Goal: Task Accomplishment & Management: Complete application form

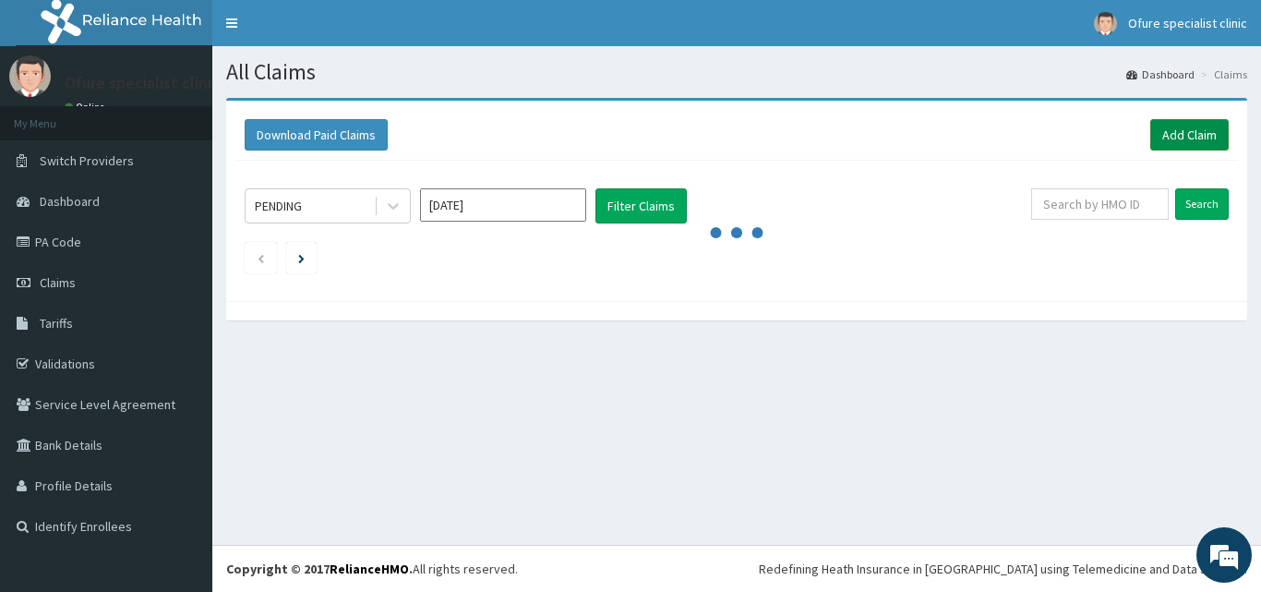
click at [1178, 138] on link "Add Claim" at bounding box center [1189, 134] width 78 height 31
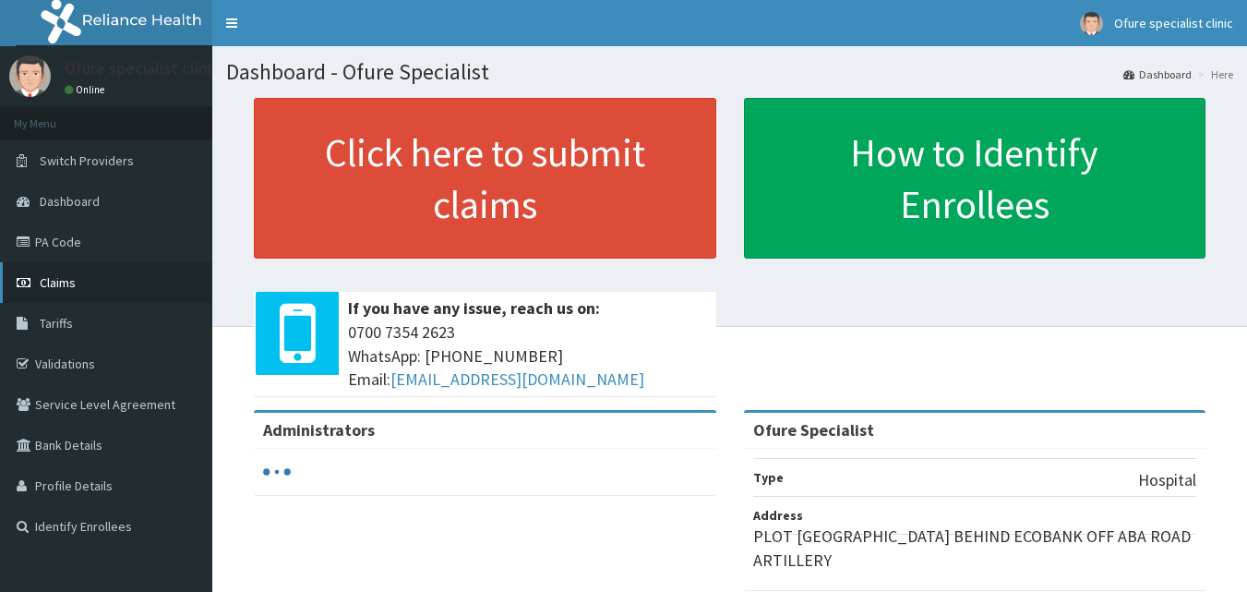
click at [62, 282] on span "Claims" at bounding box center [58, 282] width 36 height 17
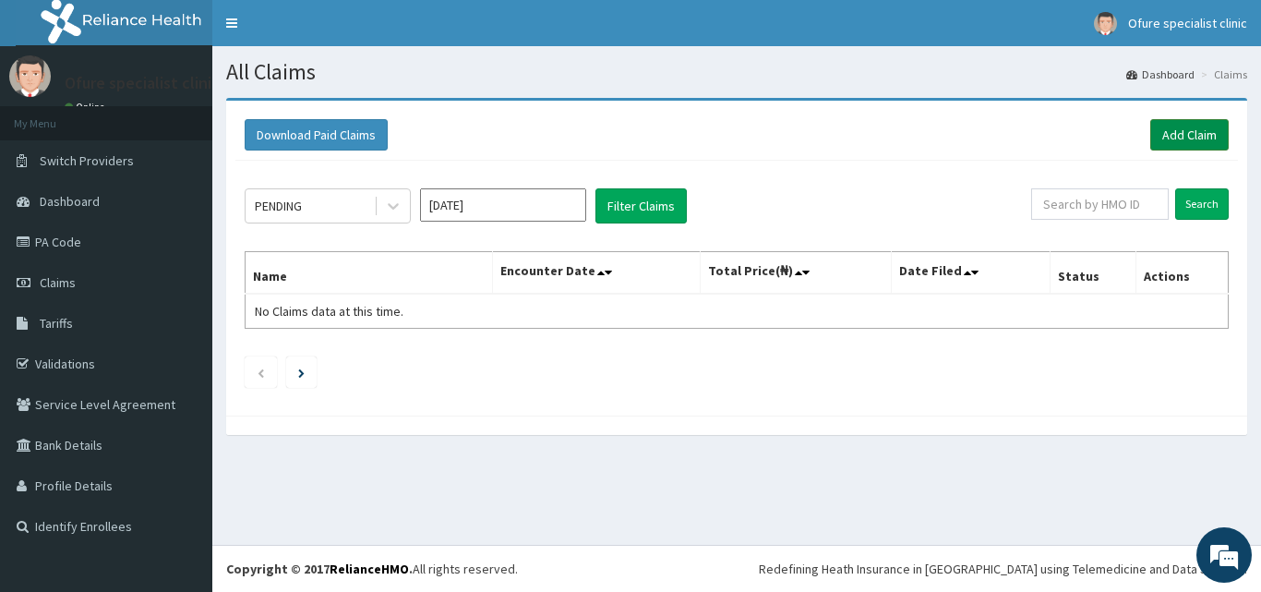
click at [1185, 137] on link "Add Claim" at bounding box center [1189, 134] width 78 height 31
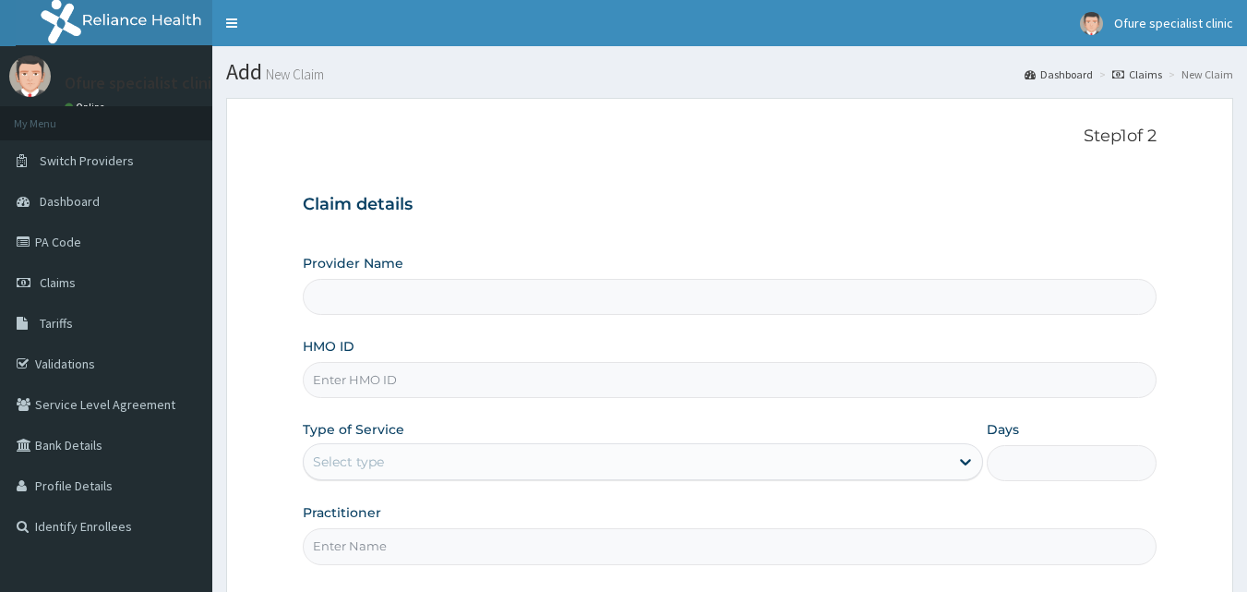
type input "Ofure Specialist"
click at [396, 381] on input "HMO ID" at bounding box center [730, 380] width 855 height 36
type input "ZEI/10113/B"
click at [668, 465] on div "Select type" at bounding box center [626, 462] width 645 height 30
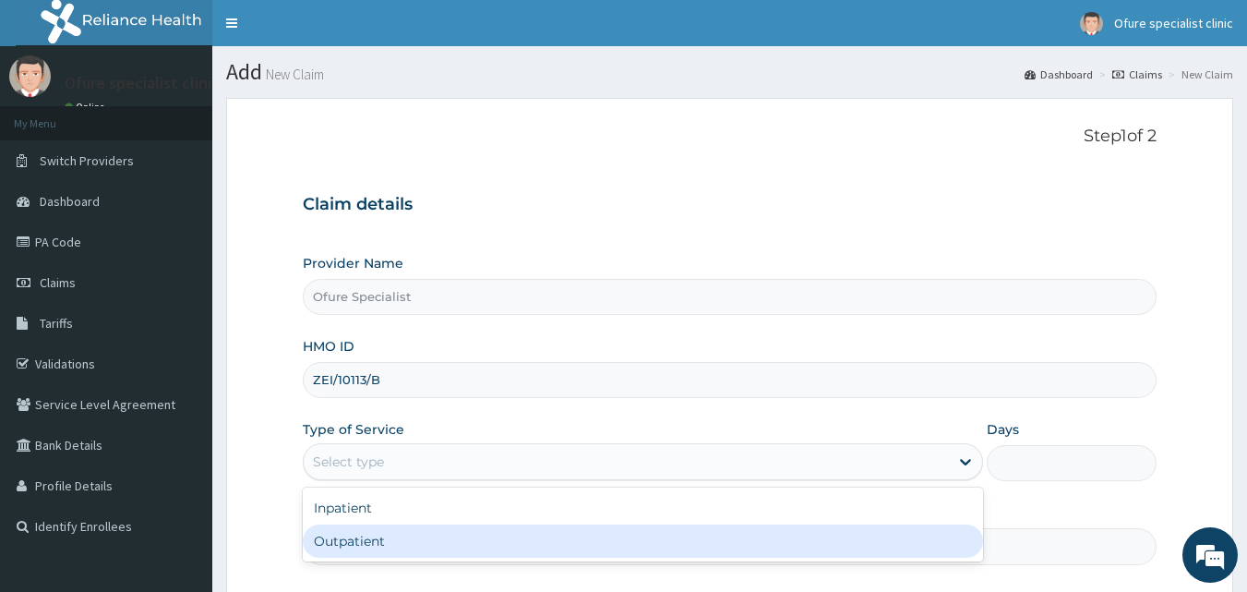
click at [546, 534] on div "Outpatient" at bounding box center [643, 540] width 680 height 33
type input "1"
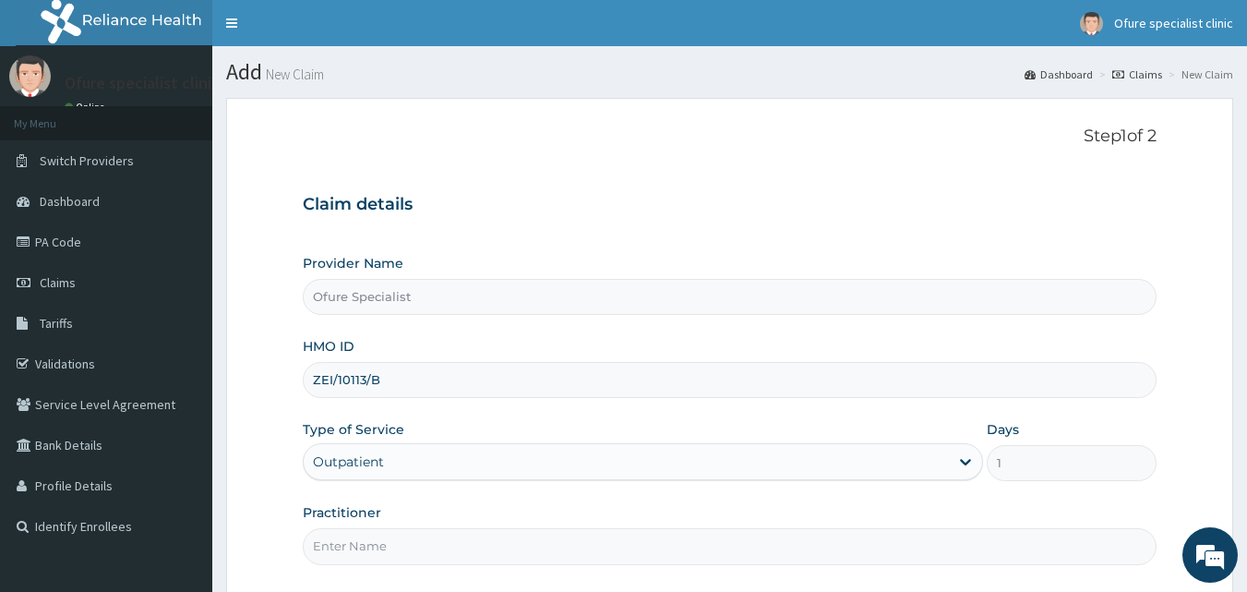
click at [541, 547] on input "Practitioner" at bounding box center [730, 546] width 855 height 36
type input "DR. OBILAHI"
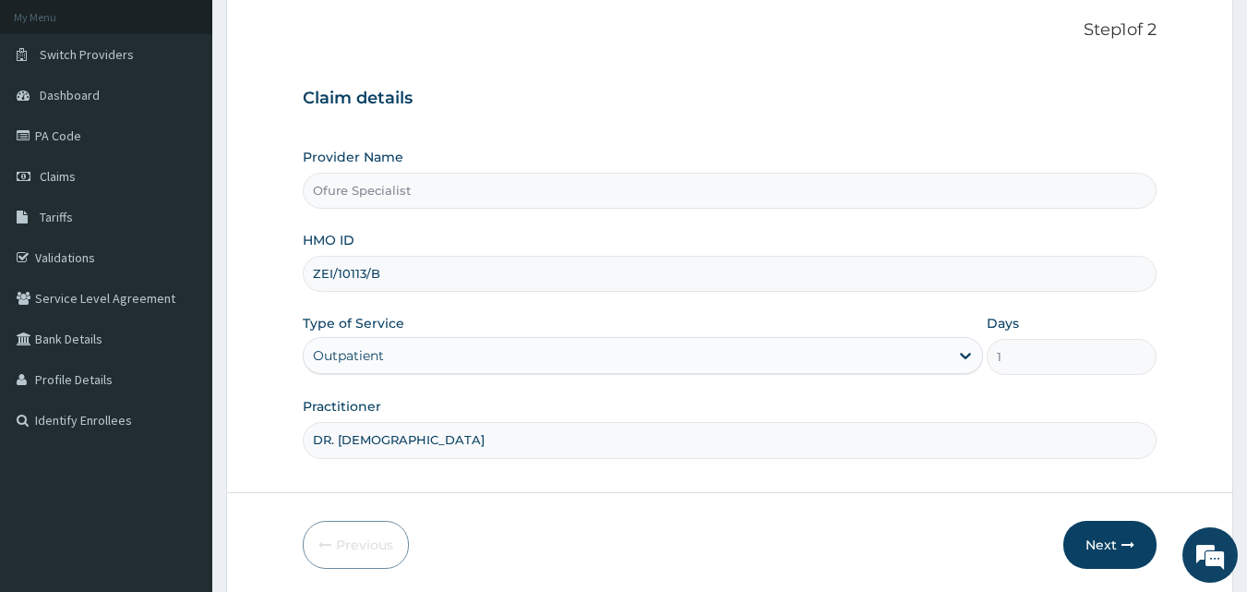
scroll to position [173, 0]
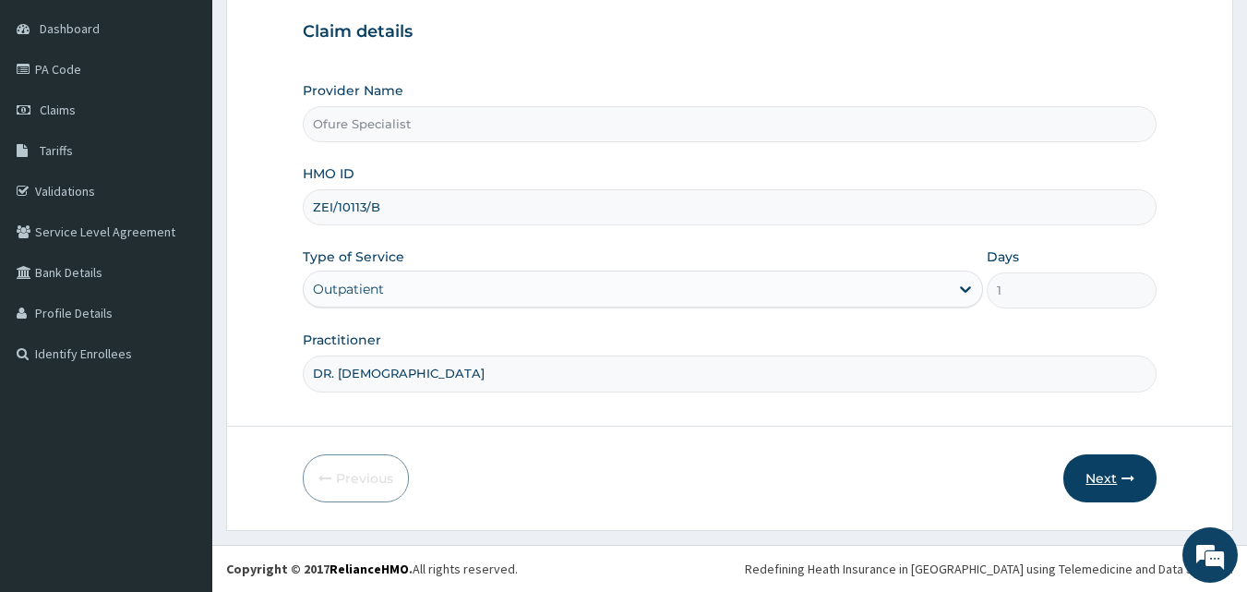
click at [1113, 480] on button "Next" at bounding box center [1109, 478] width 93 height 48
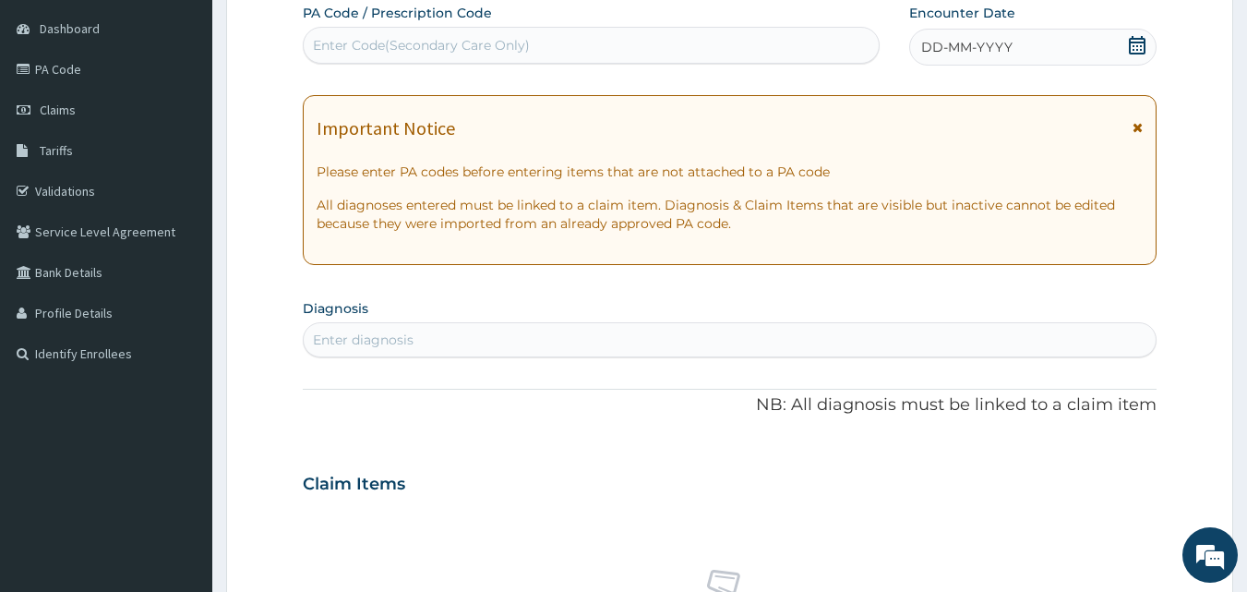
click at [1141, 48] on icon at bounding box center [1137, 45] width 18 height 18
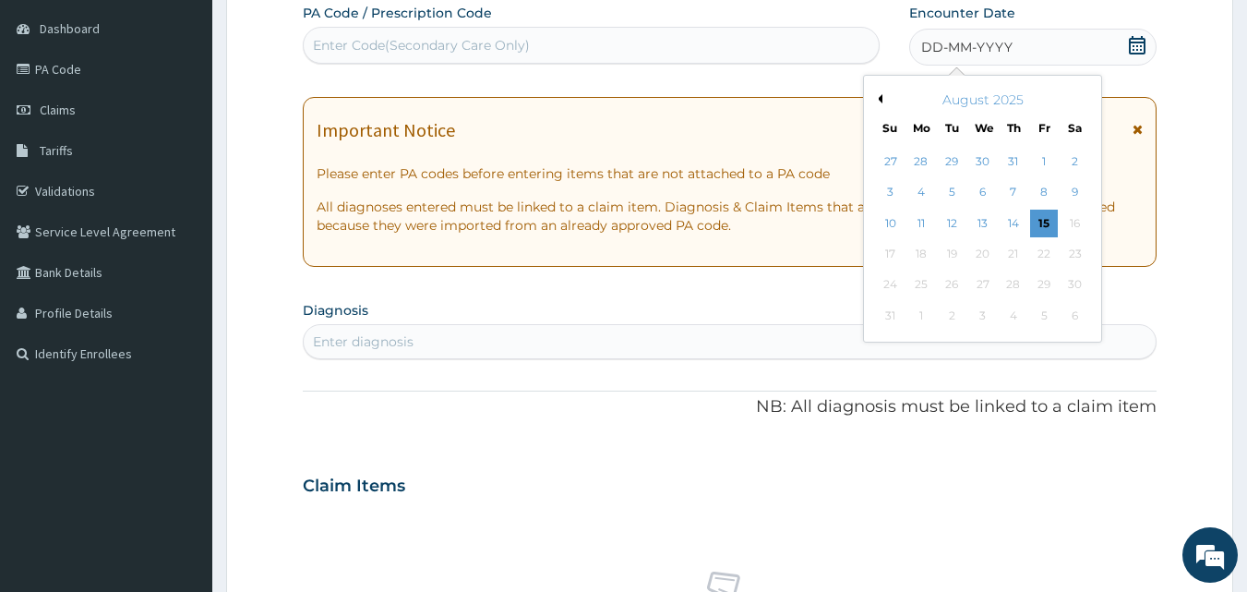
click at [882, 99] on div "August 2025" at bounding box center [982, 99] width 222 height 18
click at [874, 95] on button "Previous Month" at bounding box center [877, 98] width 9 height 9
click at [954, 226] on div "15" at bounding box center [953, 224] width 28 height 28
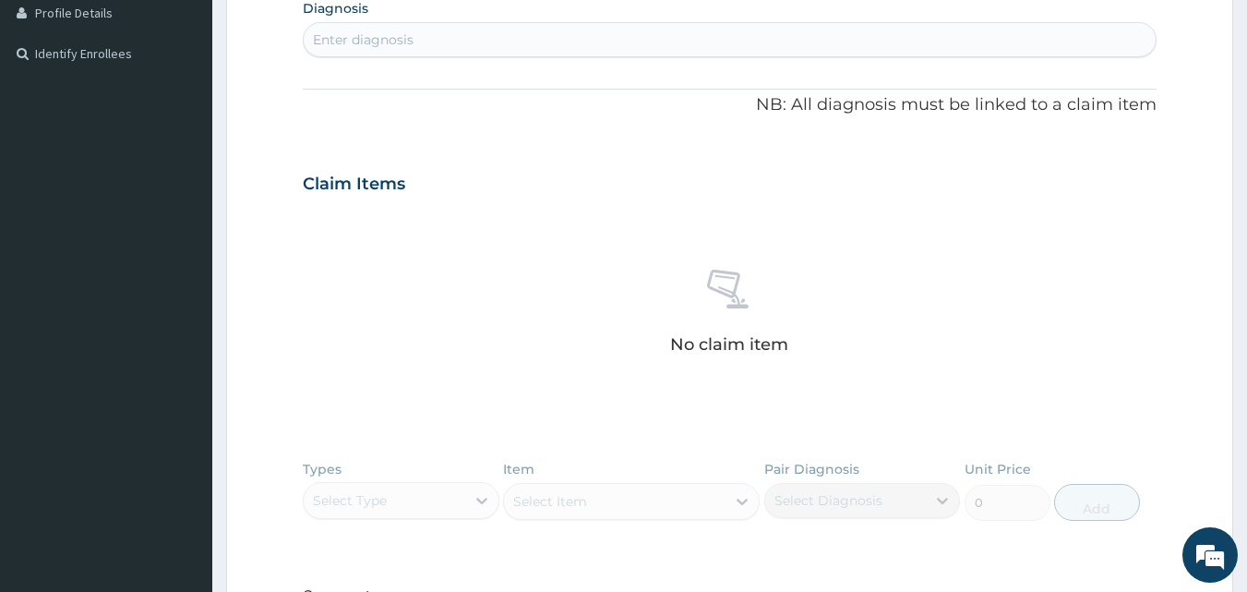
scroll to position [479, 0]
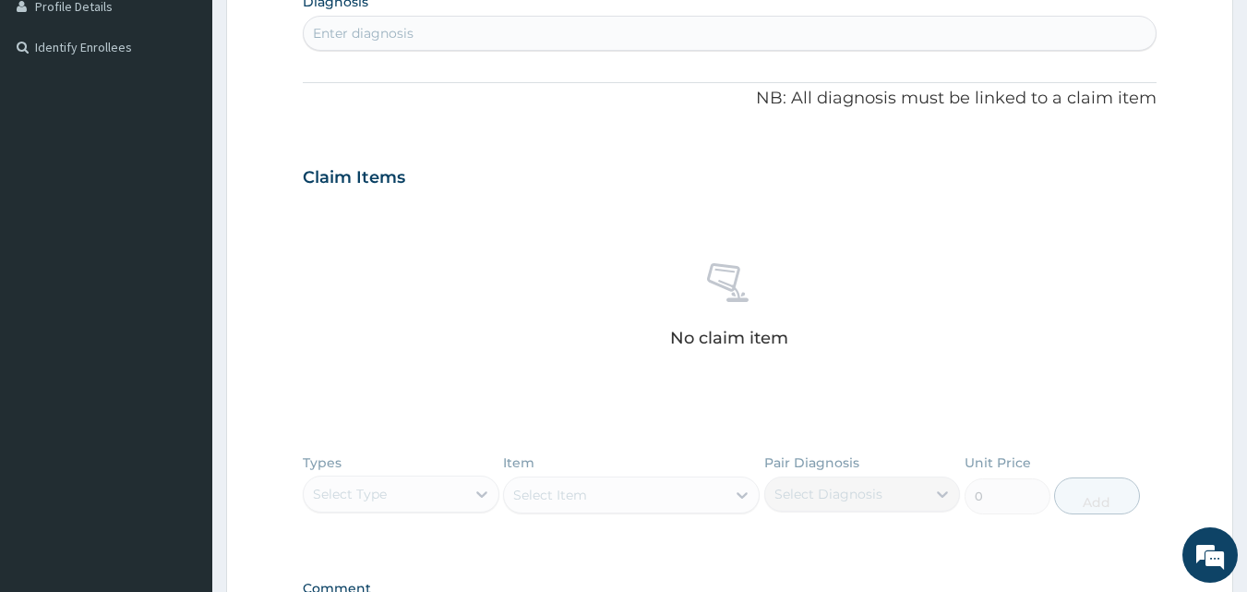
click at [512, 27] on div "Enter diagnosis" at bounding box center [730, 33] width 853 height 30
type input "pelvic infla"
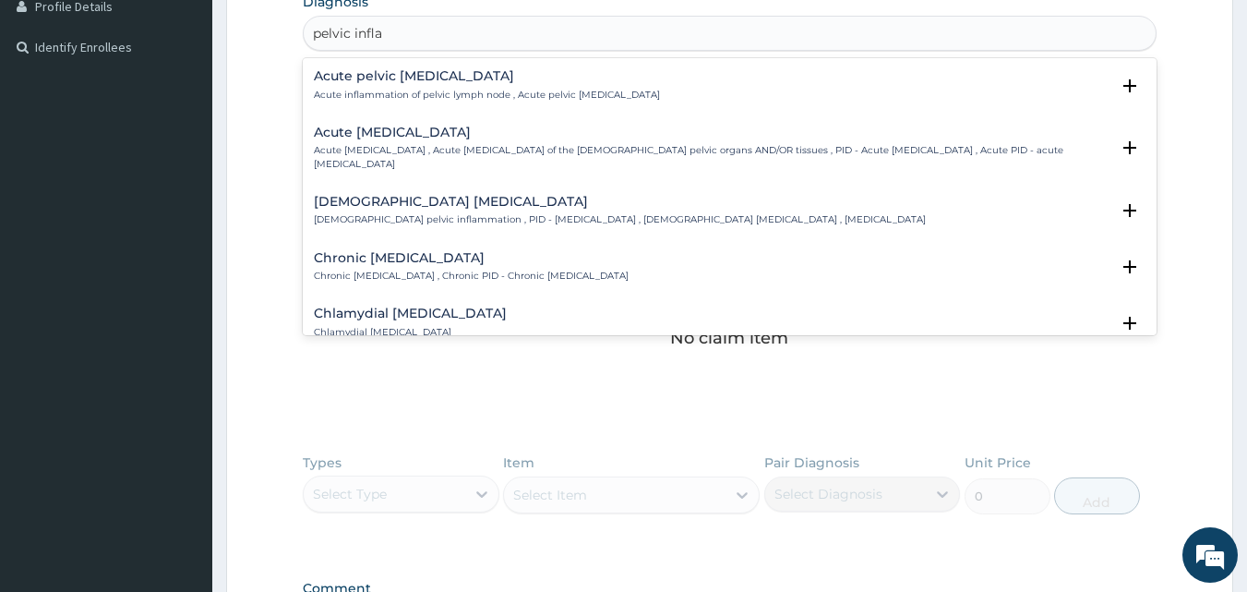
click at [400, 202] on h4 "Female pelvic inflammatory disease" at bounding box center [620, 202] width 612 height 14
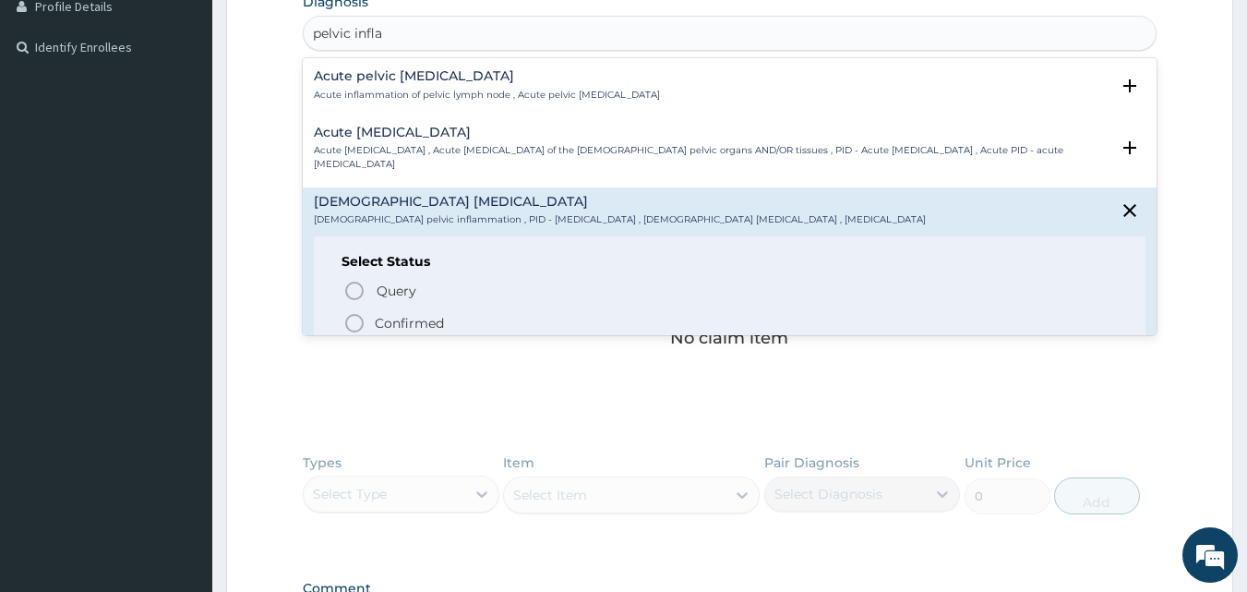
click at [408, 329] on p "Confirmed" at bounding box center [409, 323] width 69 height 18
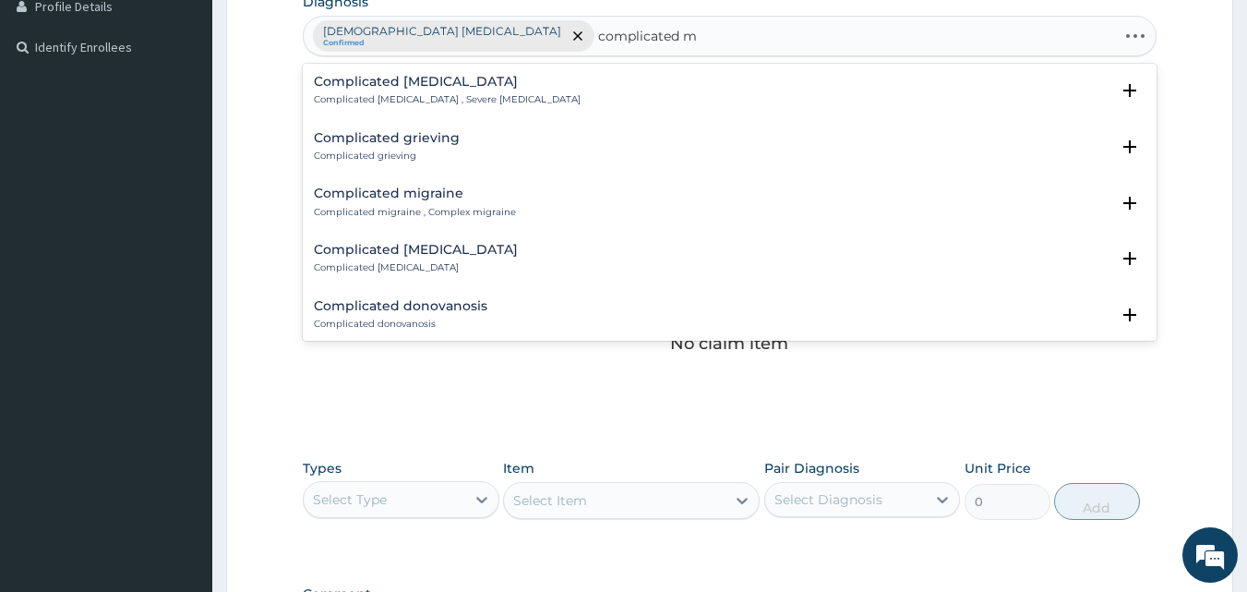
type input "complicated ma"
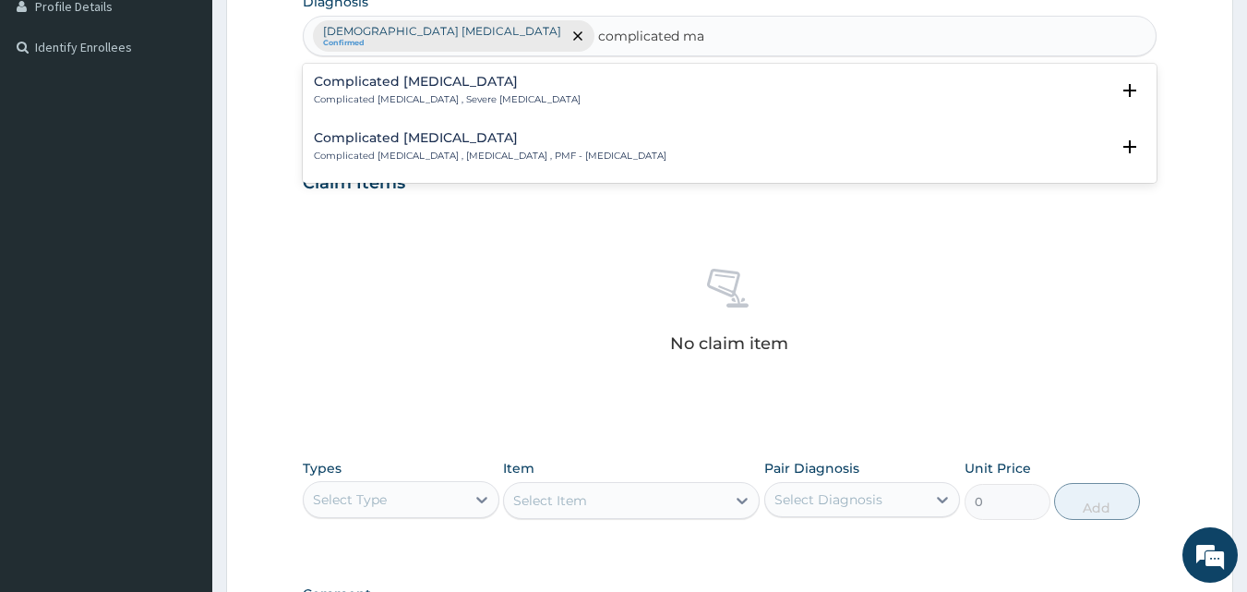
click at [371, 83] on h4 "Complicated malaria" at bounding box center [447, 82] width 267 height 14
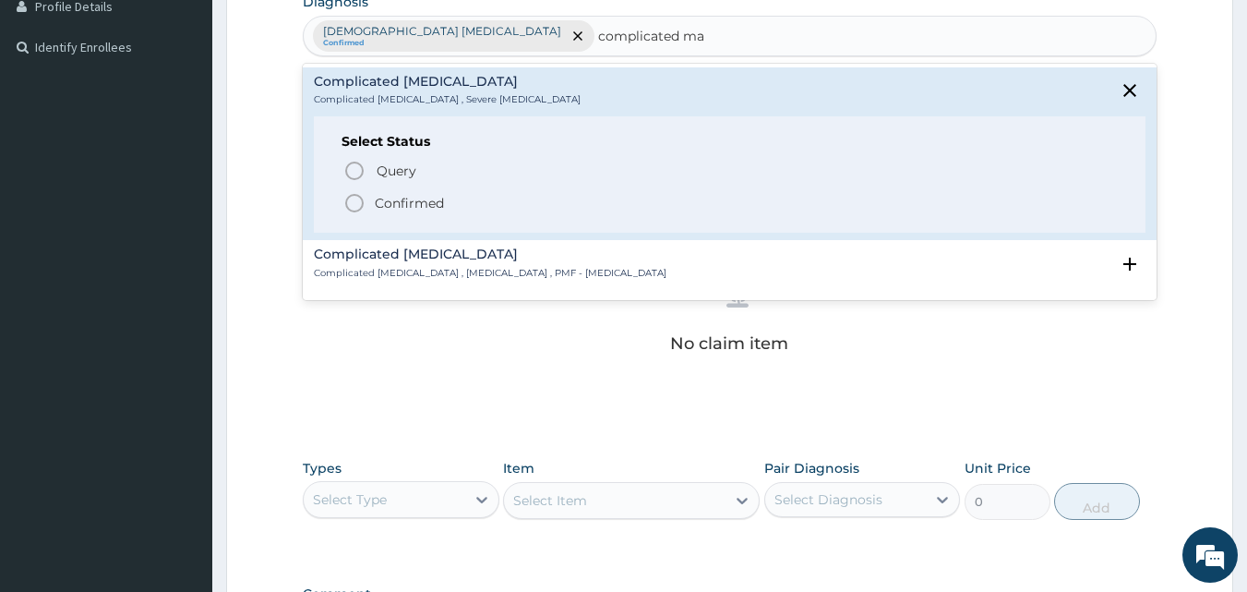
click at [390, 207] on p "Confirmed" at bounding box center [409, 203] width 69 height 18
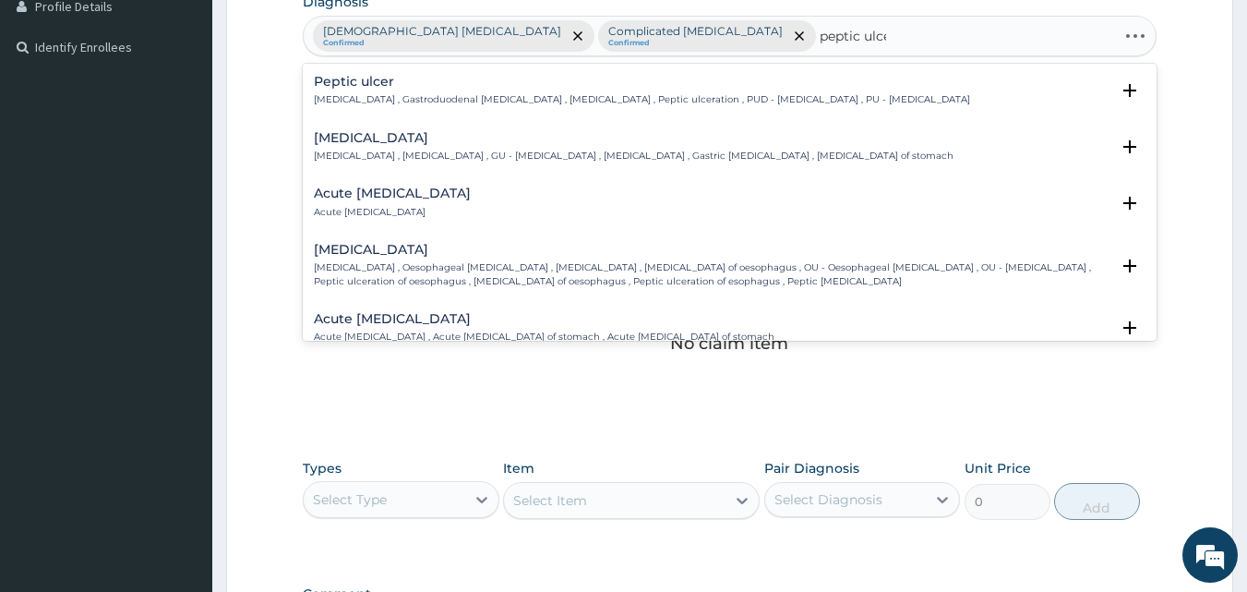
type input "peptic ulcer"
click at [337, 86] on h4 "Peptic ulcer" at bounding box center [642, 82] width 656 height 14
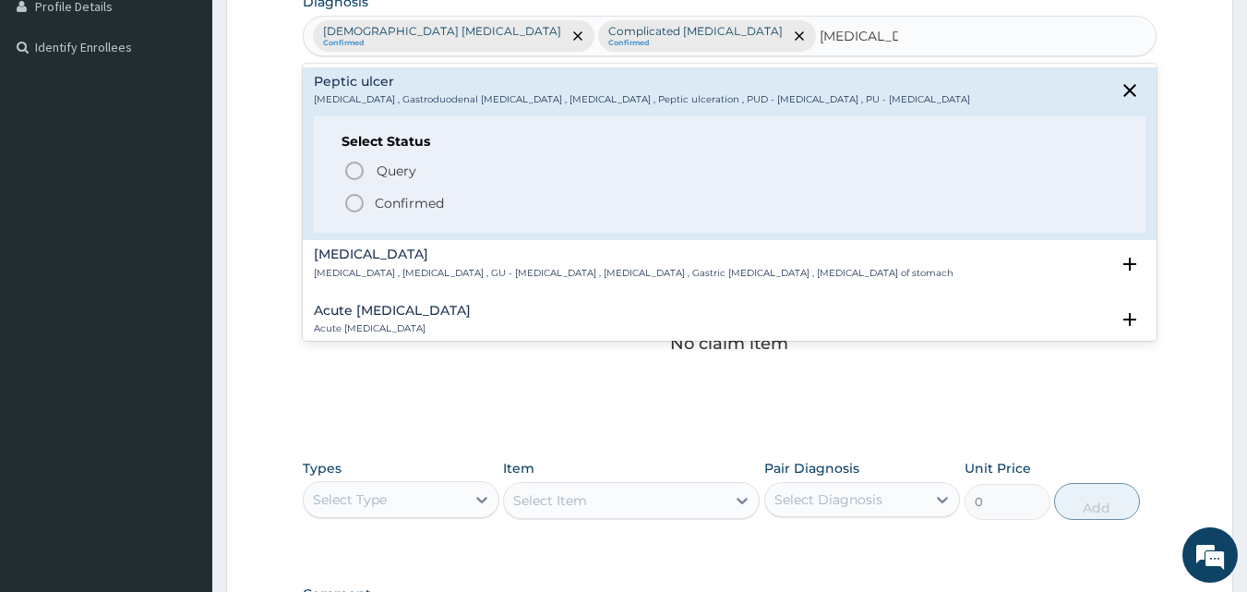
click at [414, 196] on p "Confirmed" at bounding box center [409, 203] width 69 height 18
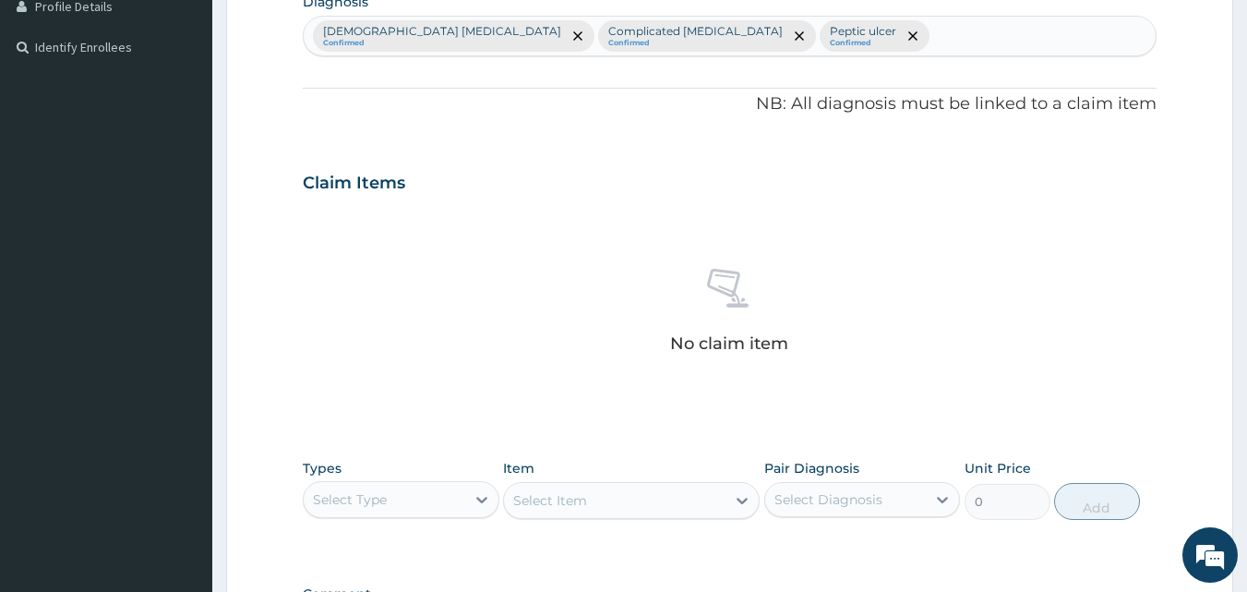
scroll to position [739, 0]
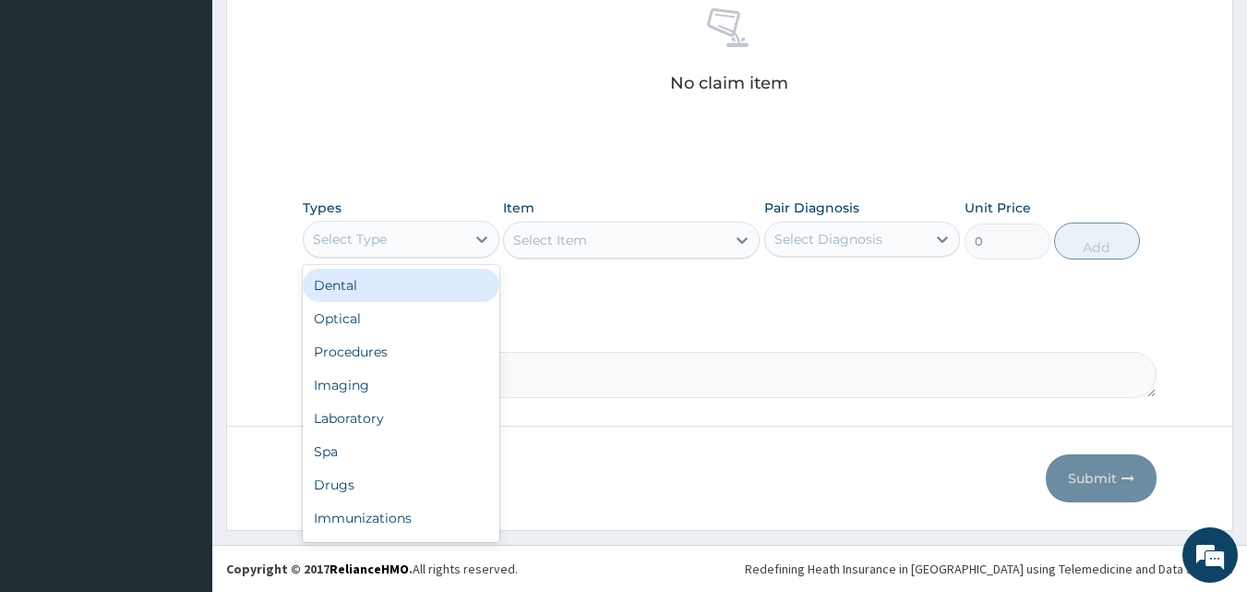
click at [357, 243] on div "Select Type" at bounding box center [350, 239] width 74 height 18
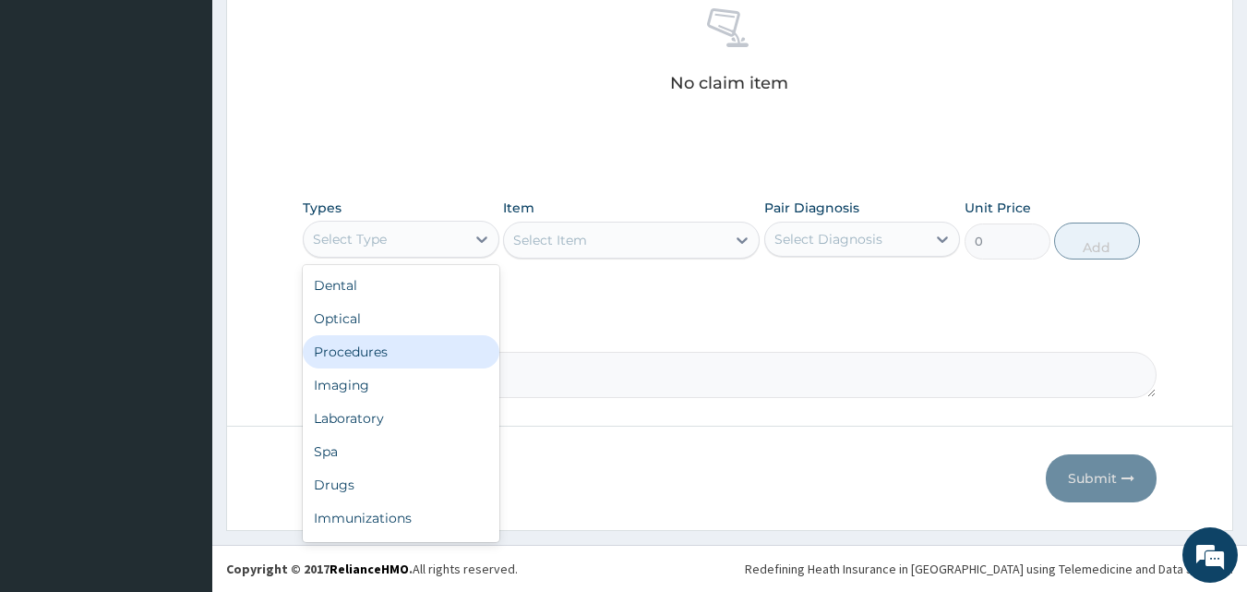
click at [376, 362] on div "Procedures" at bounding box center [401, 351] width 197 height 33
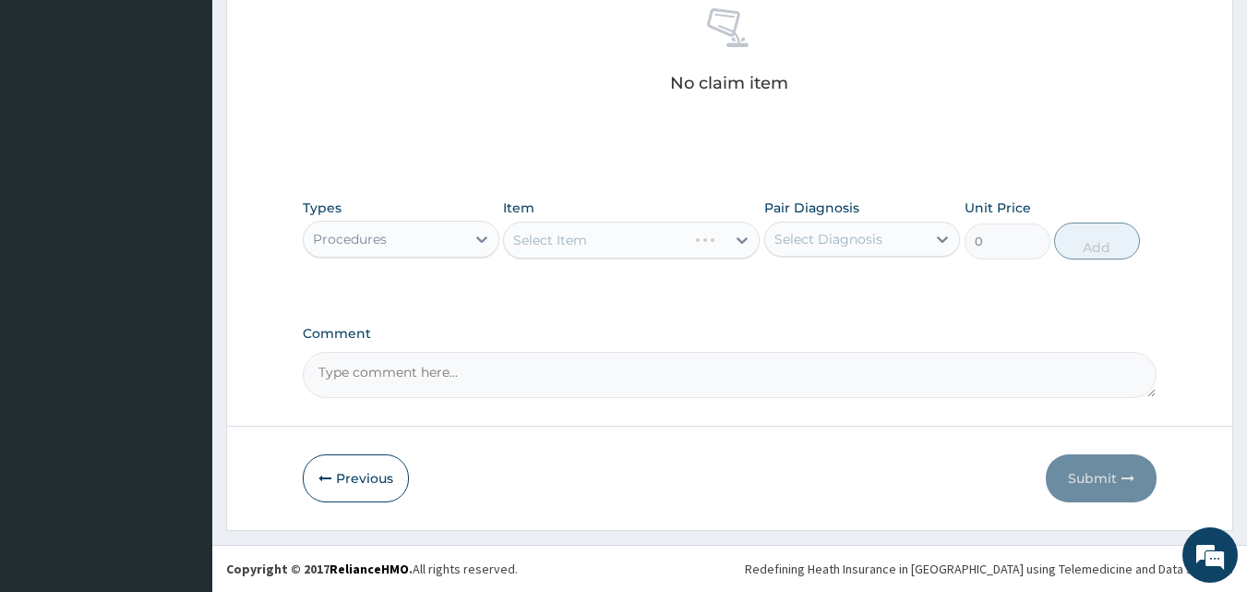
click at [570, 231] on div "Select Item" at bounding box center [631, 240] width 257 height 37
click at [573, 245] on div "Select Item" at bounding box center [550, 240] width 74 height 18
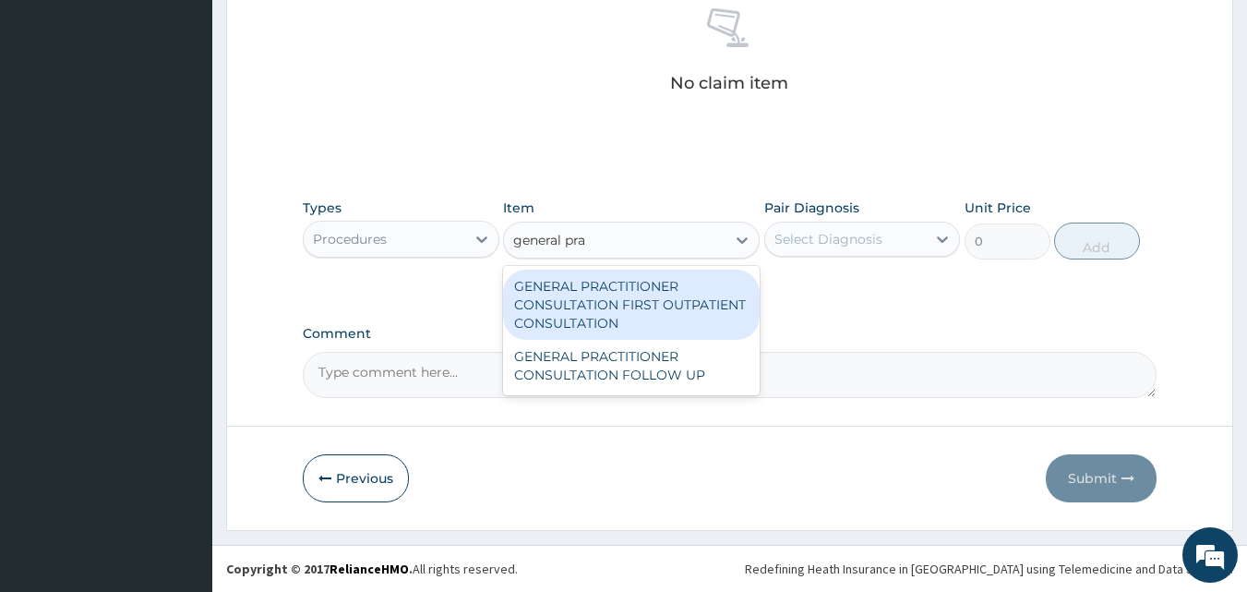
type input "general prac"
click at [596, 299] on div "GENERAL PRACTITIONER CONSULTATION FIRST OUTPATIENT CONSULTATION" at bounding box center [631, 305] width 257 height 70
type input "3795"
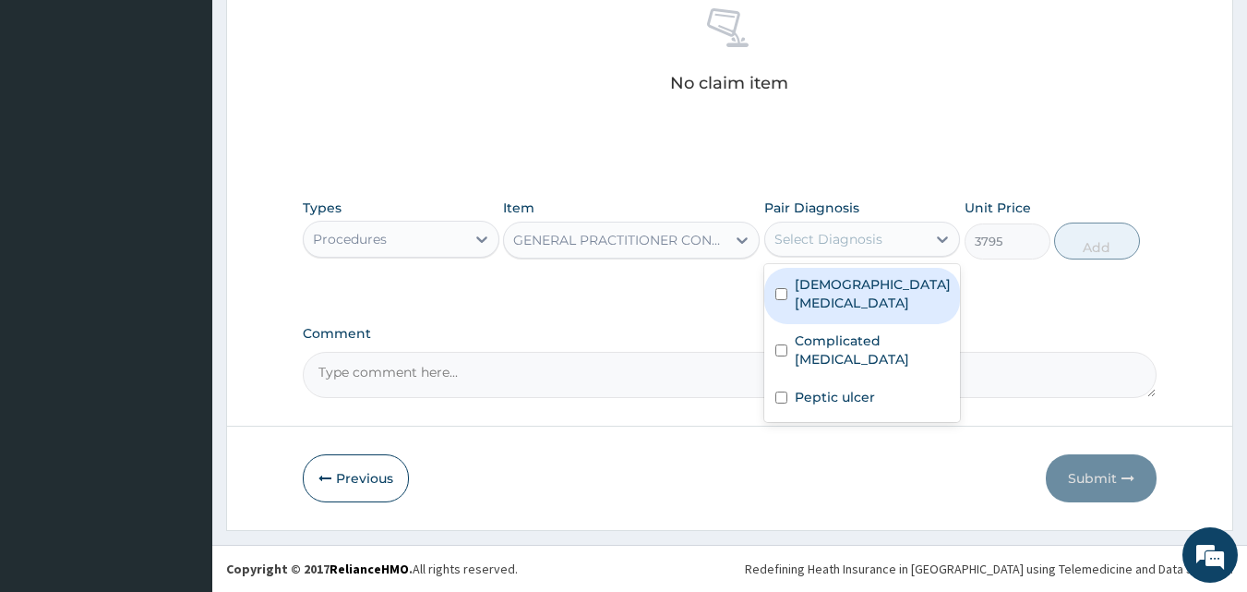
click at [841, 244] on div "Select Diagnosis" at bounding box center [828, 239] width 108 height 18
click at [779, 294] on input "checkbox" at bounding box center [781, 294] width 12 height 12
checkbox input "true"
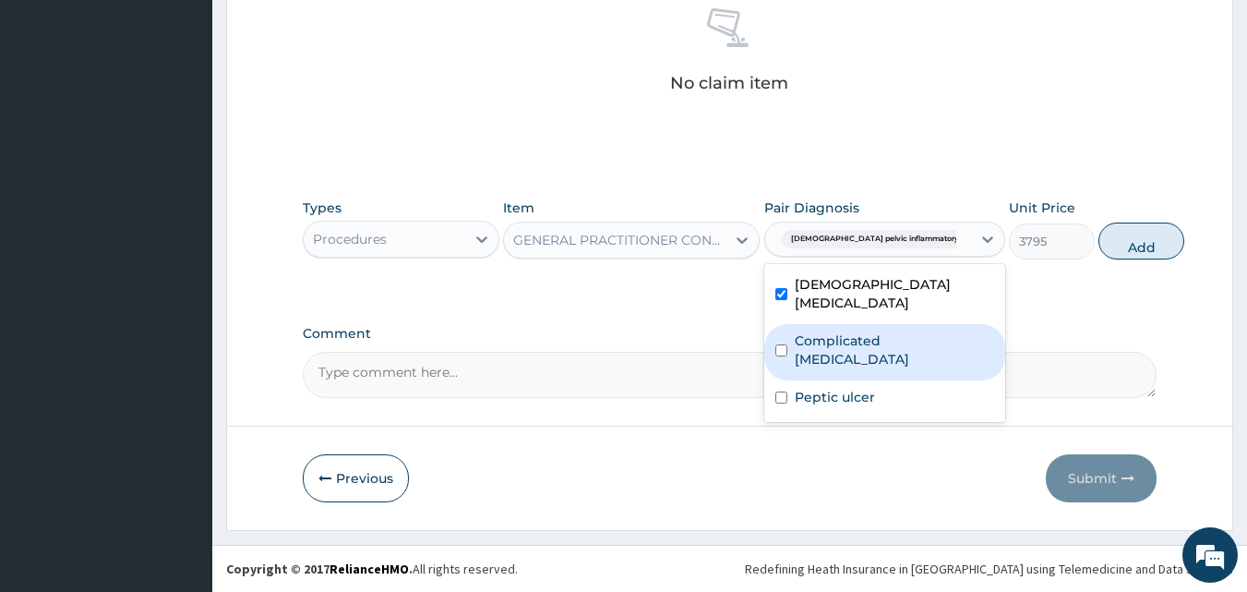
click at [779, 344] on input "checkbox" at bounding box center [781, 350] width 12 height 12
checkbox input "true"
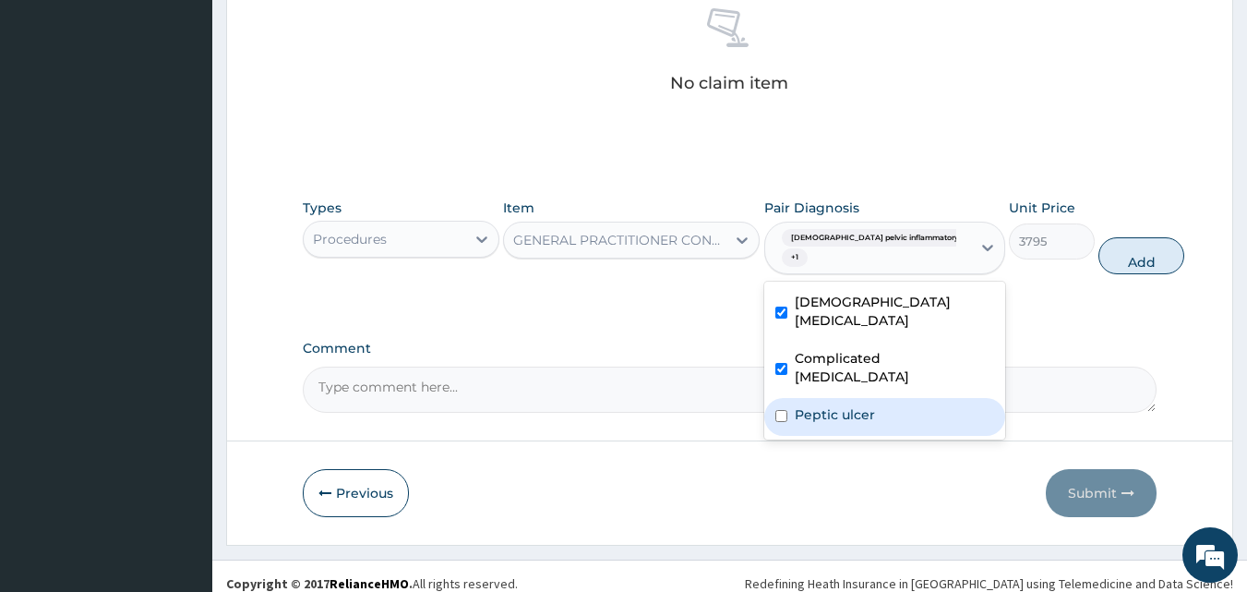
click at [775, 410] on input "checkbox" at bounding box center [781, 416] width 12 height 12
checkbox input "true"
click at [1099, 255] on button "Add" at bounding box center [1141, 255] width 86 height 37
type input "0"
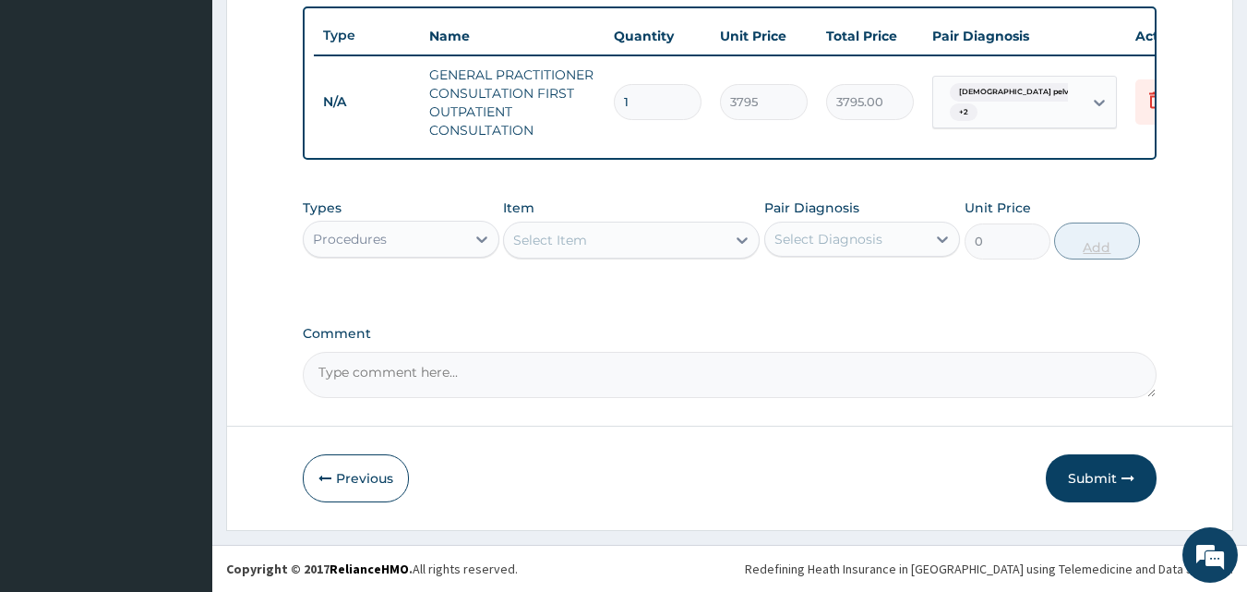
scroll to position [694, 0]
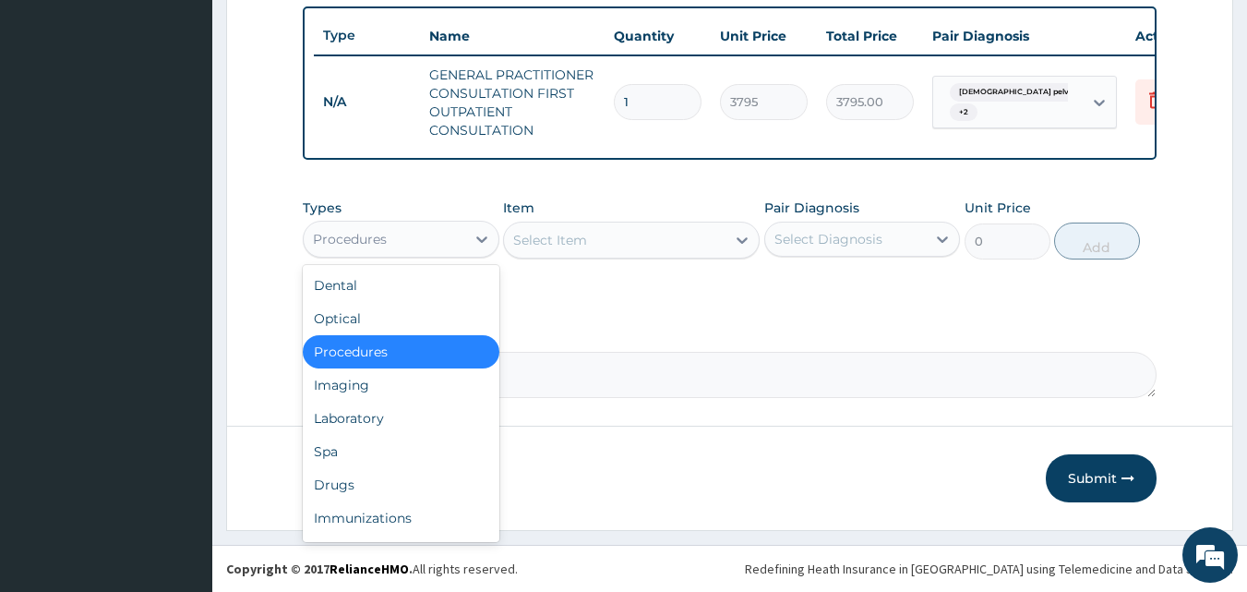
click at [437, 246] on div "Procedures" at bounding box center [385, 239] width 162 height 30
click at [380, 424] on div "Laboratory" at bounding box center [401, 418] width 197 height 33
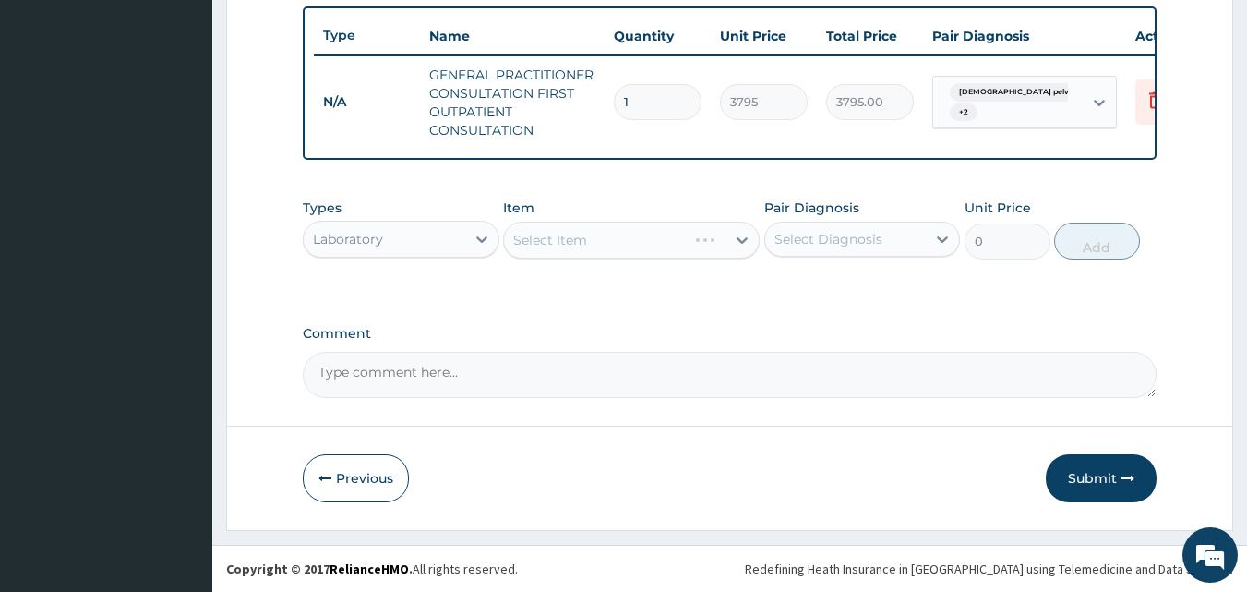
click at [534, 235] on div "Select Item" at bounding box center [631, 240] width 257 height 37
click at [539, 249] on div "Select Item" at bounding box center [615, 240] width 222 height 30
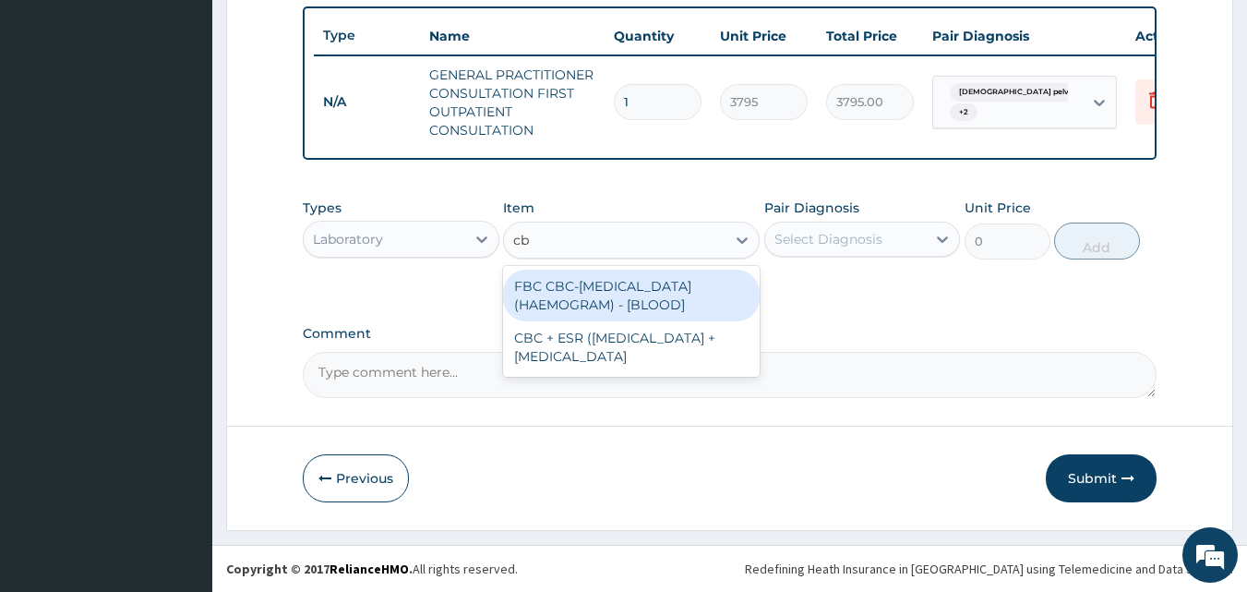
type input "cbc"
click at [542, 290] on div "FBC CBC-COMPLETE BLOOD COUNT (HAEMOGRAM) - [BLOOD]" at bounding box center [631, 296] width 257 height 52
type input "4600"
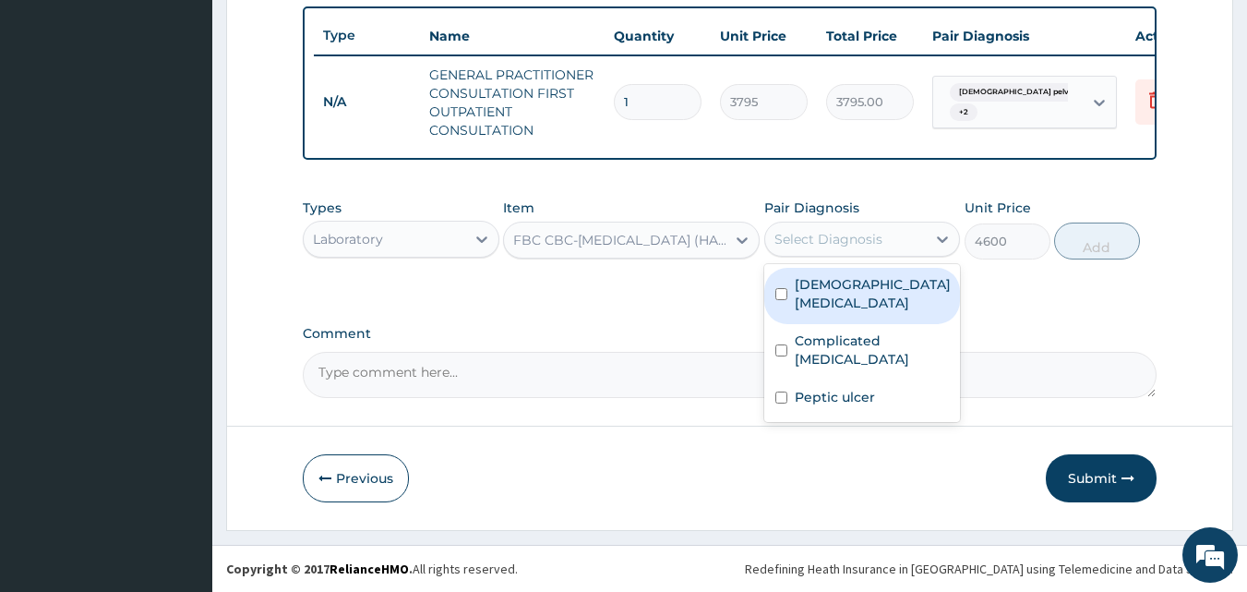
click at [846, 256] on div "Select Diagnosis" at bounding box center [862, 239] width 197 height 35
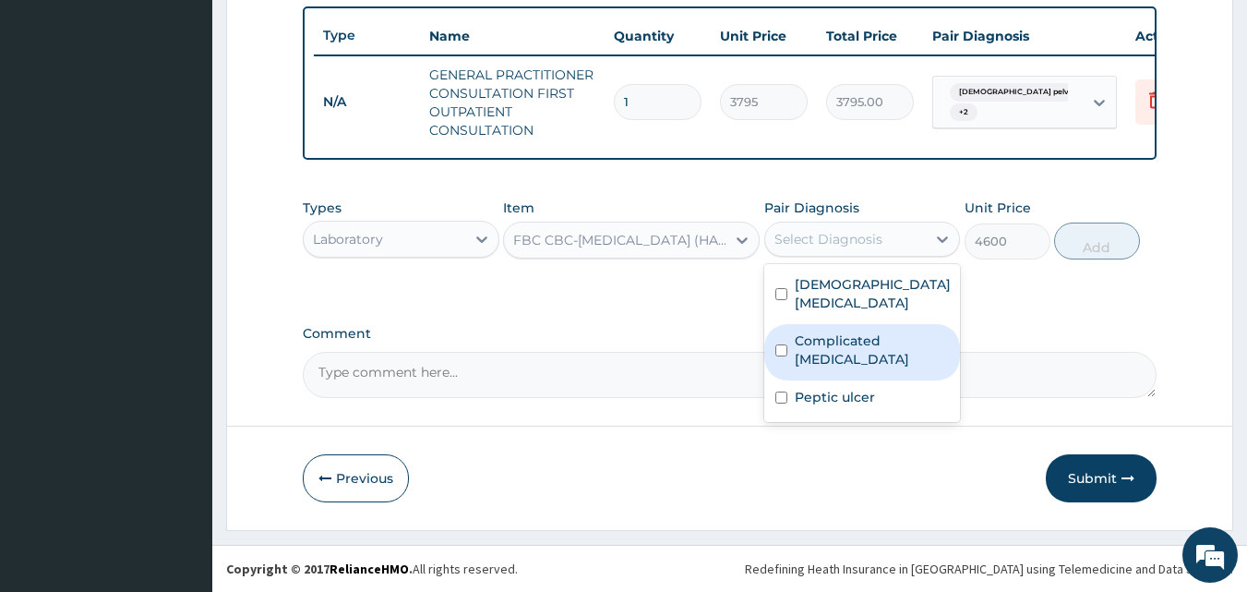
click at [836, 354] on div "Complicated malaria" at bounding box center [862, 352] width 197 height 56
checkbox input "true"
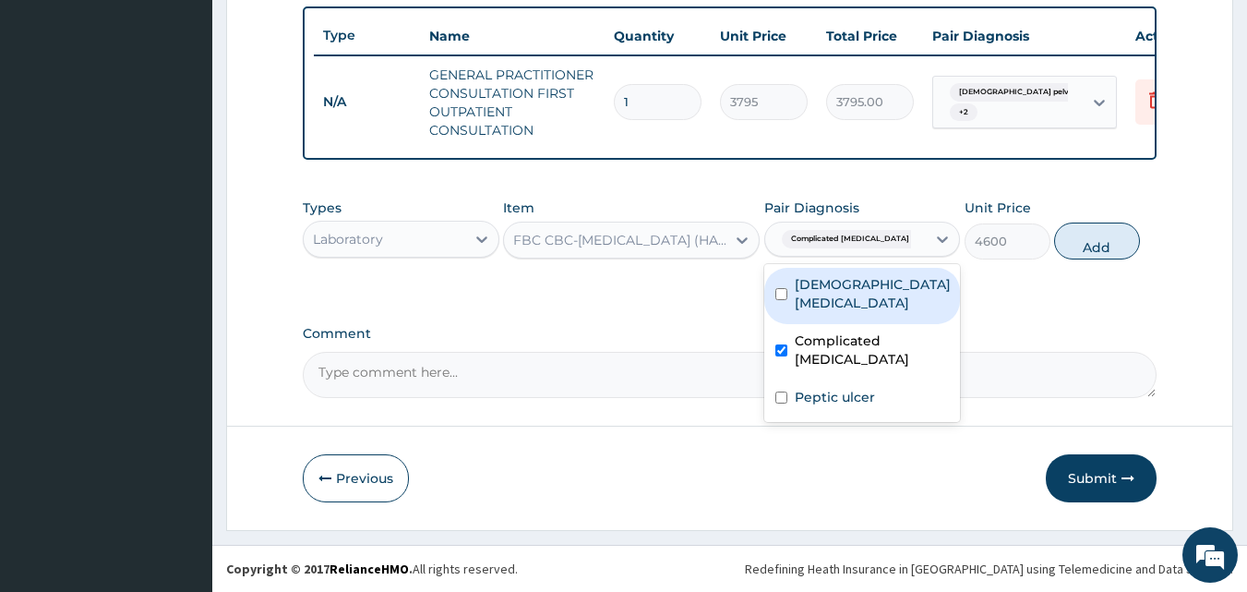
click at [831, 287] on label "Female pelvic inflammatory disease" at bounding box center [873, 293] width 156 height 37
checkbox input "true"
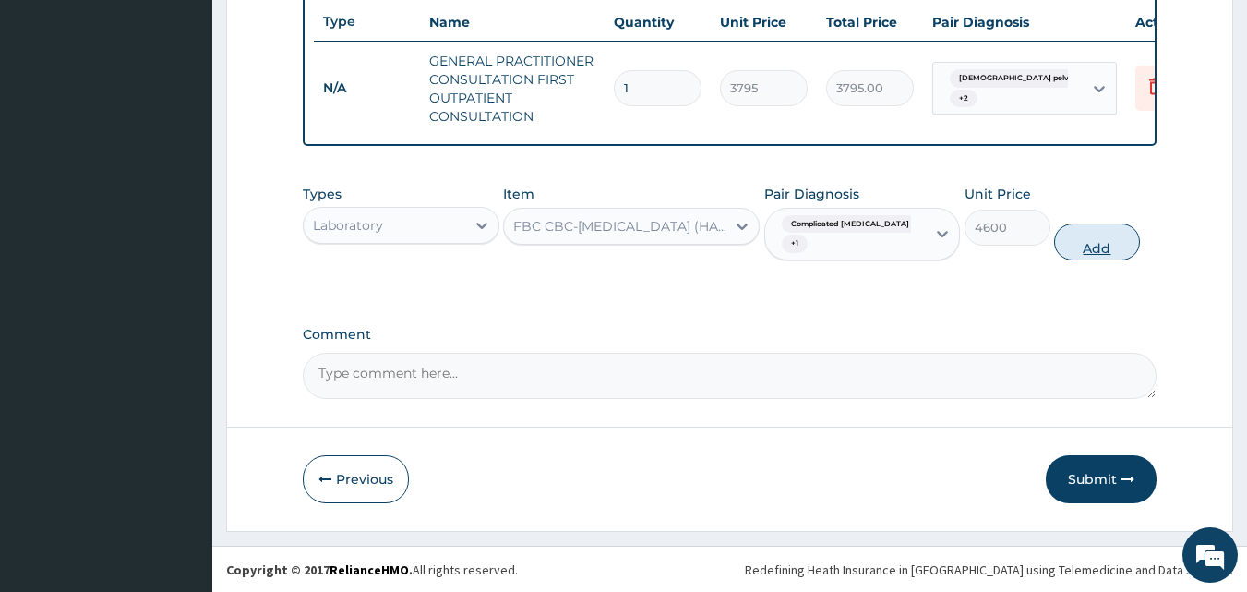
click at [1100, 240] on button "Add" at bounding box center [1097, 241] width 86 height 37
type input "0"
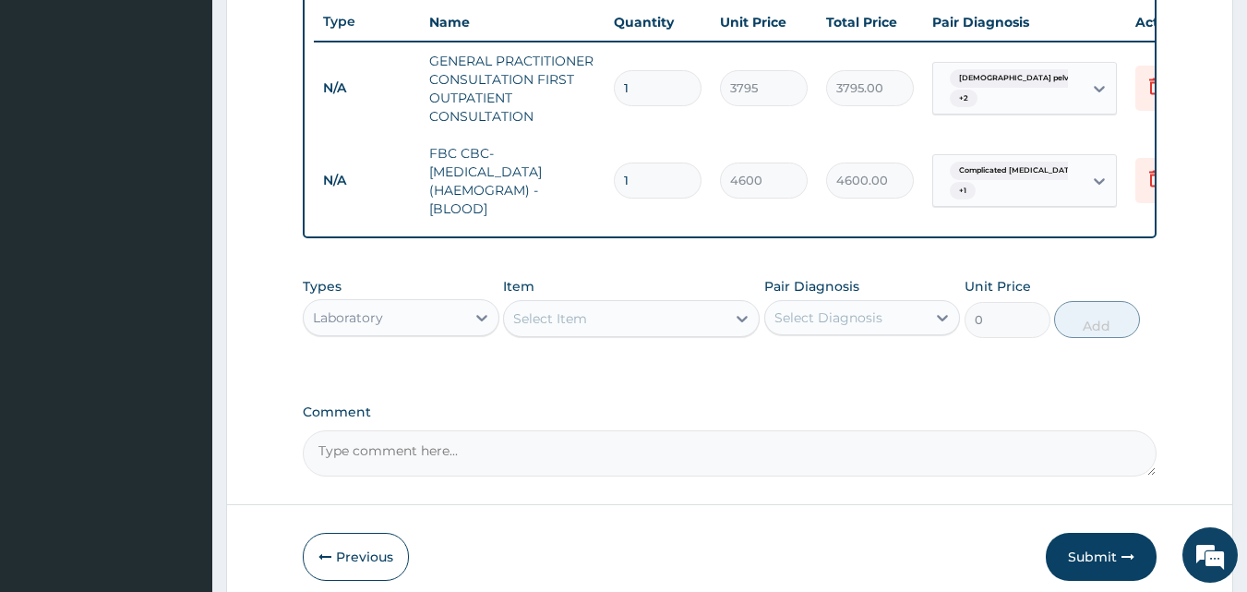
click at [561, 328] on div "Select Item" at bounding box center [550, 318] width 74 height 18
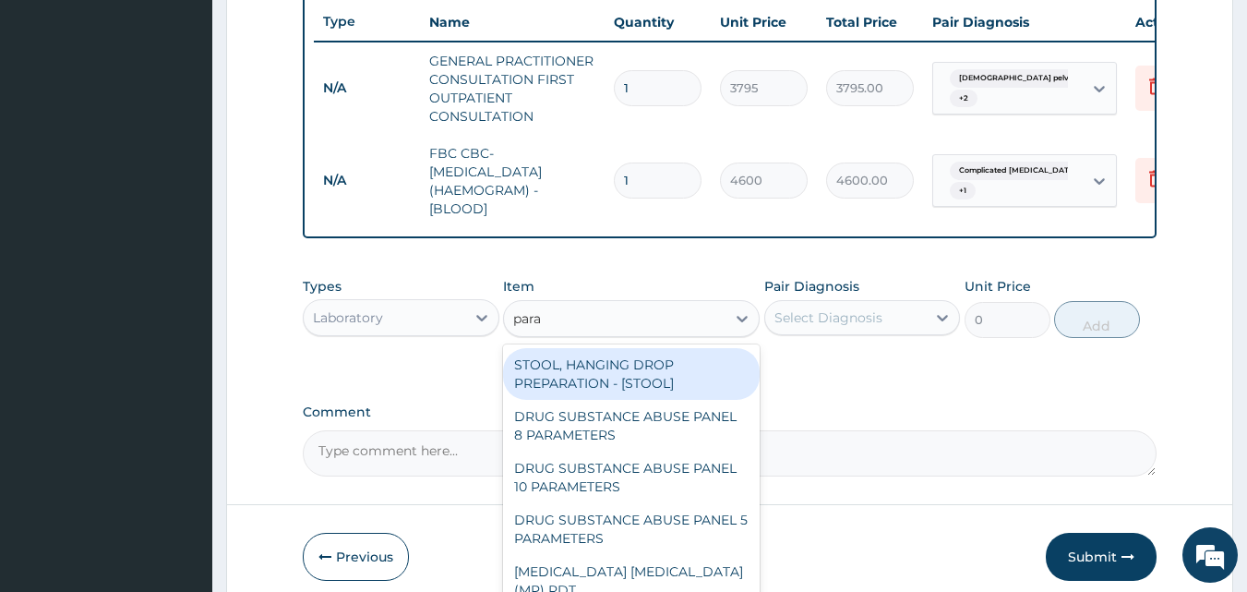
type input "paras"
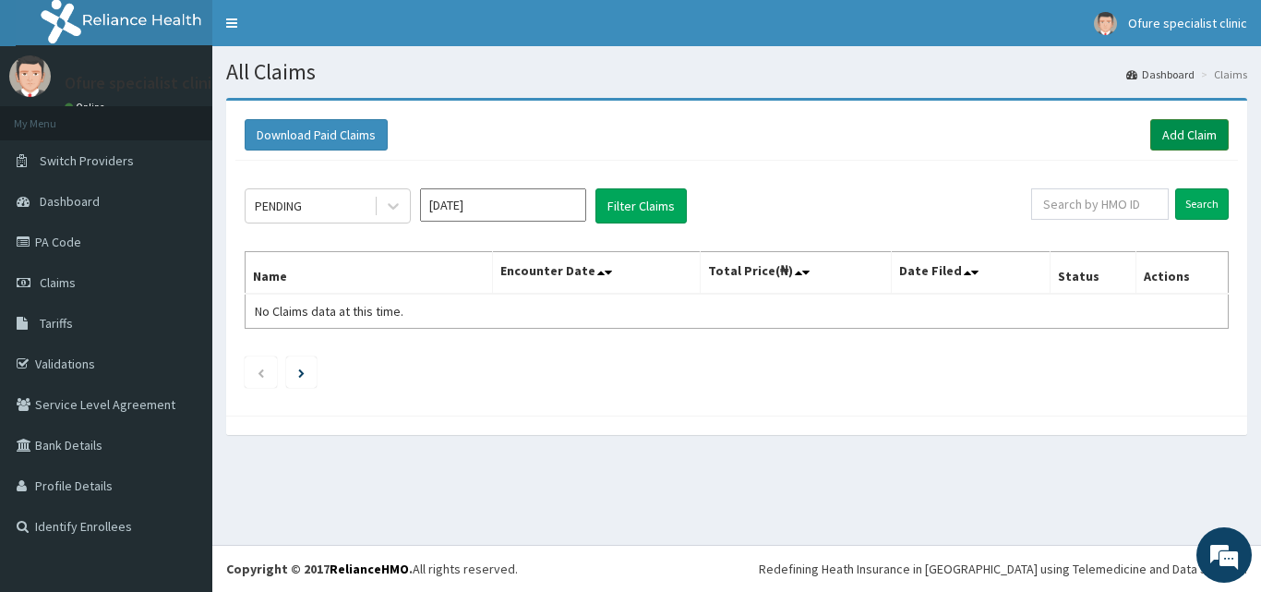
click at [1169, 137] on link "Add Claim" at bounding box center [1189, 134] width 78 height 31
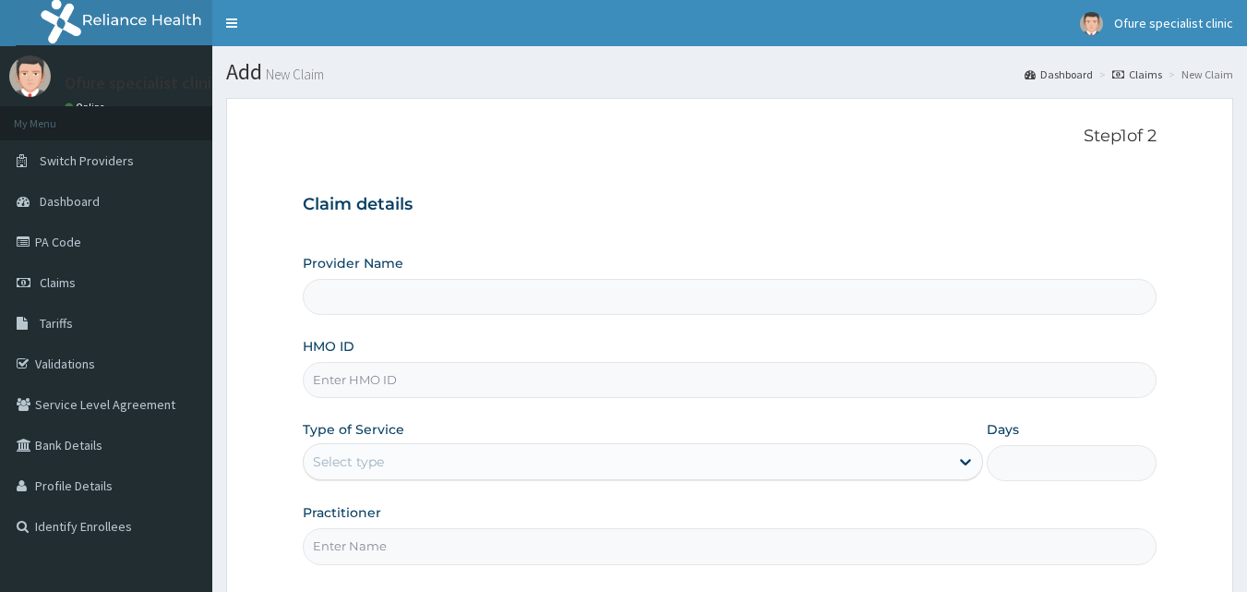
click at [474, 378] on input "HMO ID" at bounding box center [730, 380] width 855 height 36
type input "Ofure Specialist"
type input "zei/10113/b"
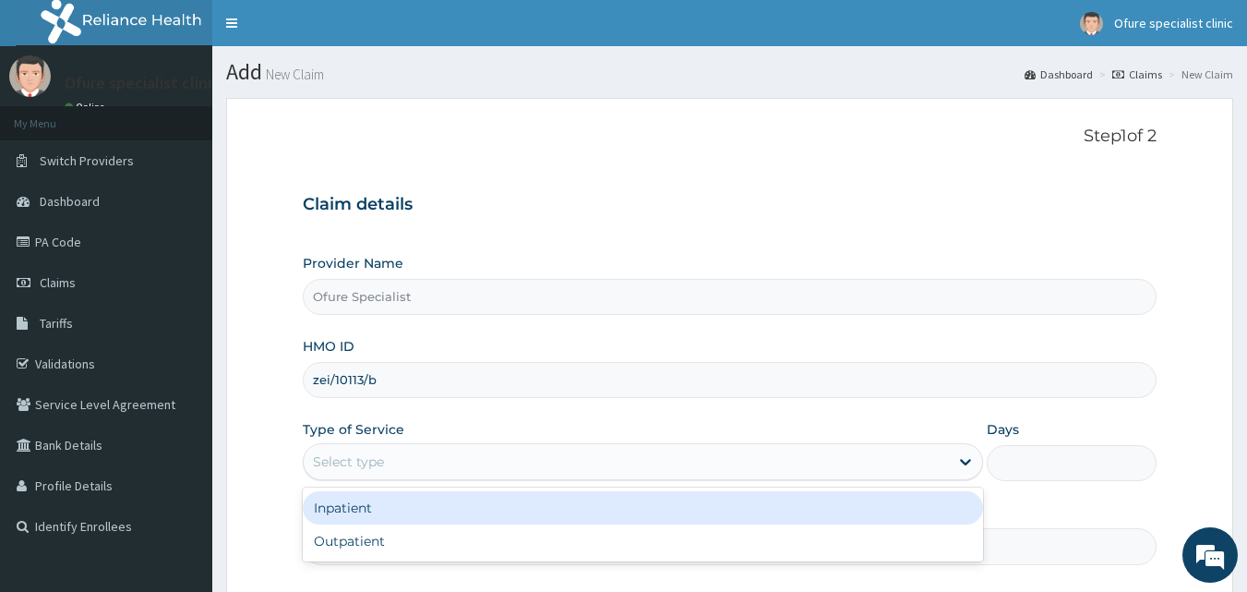
click at [393, 463] on div "Select type" at bounding box center [626, 462] width 645 height 30
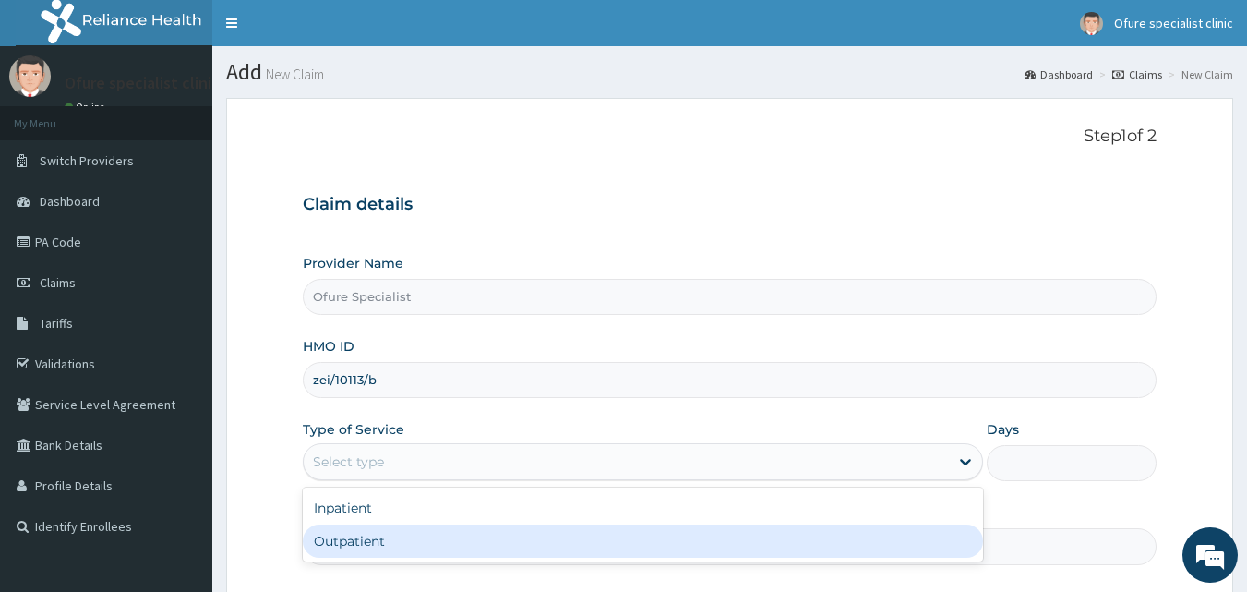
click at [384, 546] on div "Outpatient" at bounding box center [643, 540] width 680 height 33
type input "1"
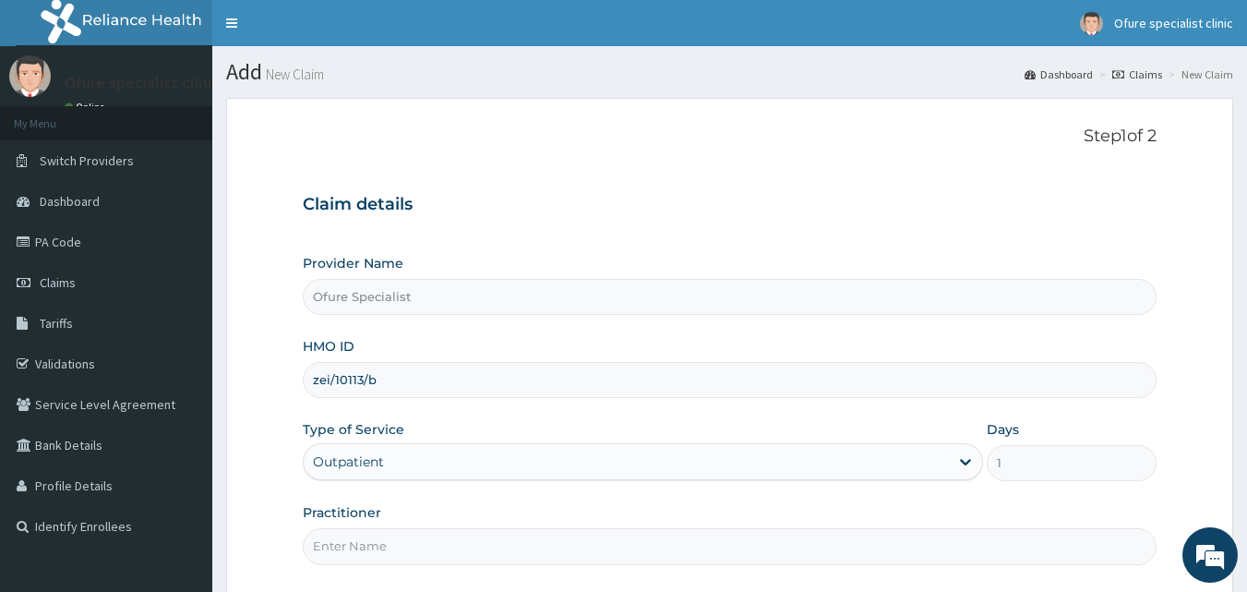
click at [384, 546] on input "Practitioner" at bounding box center [730, 546] width 855 height 36
type input "DR. OBILAHI"
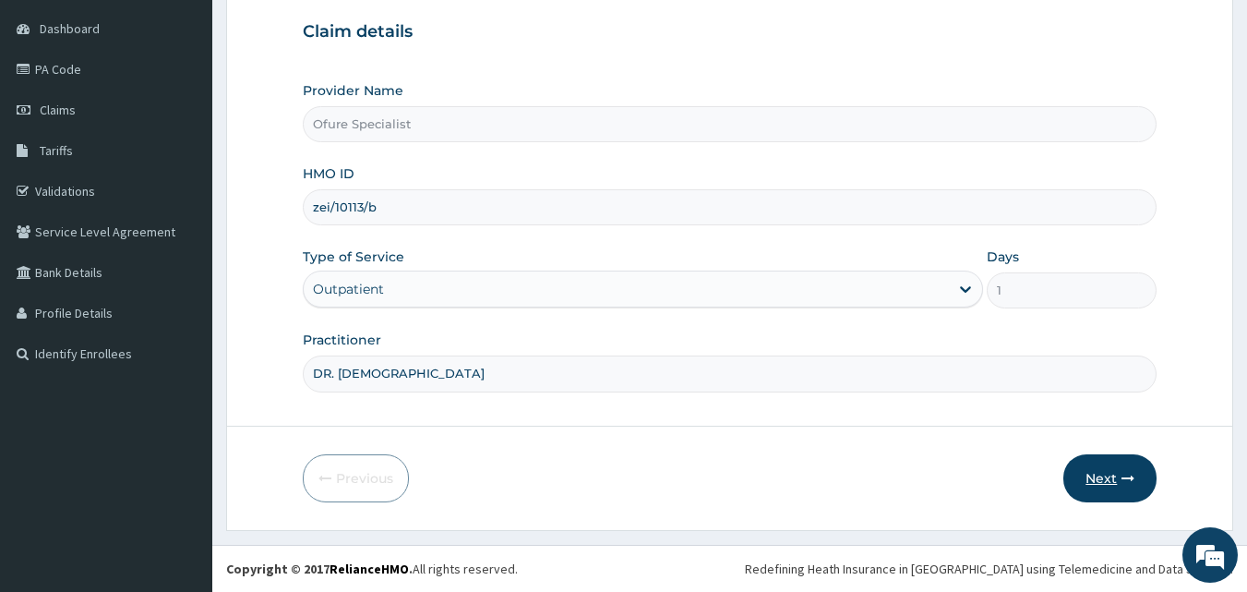
click at [1101, 479] on button "Next" at bounding box center [1109, 478] width 93 height 48
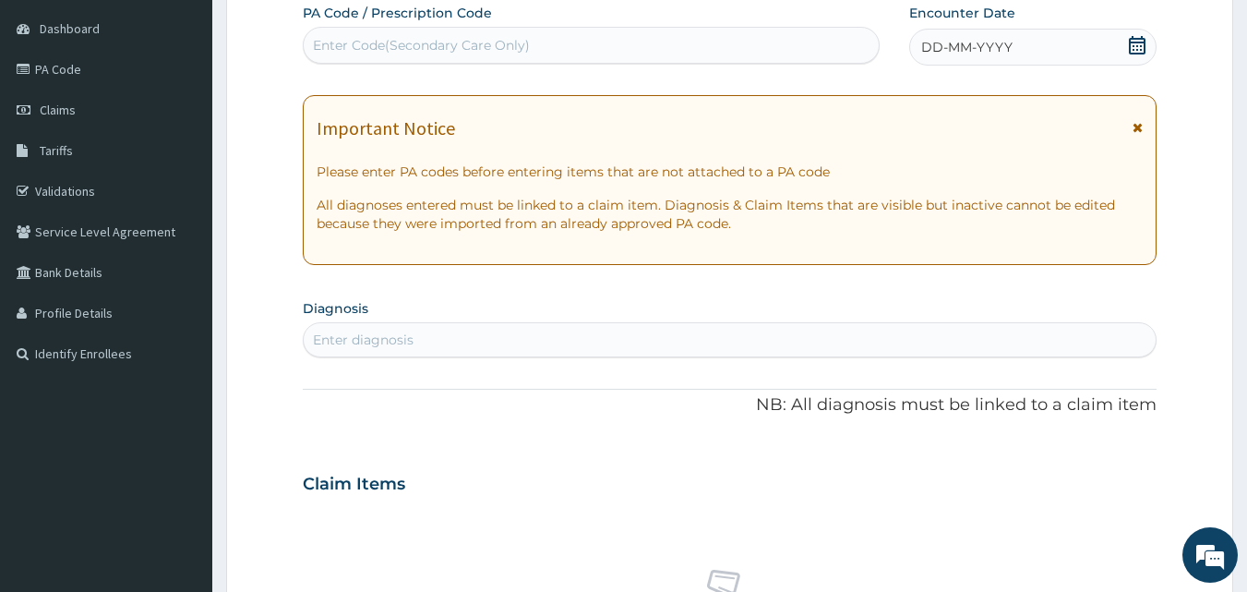
click at [1137, 47] on icon at bounding box center [1137, 45] width 18 height 18
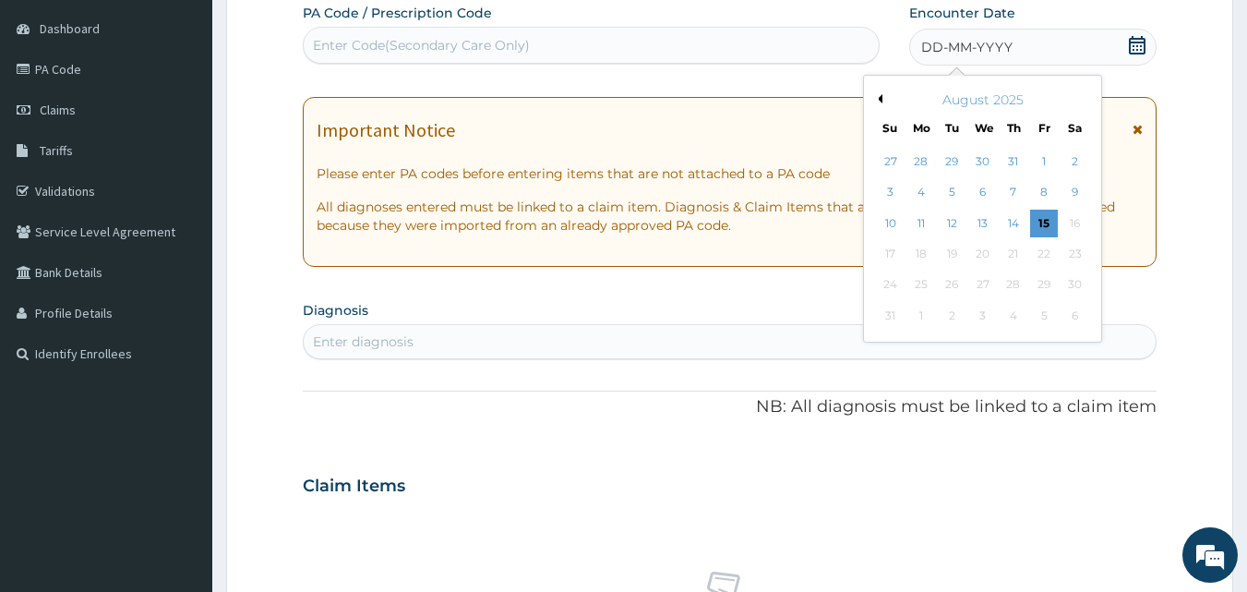
click at [879, 97] on button "Previous Month" at bounding box center [877, 98] width 9 height 9
click at [953, 218] on div "15" at bounding box center [953, 224] width 28 height 28
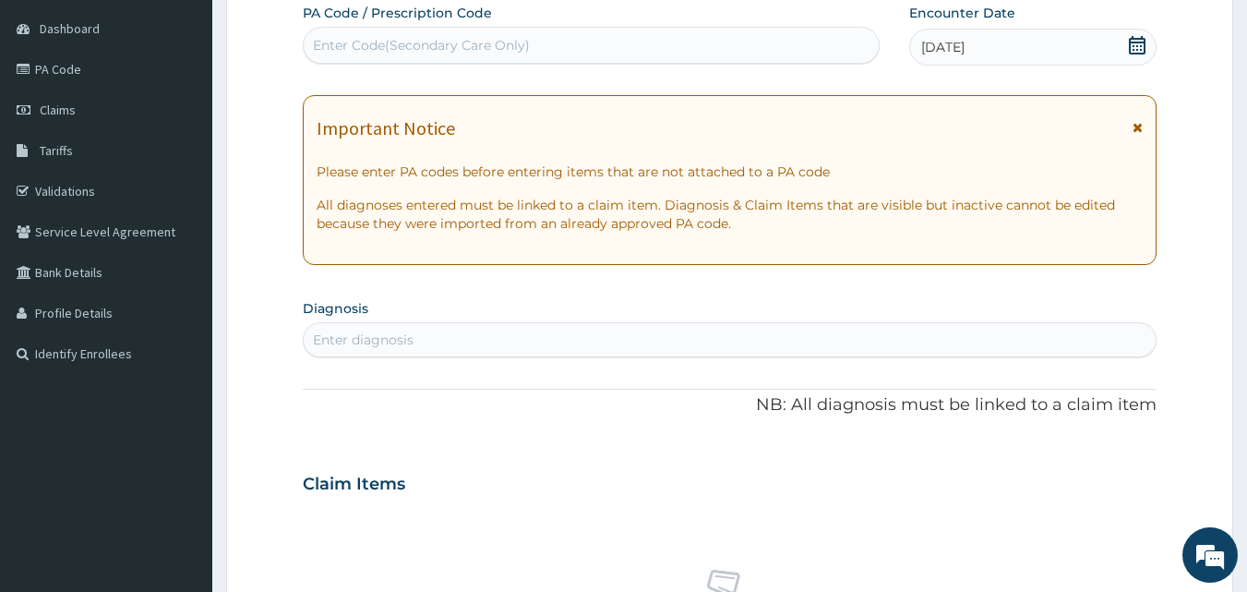
click at [521, 40] on div "Enter Code(Secondary Care Only)" at bounding box center [421, 45] width 217 height 18
type input "P"
click at [489, 338] on div "Enter diagnosis" at bounding box center [730, 340] width 853 height 30
type input "pelvic infl"
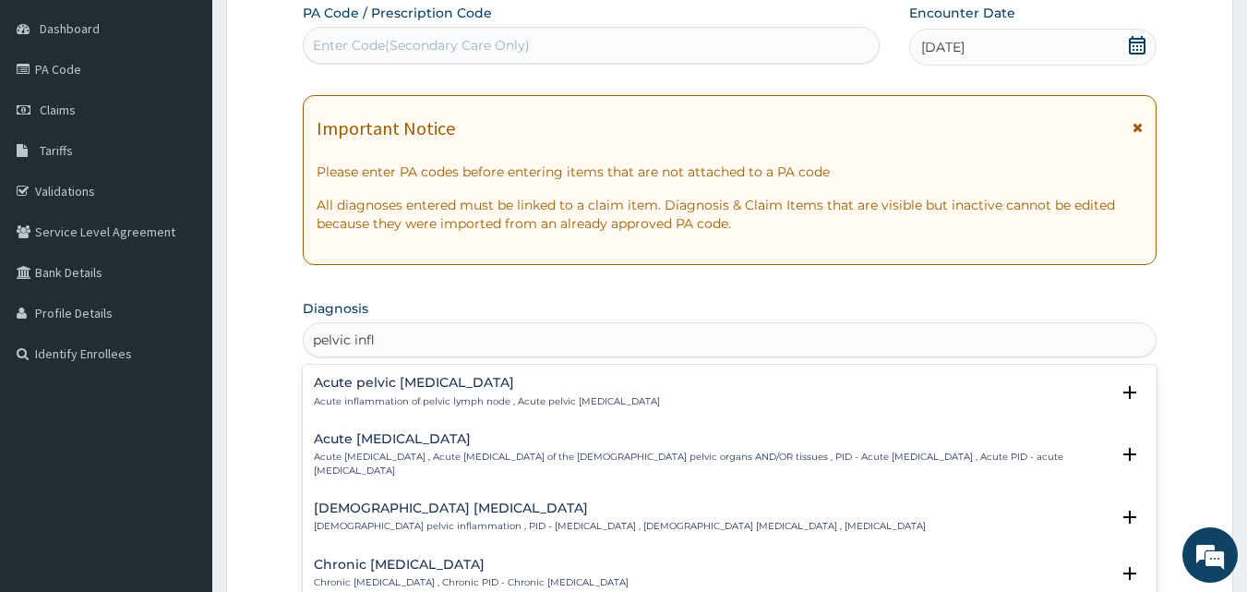
click at [424, 440] on h4 "Acute pelvic inflammatory disease" at bounding box center [712, 439] width 797 height 14
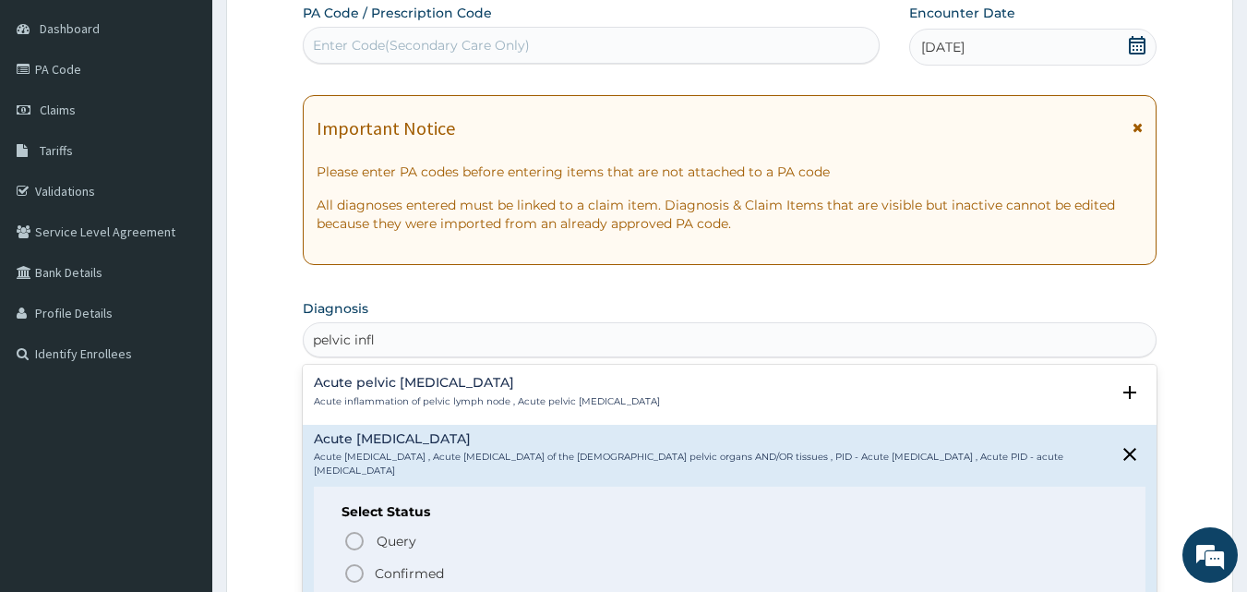
click at [379, 575] on p "Confirmed" at bounding box center [409, 573] width 69 height 18
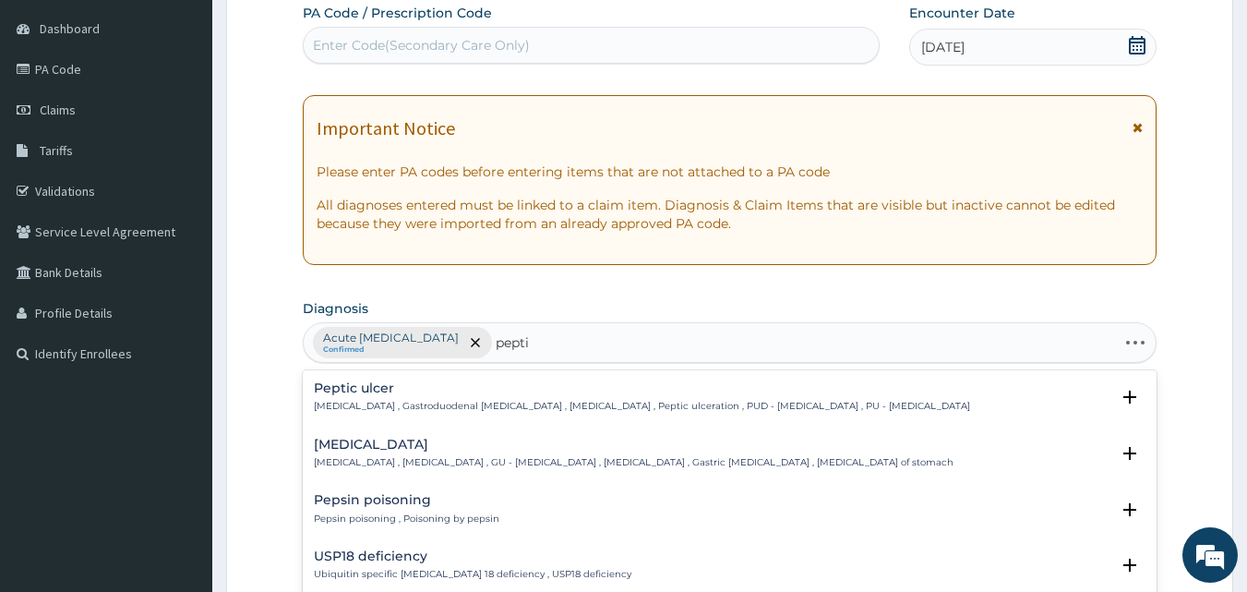
type input "peptic"
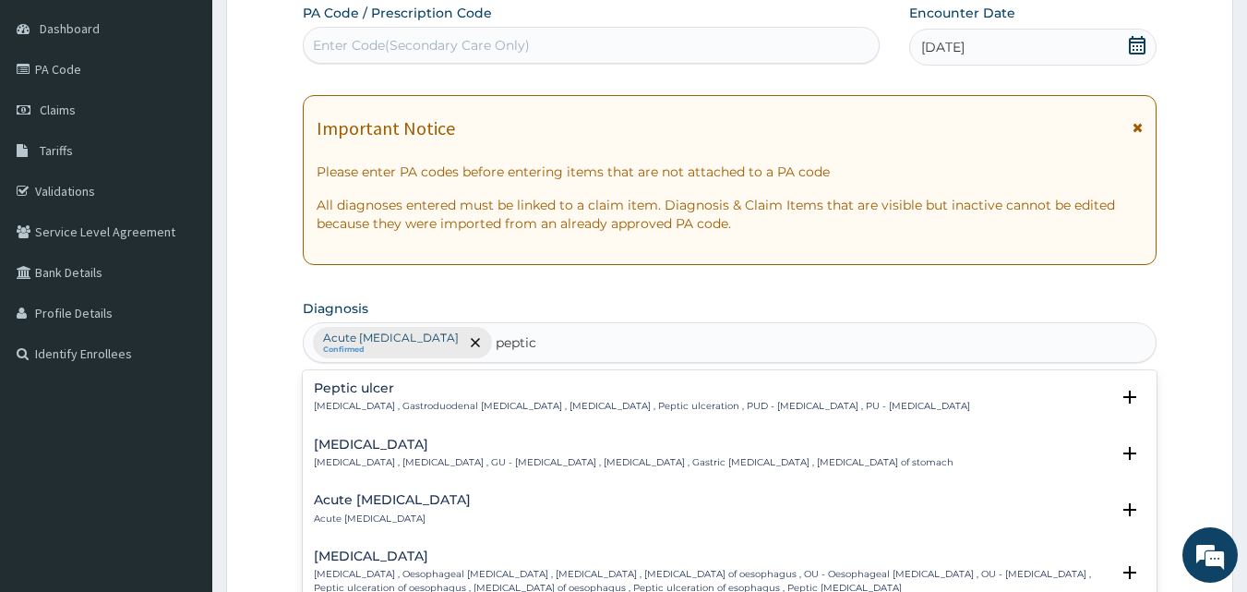
click at [409, 404] on p "Peptic ulcer , Gastroduodenal ulcer , Peptic ulcer disease , Peptic ulceration …" at bounding box center [642, 406] width 656 height 13
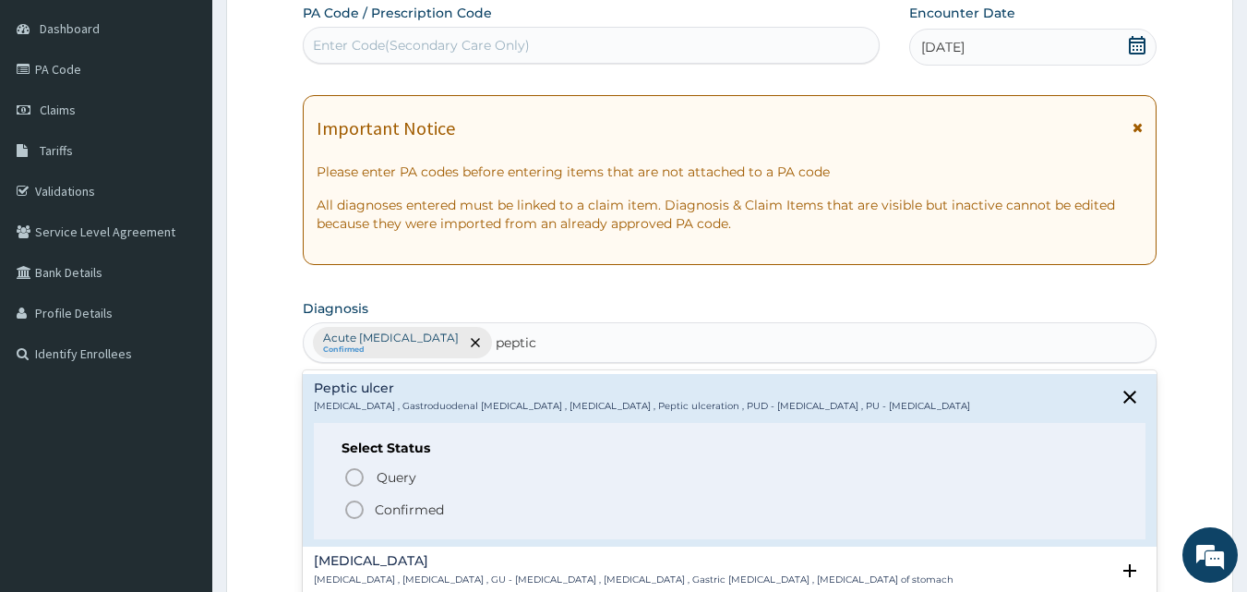
click at [406, 507] on p "Confirmed" at bounding box center [409, 509] width 69 height 18
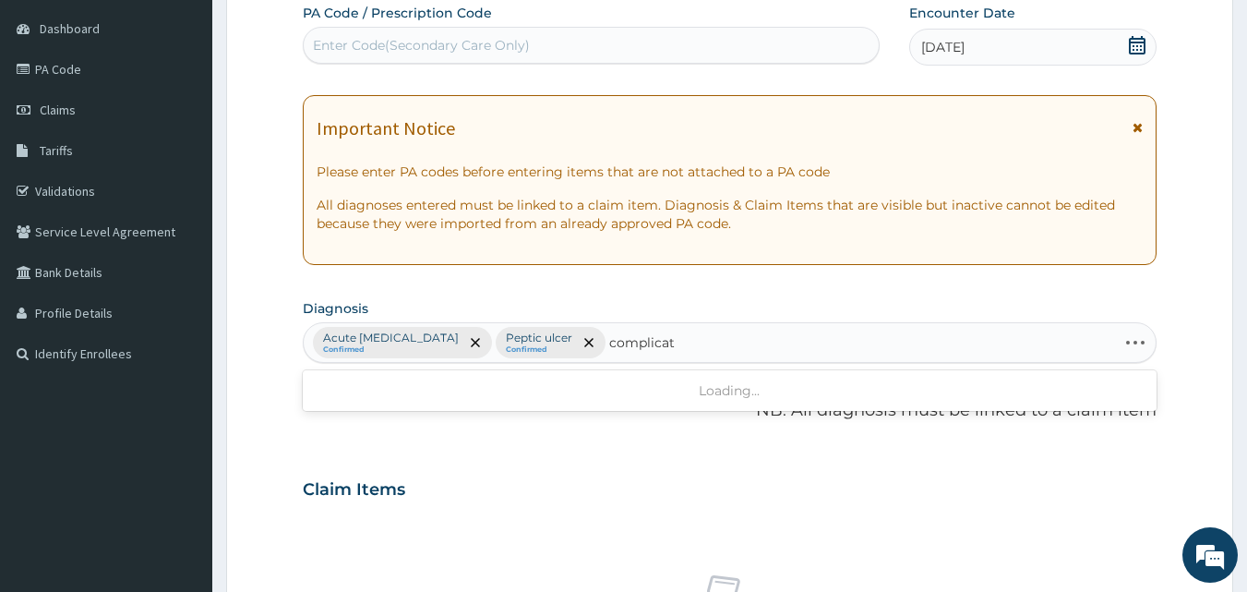
type input "complicate"
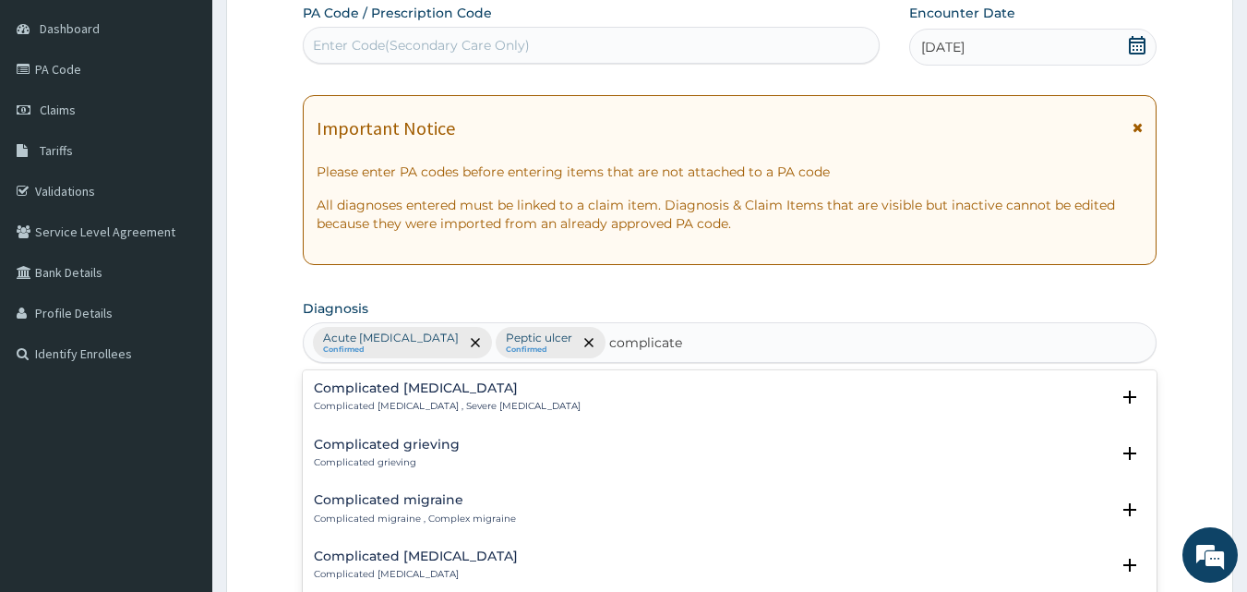
click at [373, 406] on p "Complicated malaria , Severe malaria" at bounding box center [447, 406] width 267 height 13
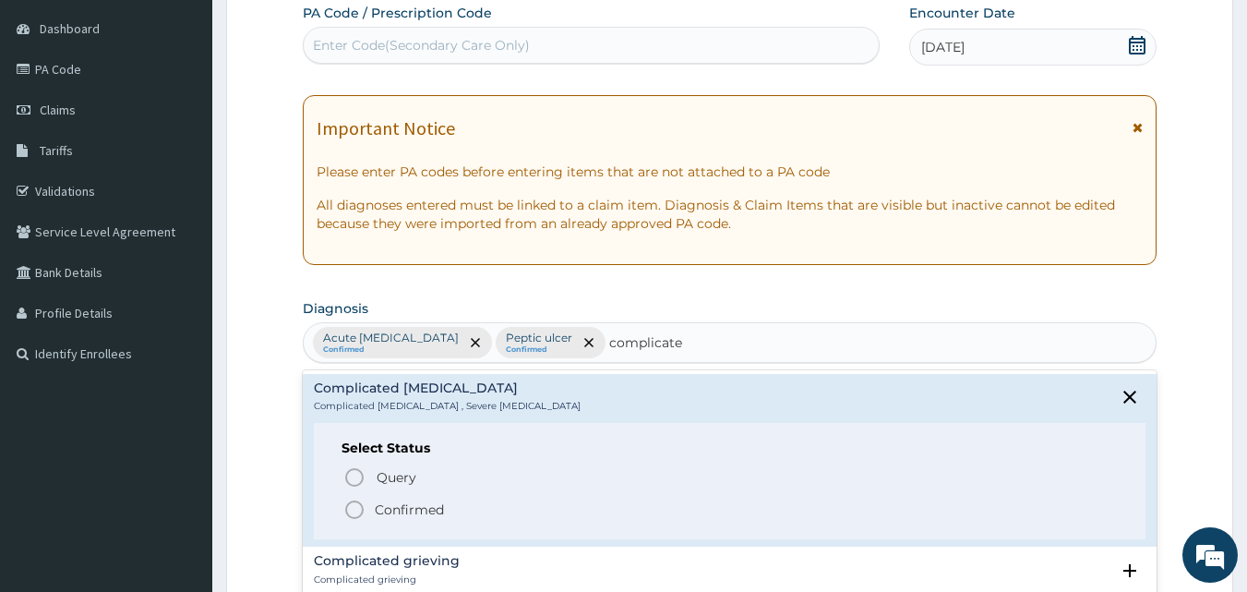
click at [426, 508] on p "Confirmed" at bounding box center [409, 509] width 69 height 18
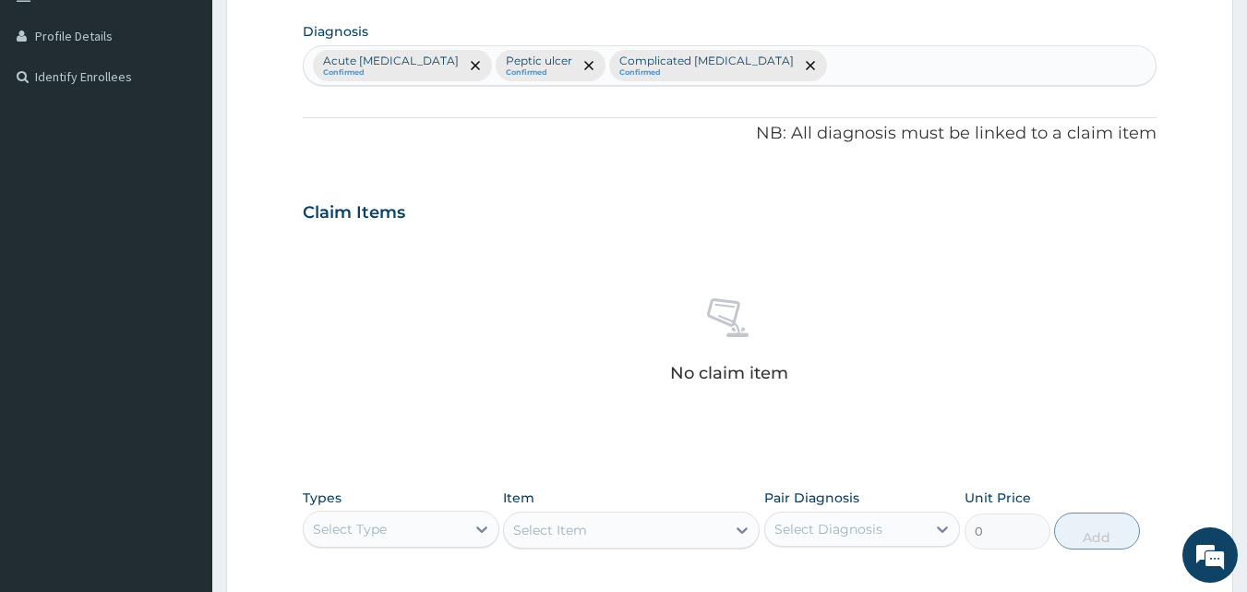
scroll to position [739, 0]
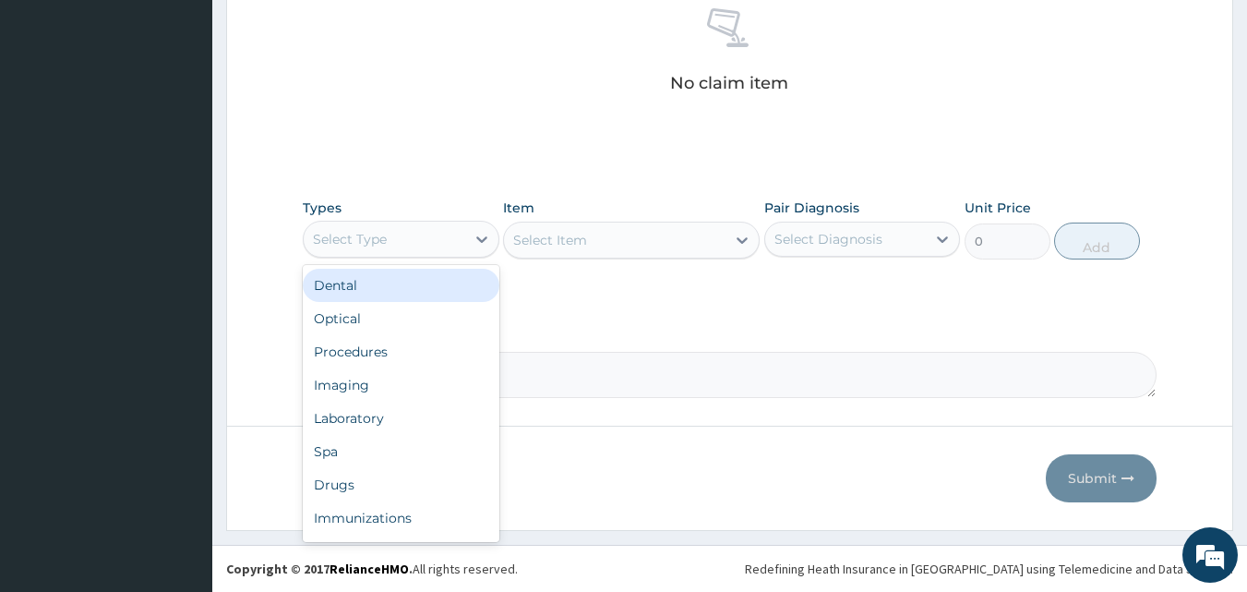
click at [399, 239] on div "Select Type" at bounding box center [385, 239] width 162 height 30
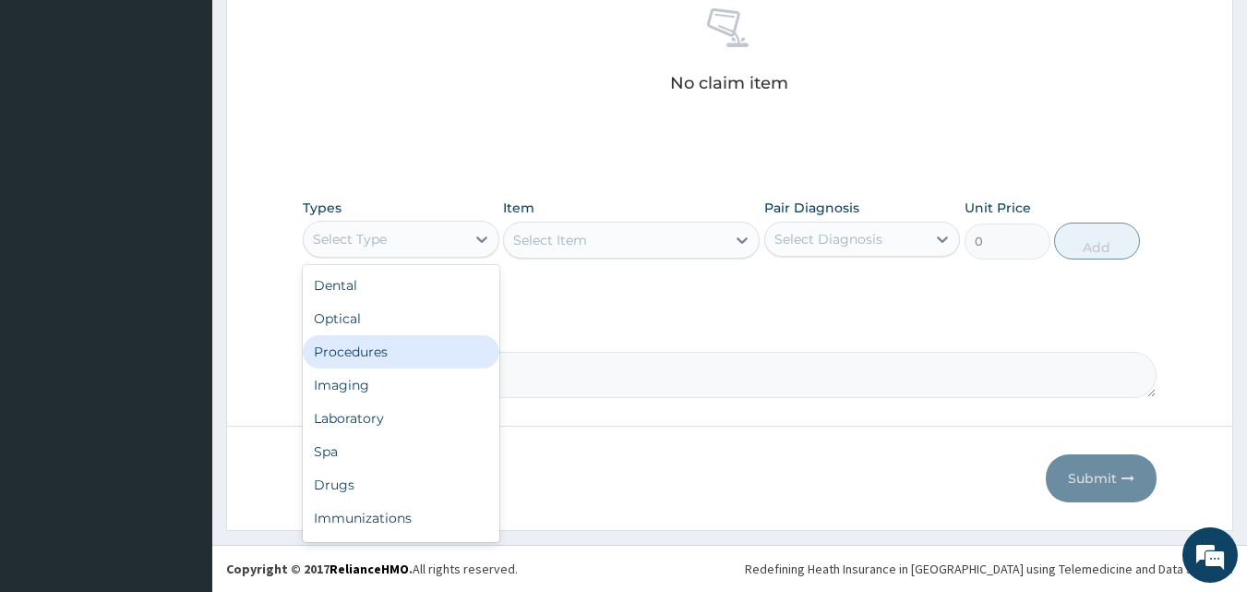
click at [351, 349] on div "Procedures" at bounding box center [401, 351] width 197 height 33
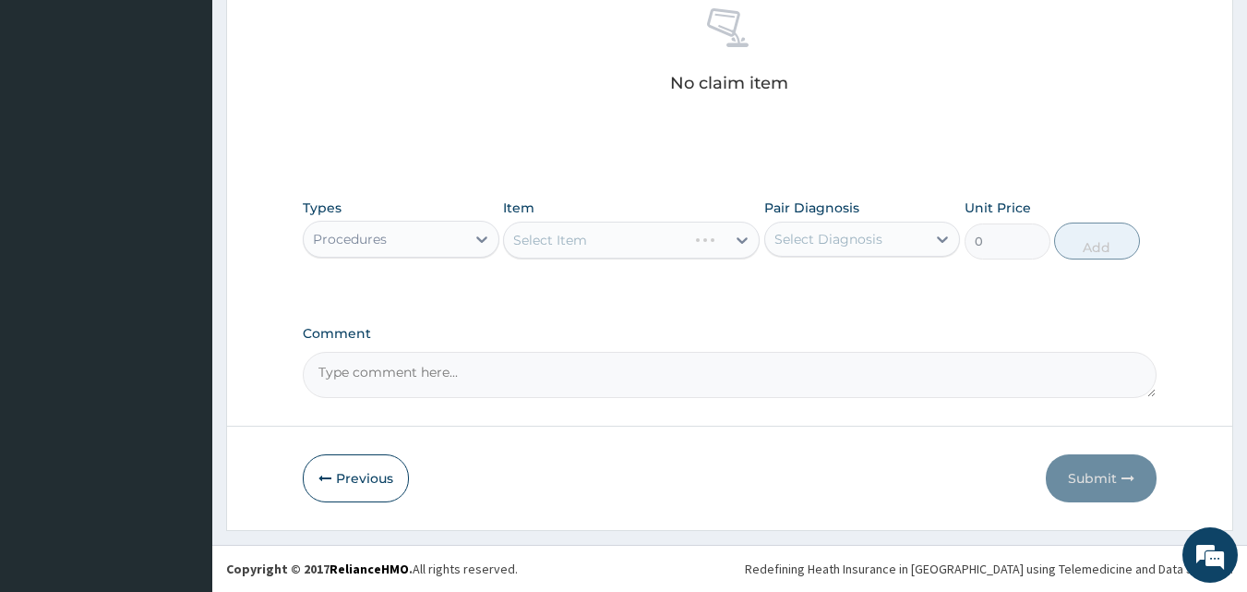
click at [617, 237] on div "Select Item" at bounding box center [631, 240] width 257 height 37
click at [586, 243] on div "Select Item" at bounding box center [631, 240] width 257 height 37
click at [551, 236] on div "Select Item" at bounding box center [550, 240] width 74 height 18
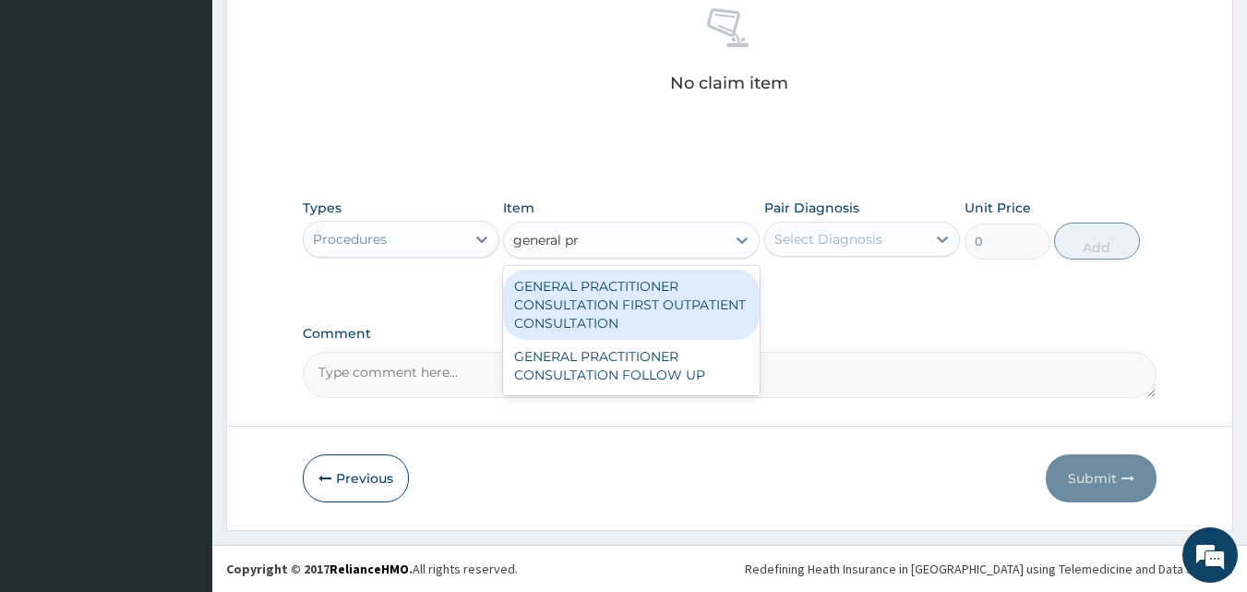
type input "general pra"
click at [563, 288] on div "GENERAL PRACTITIONER CONSULTATION FIRST OUTPATIENT CONSULTATION" at bounding box center [631, 305] width 257 height 70
type input "3795"
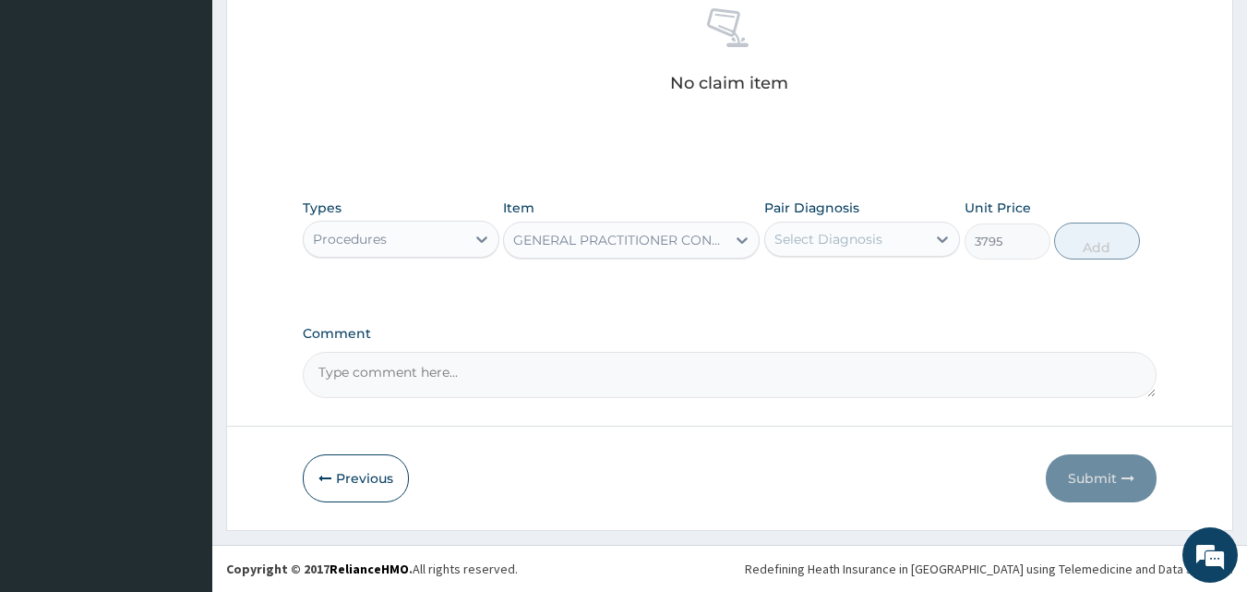
click at [818, 241] on div "Select Diagnosis" at bounding box center [828, 239] width 108 height 18
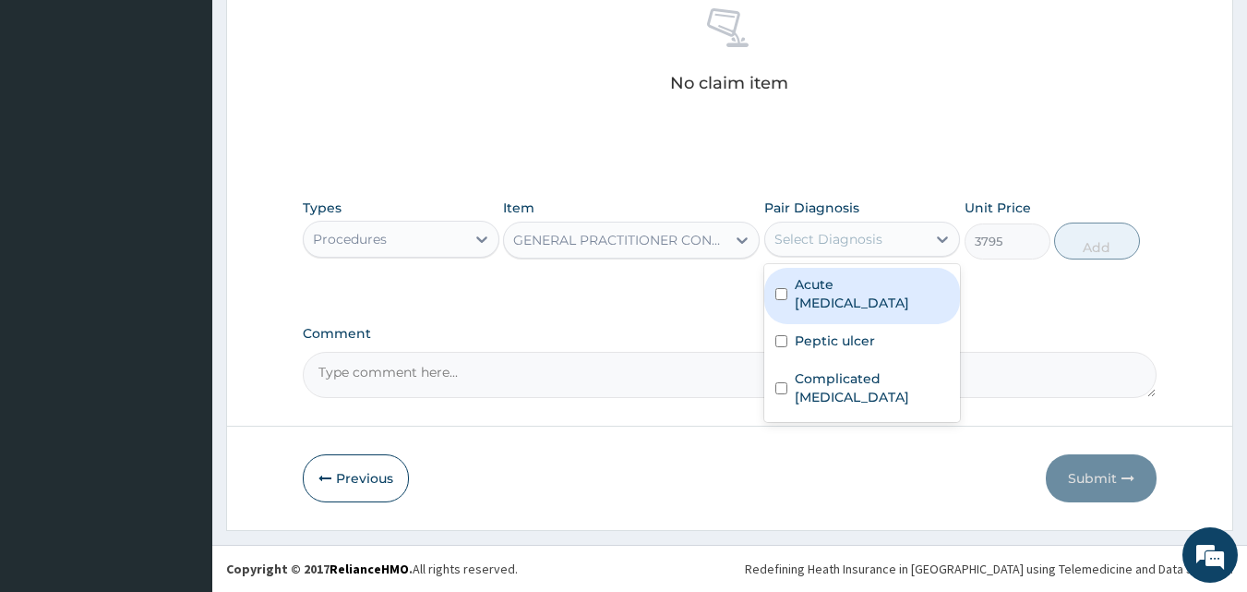
click at [821, 301] on label "Acute pelvic inflammatory disease" at bounding box center [872, 293] width 155 height 37
checkbox input "true"
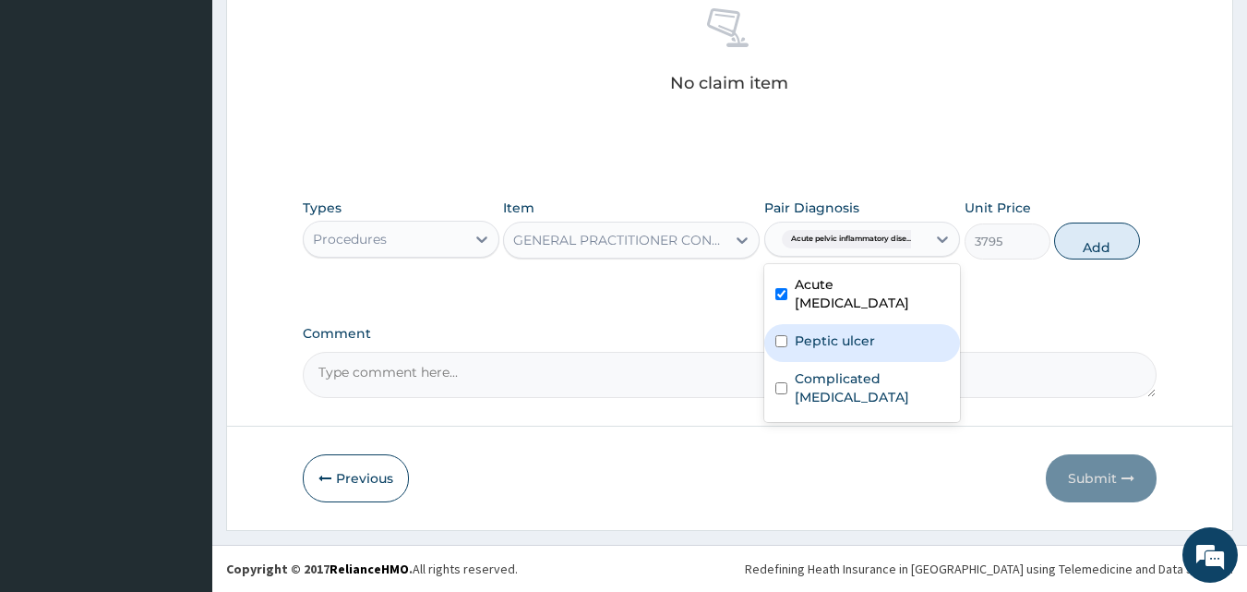
click at [831, 346] on label "Peptic ulcer" at bounding box center [835, 340] width 80 height 18
checkbox input "true"
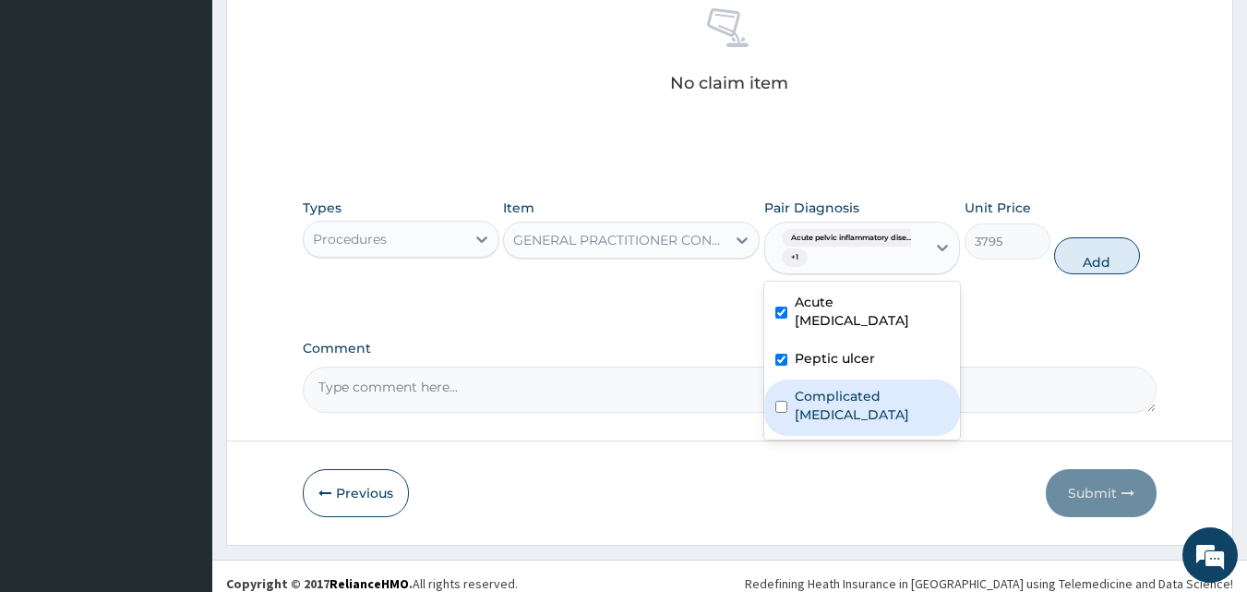
click at [856, 396] on label "Complicated malaria" at bounding box center [872, 405] width 155 height 37
checkbox input "true"
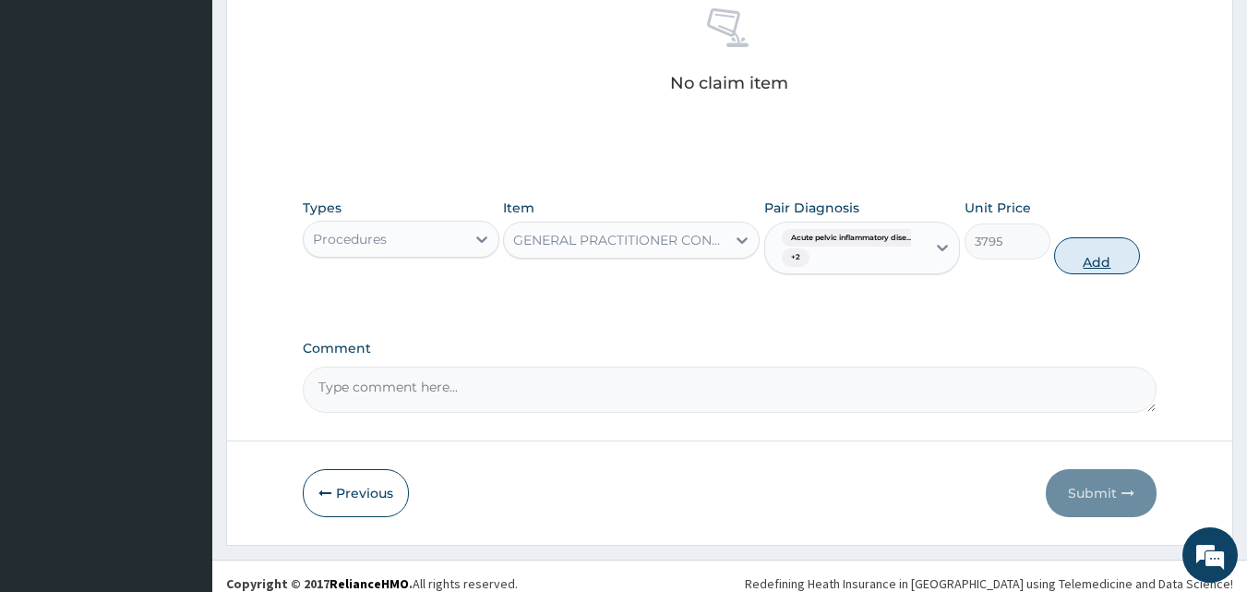
click at [1097, 266] on button "Add" at bounding box center [1097, 255] width 86 height 37
type input "0"
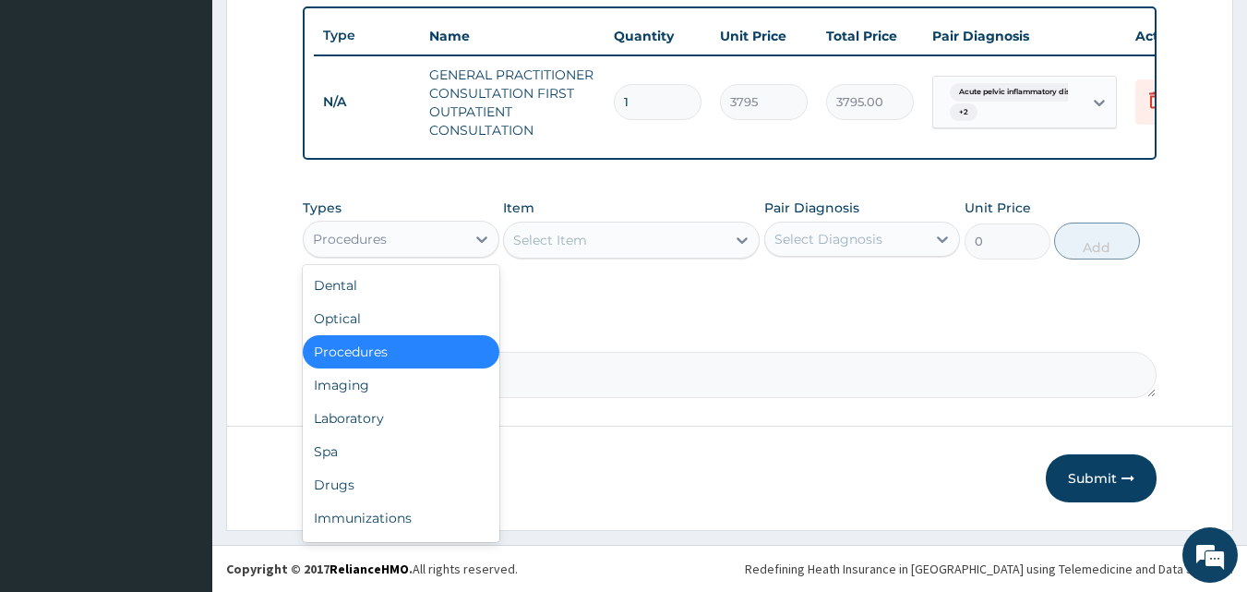
click at [397, 247] on div "Procedures" at bounding box center [385, 239] width 162 height 30
click at [389, 424] on div "Laboratory" at bounding box center [401, 418] width 197 height 33
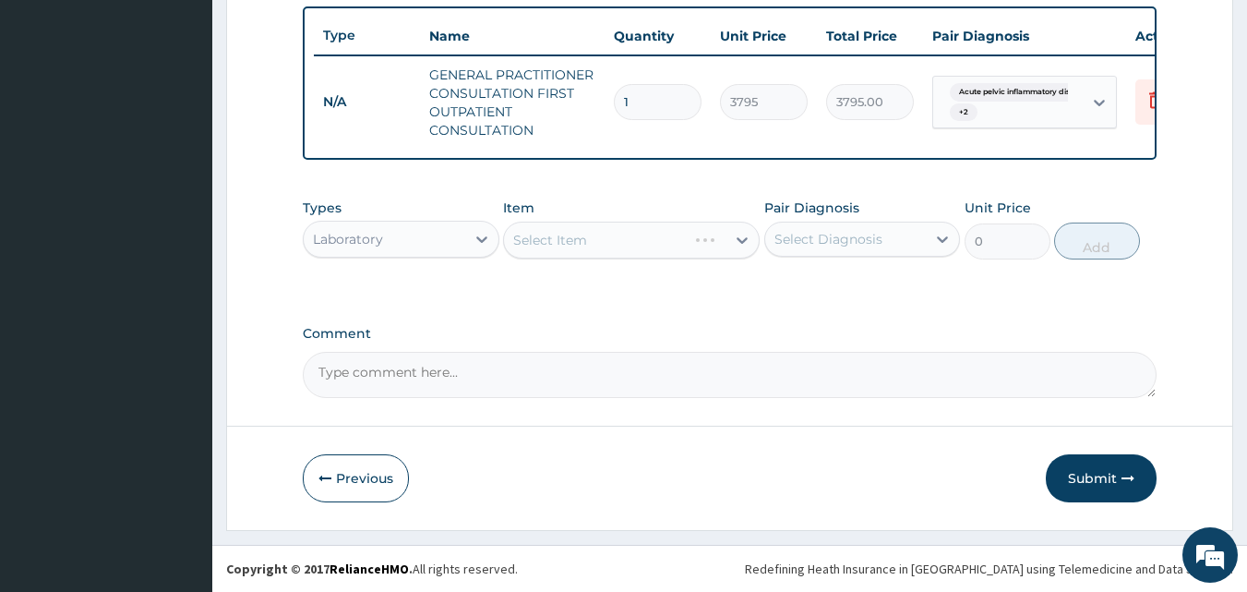
click at [553, 246] on div "Select Item" at bounding box center [631, 240] width 257 height 37
click at [553, 246] on div "Select Item" at bounding box center [550, 240] width 74 height 18
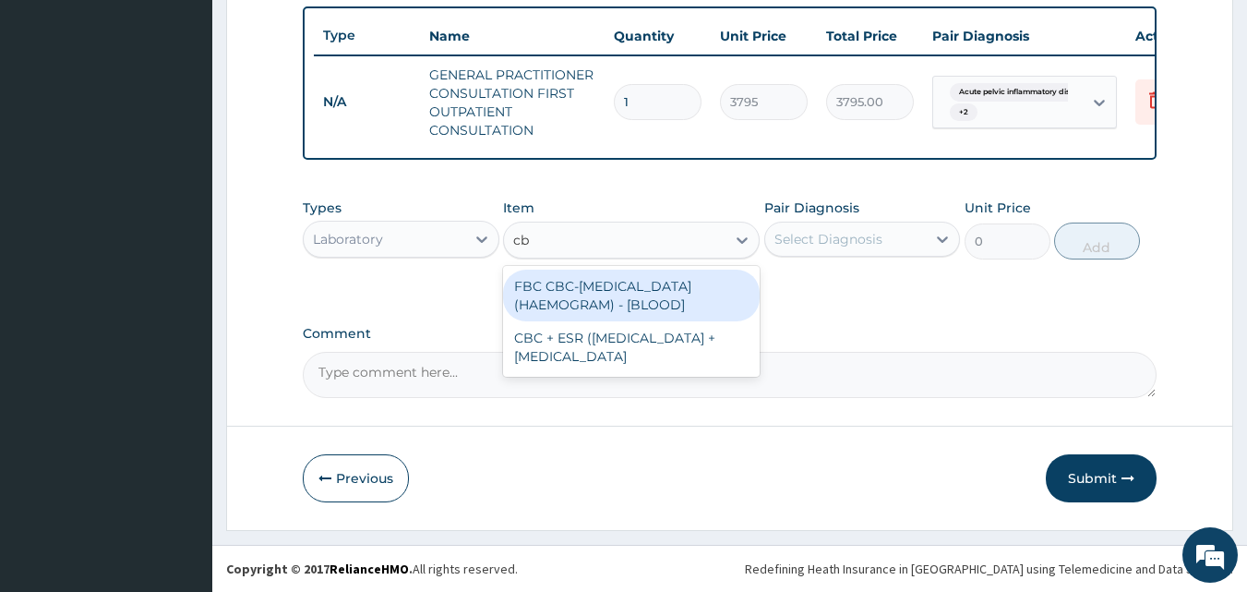
type input "cbc"
click at [557, 290] on div "FBC CBC-COMPLETE BLOOD COUNT (HAEMOGRAM) - [BLOOD]" at bounding box center [631, 296] width 257 height 52
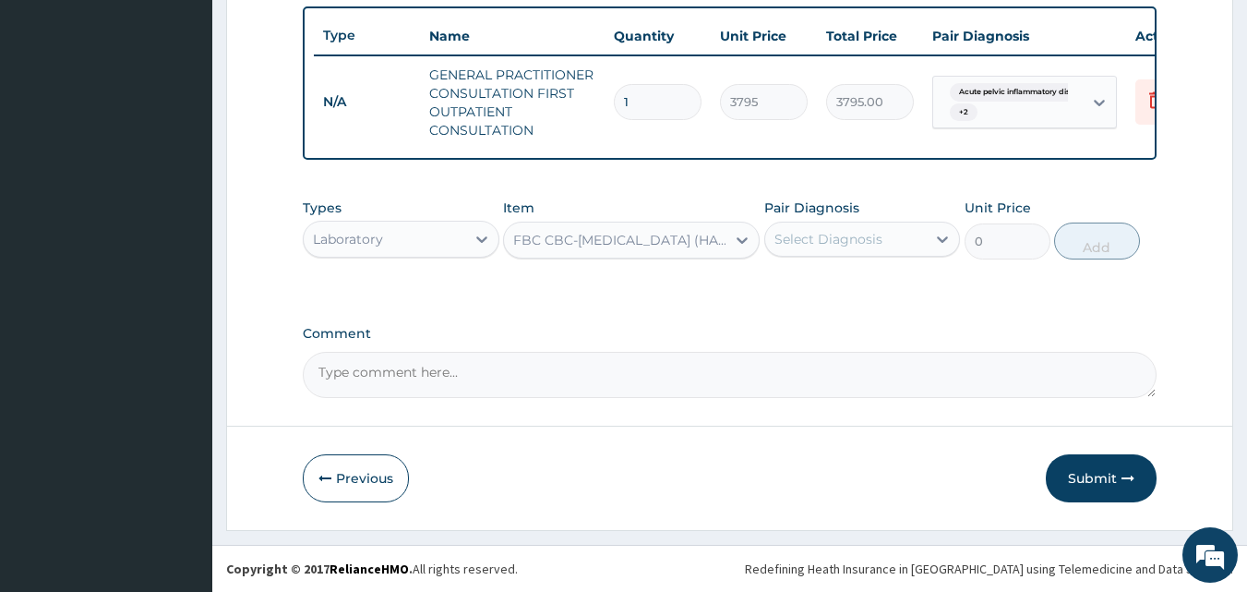
type input "4600"
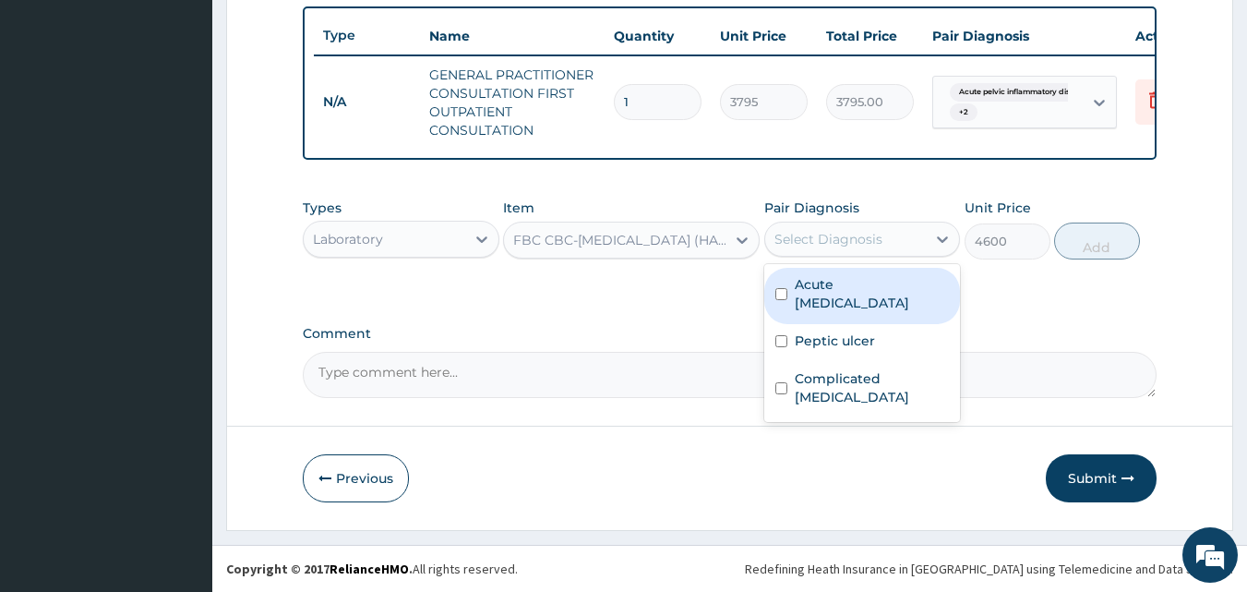
click at [817, 239] on div "Select Diagnosis" at bounding box center [828, 239] width 108 height 18
click at [817, 300] on label "Acute pelvic inflammatory disease" at bounding box center [872, 293] width 155 height 37
checkbox input "true"
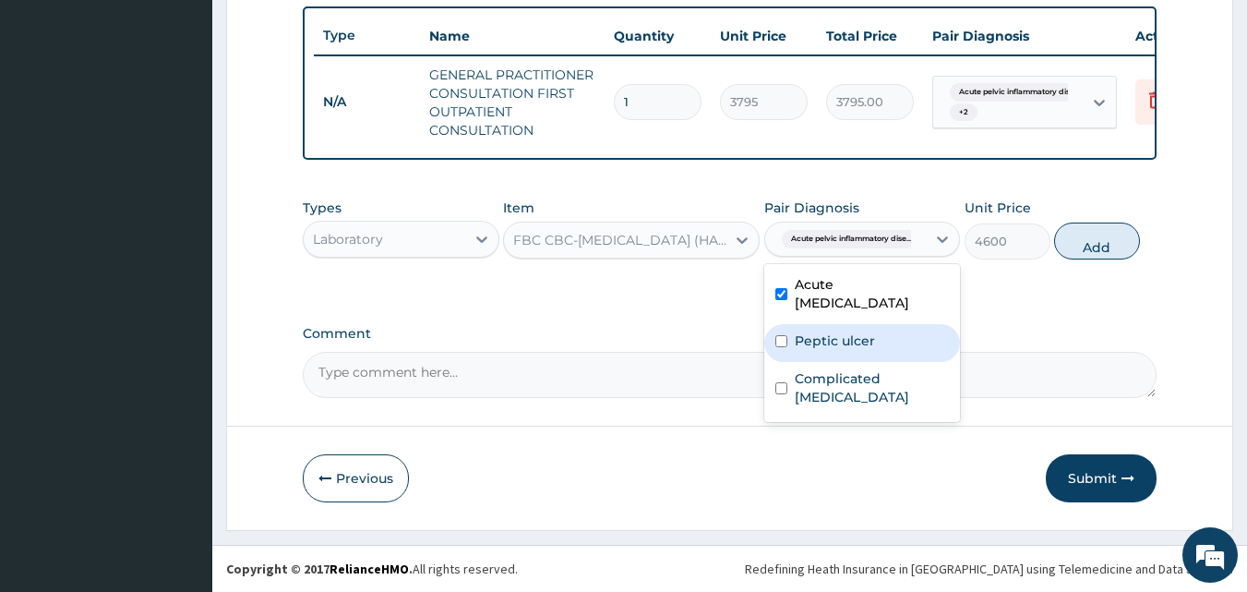
click at [816, 350] on div "Peptic ulcer" at bounding box center [862, 343] width 197 height 38
checkbox input "true"
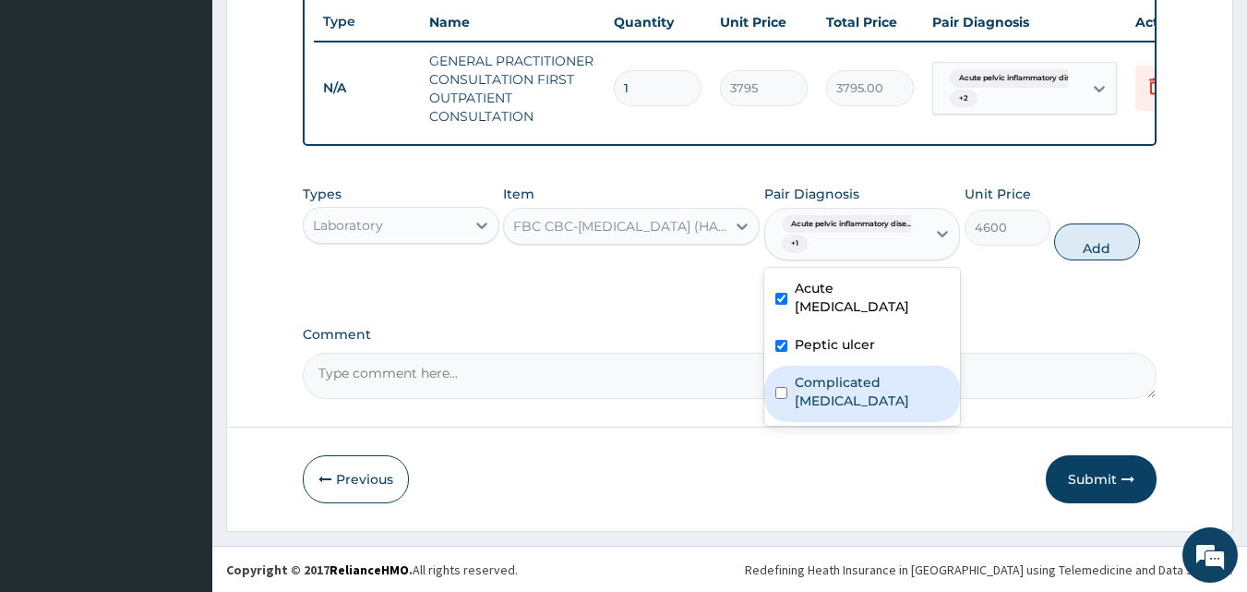
click at [847, 397] on label "Complicated malaria" at bounding box center [872, 391] width 155 height 37
checkbox input "true"
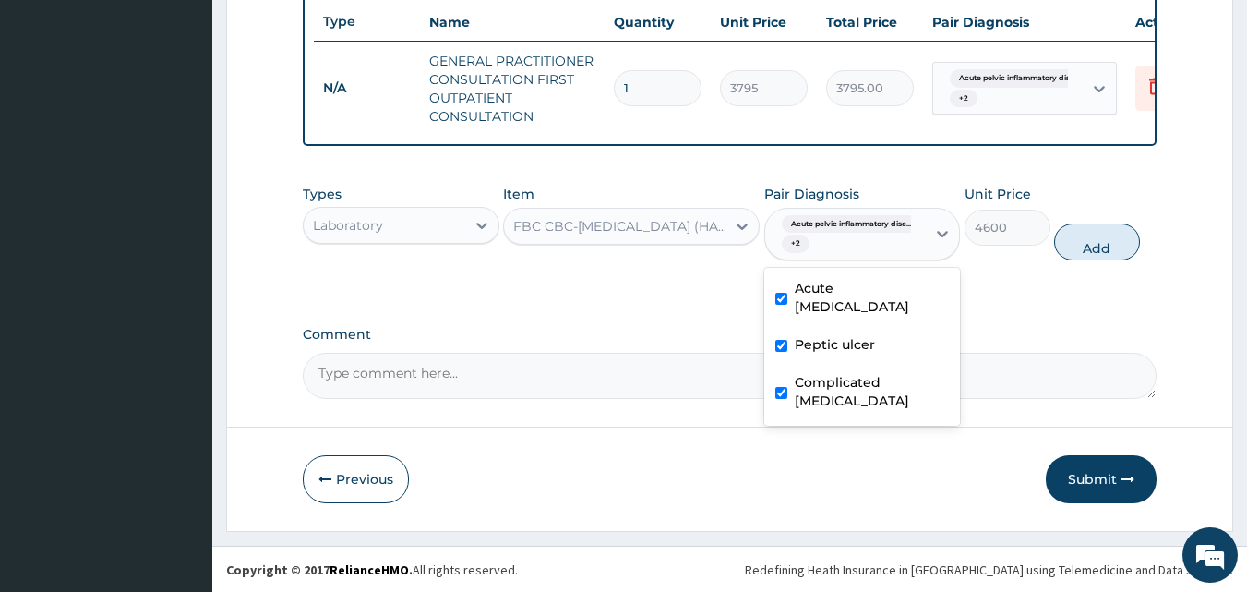
click at [867, 354] on label "Peptic ulcer" at bounding box center [835, 344] width 80 height 18
checkbox input "false"
click at [1106, 252] on button "Add" at bounding box center [1097, 241] width 86 height 37
type input "0"
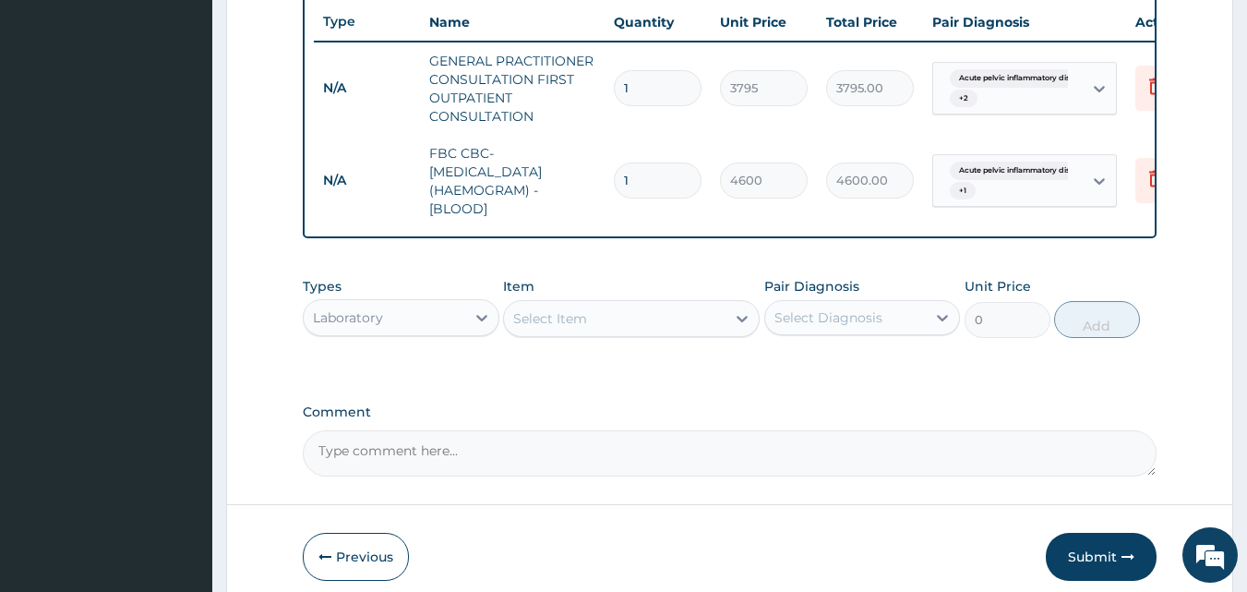
click at [559, 328] on div "Select Item" at bounding box center [550, 318] width 74 height 18
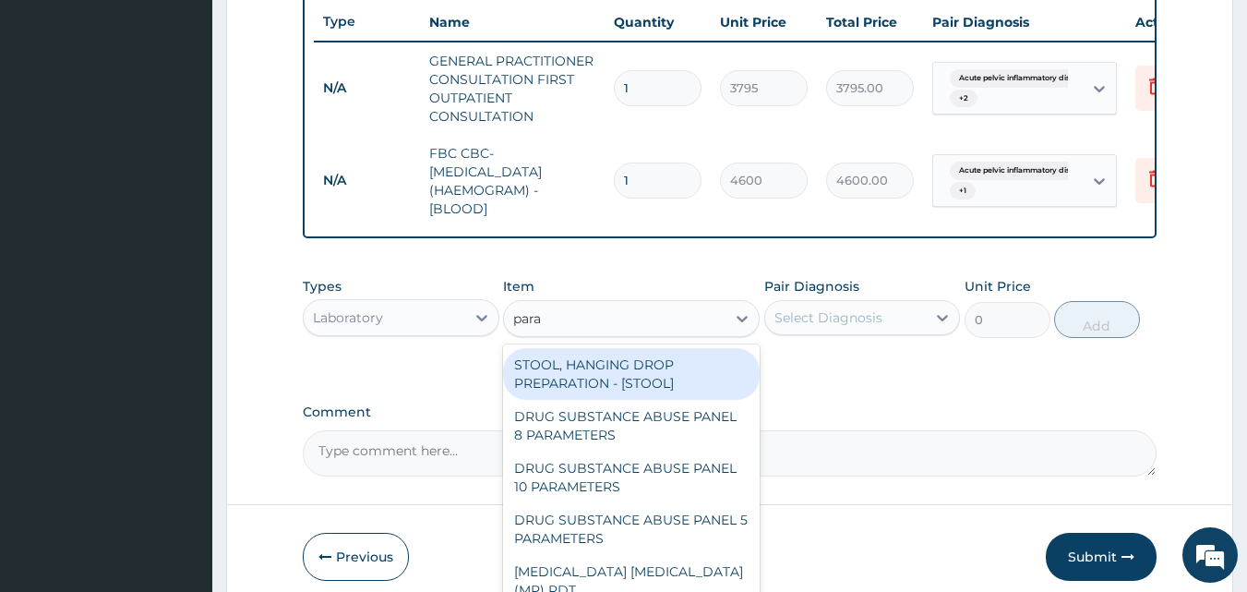
type input "paras"
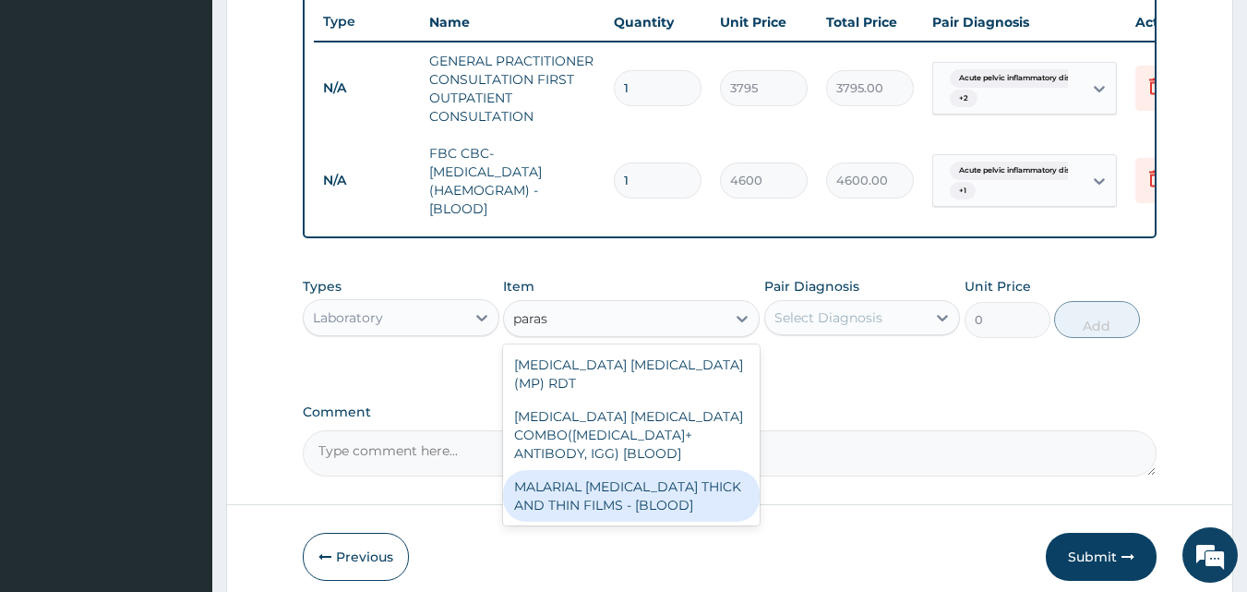
click at [577, 484] on div "MALARIAL PARASITE THICK AND THIN FILMS - [BLOOD]" at bounding box center [631, 496] width 257 height 52
type input "1725"
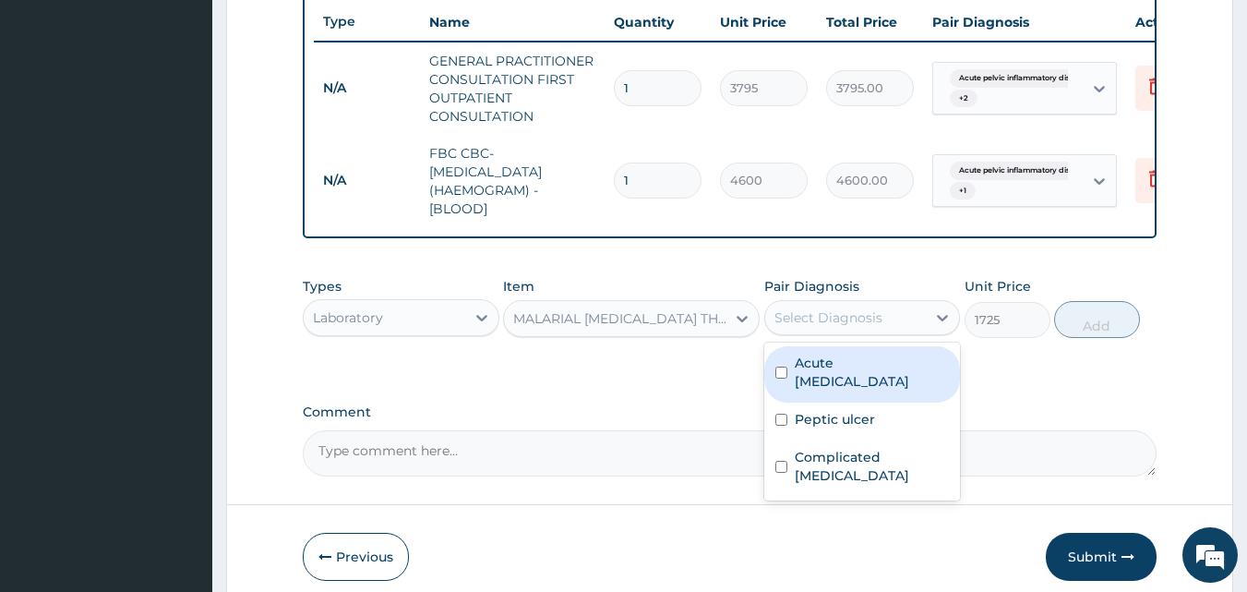
click at [828, 324] on div "Select Diagnosis" at bounding box center [828, 317] width 108 height 18
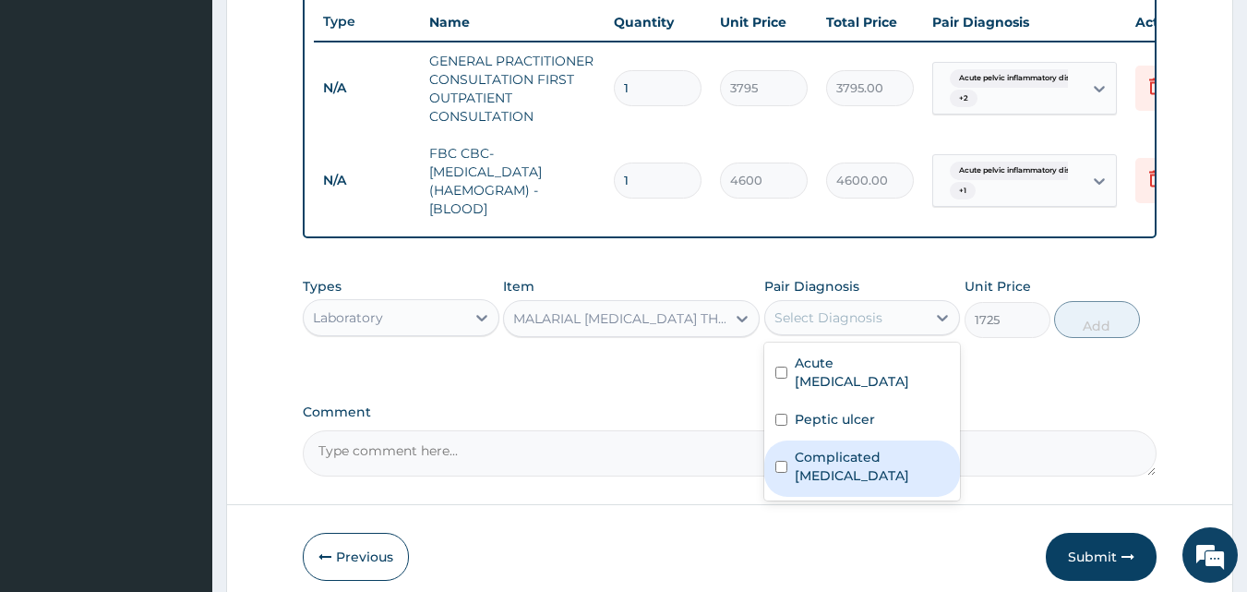
click at [812, 473] on label "Complicated malaria" at bounding box center [872, 466] width 155 height 37
checkbox input "true"
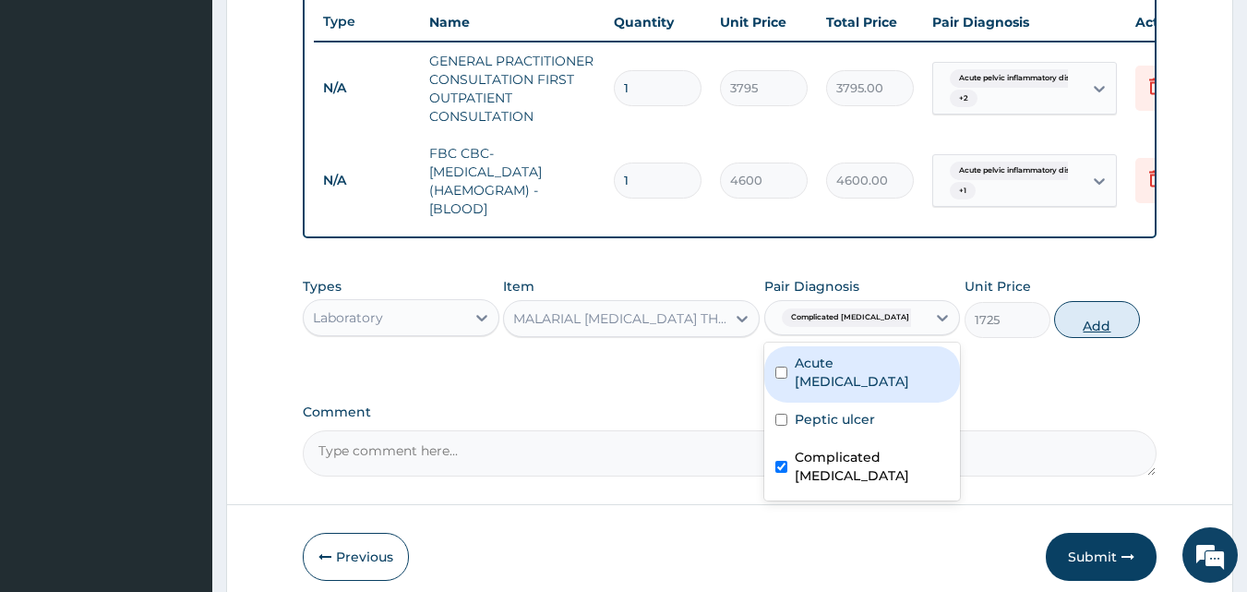
click at [1082, 330] on button "Add" at bounding box center [1097, 319] width 86 height 37
type input "0"
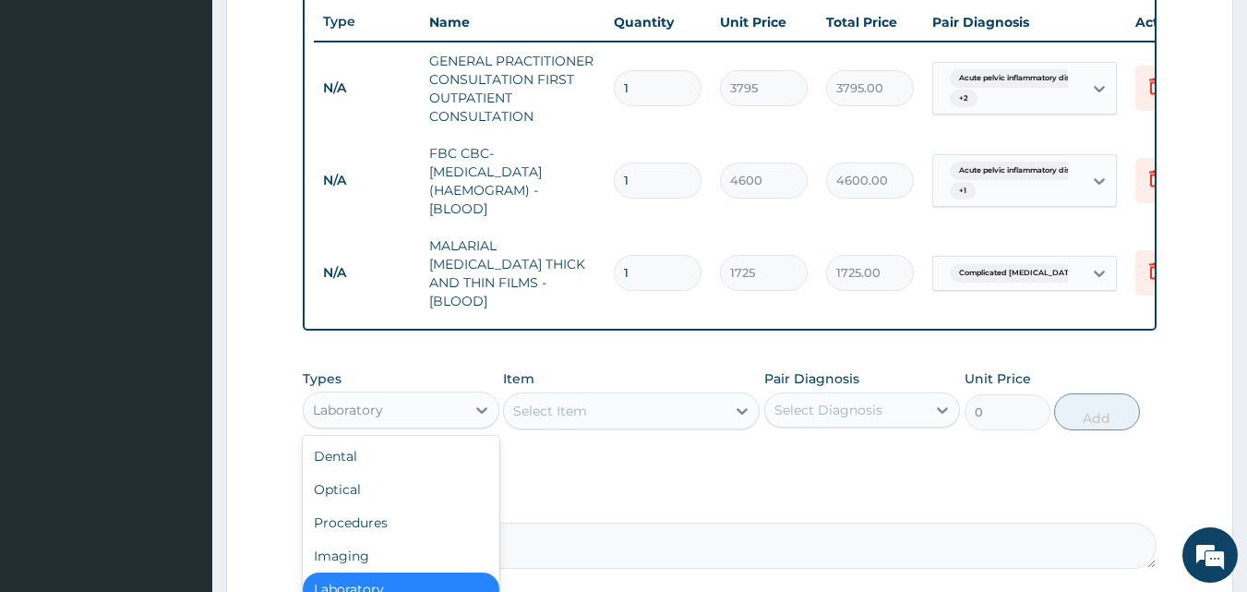
click at [408, 405] on div "Laboratory" at bounding box center [385, 410] width 162 height 30
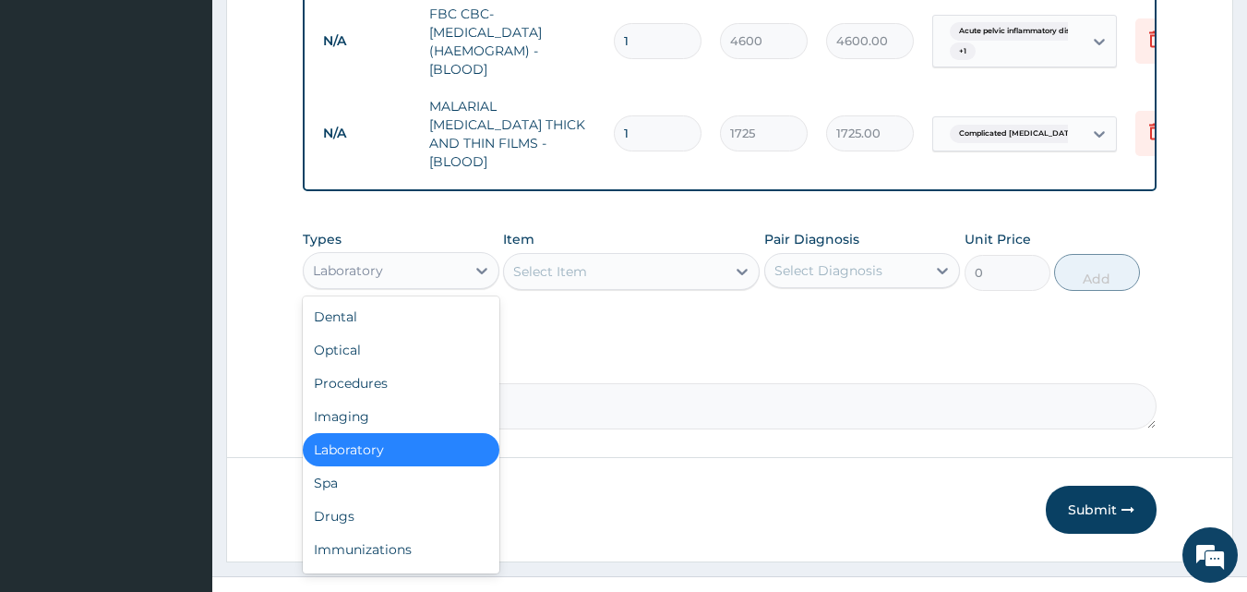
scroll to position [860, 0]
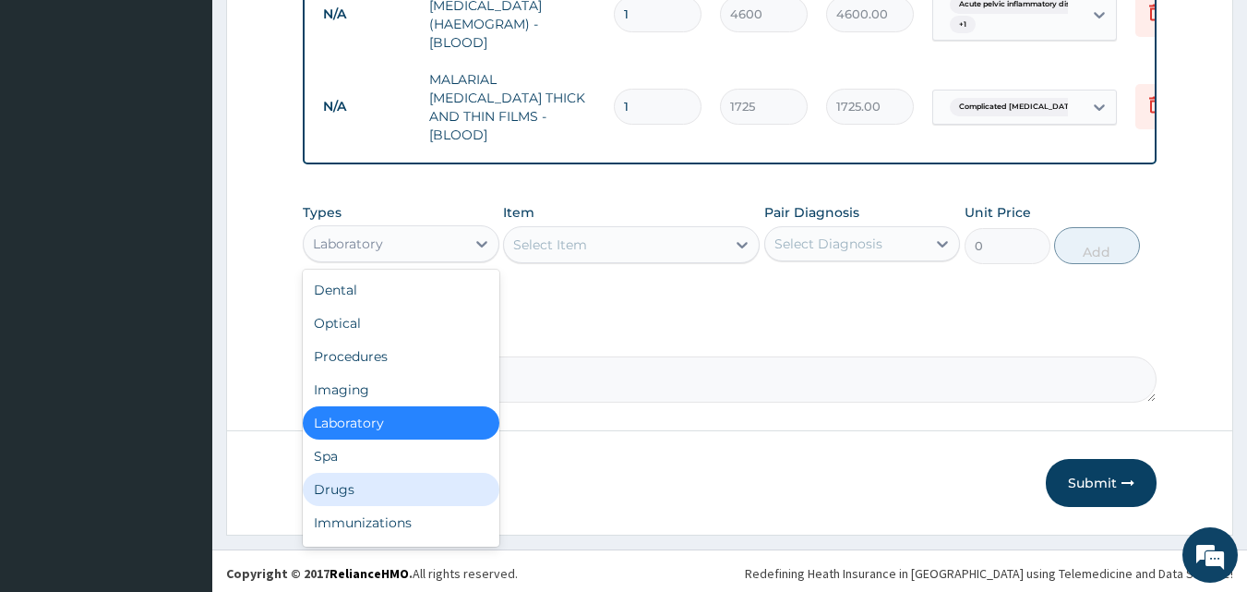
click at [350, 489] on div "Drugs" at bounding box center [401, 489] width 197 height 33
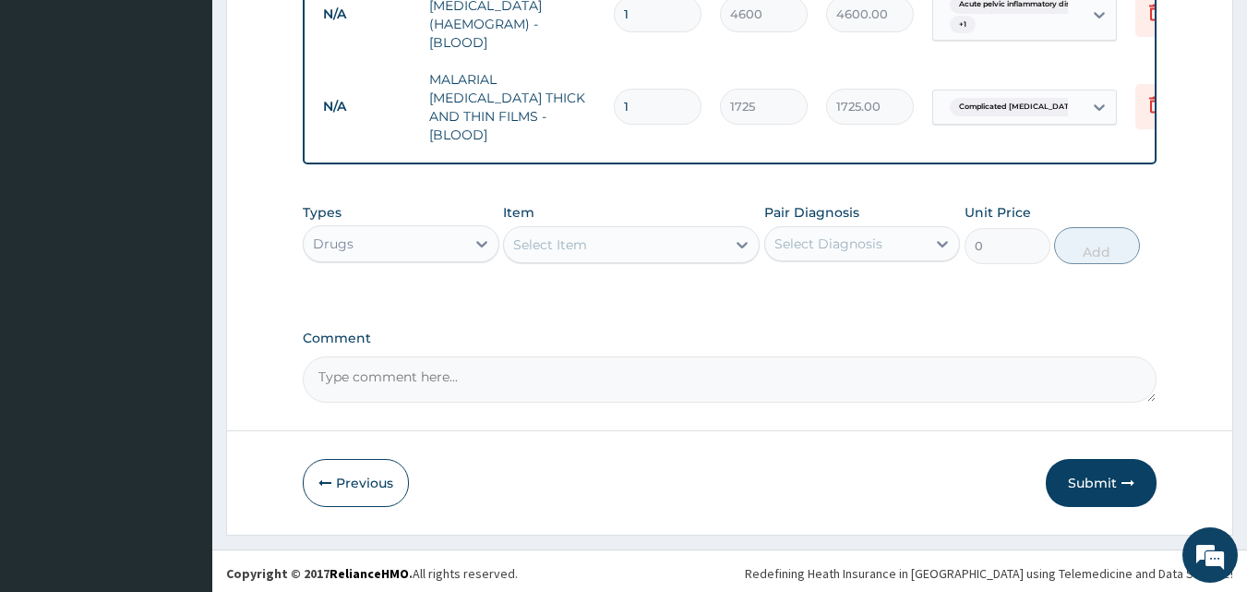
click at [538, 236] on div "Select Item" at bounding box center [550, 244] width 74 height 18
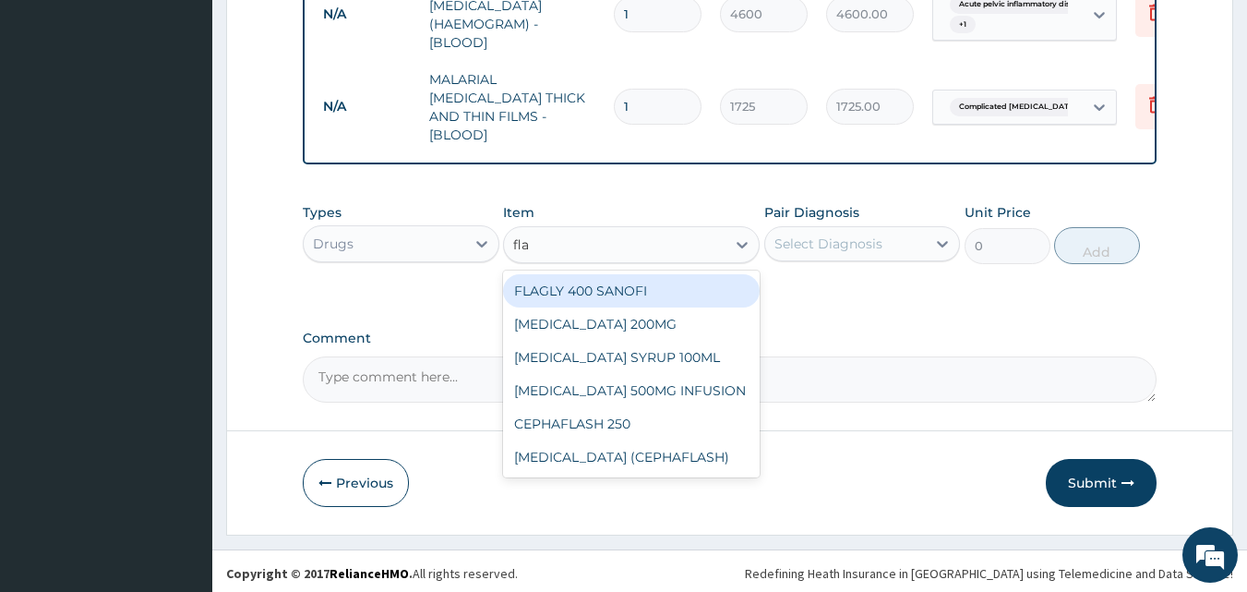
type input "flag"
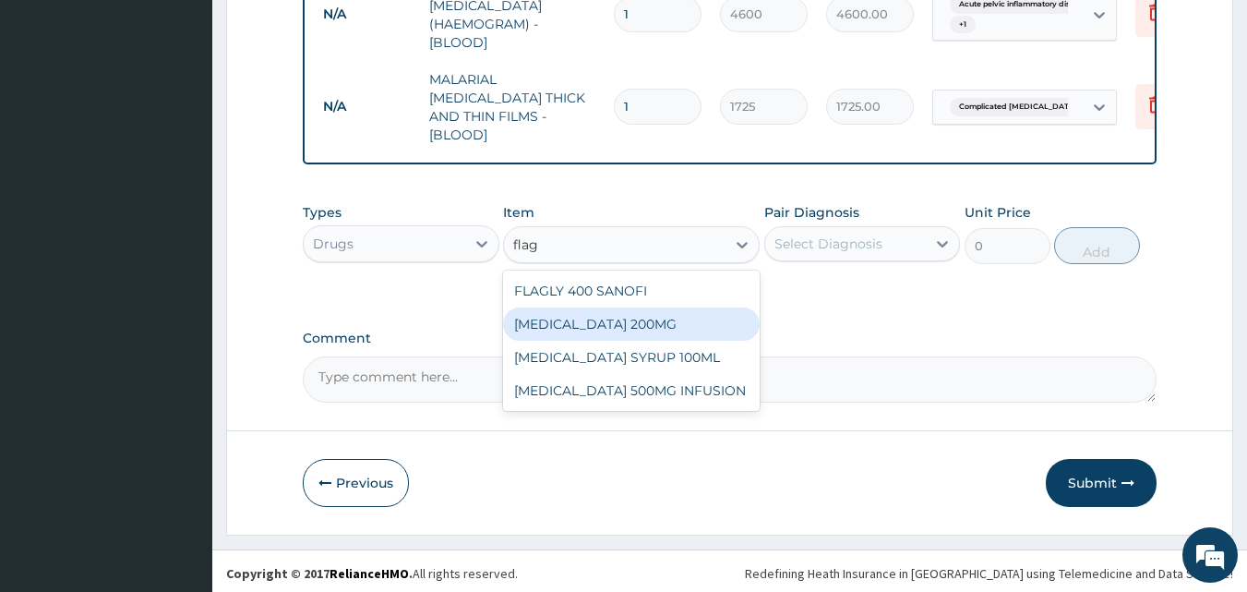
click at [554, 316] on div "FLAGYL 200MG" at bounding box center [631, 323] width 257 height 33
type input "50.6"
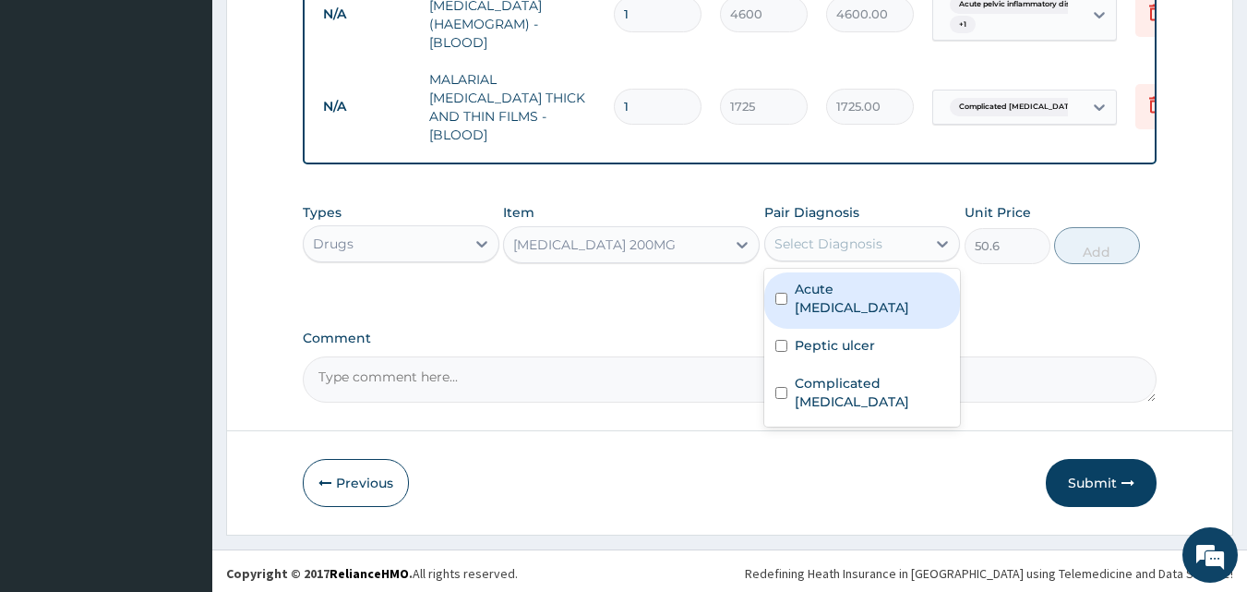
click at [820, 239] on div "Select Diagnosis" at bounding box center [828, 243] width 108 height 18
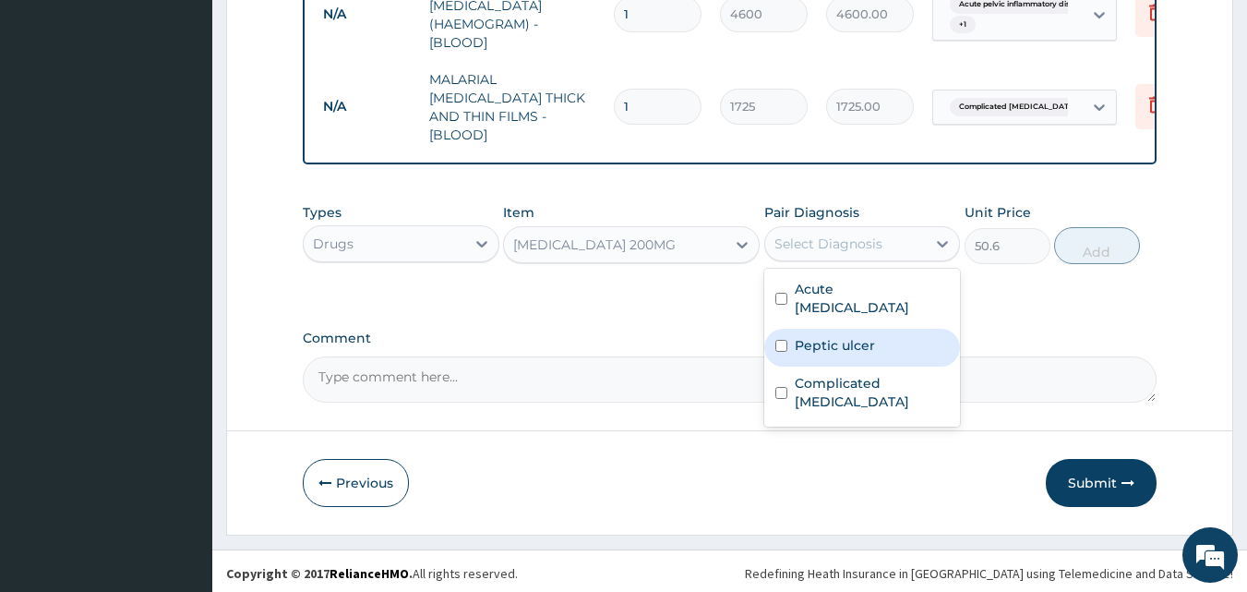
click at [811, 336] on label "Peptic ulcer" at bounding box center [835, 345] width 80 height 18
checkbox input "true"
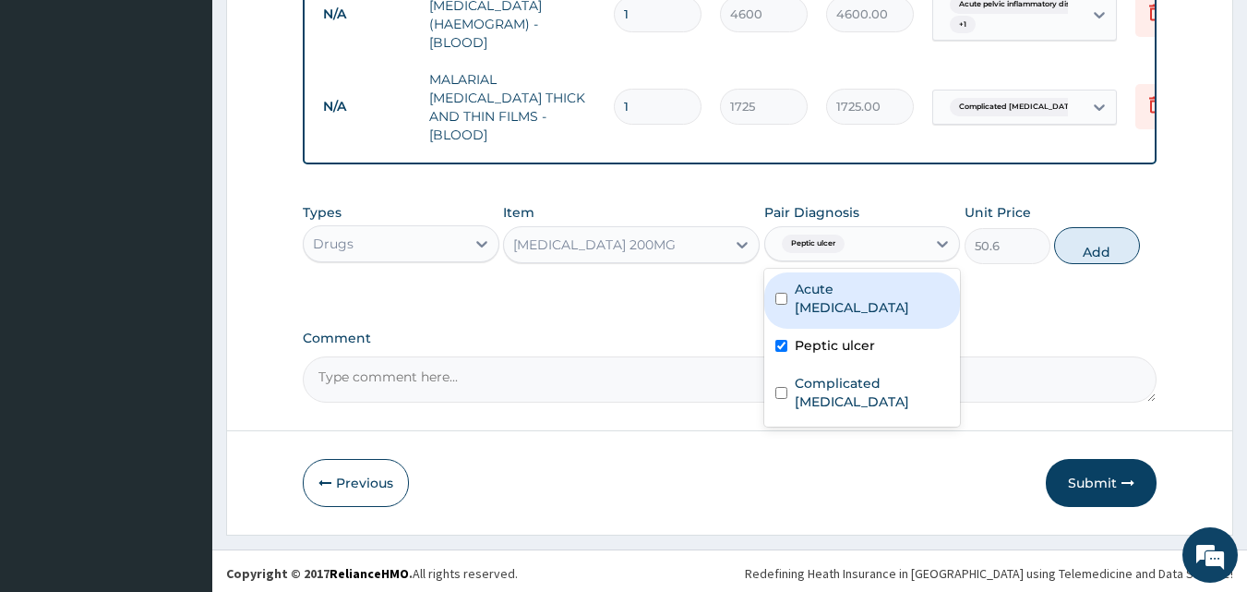
click at [782, 293] on input "checkbox" at bounding box center [781, 299] width 12 height 12
checkbox input "true"
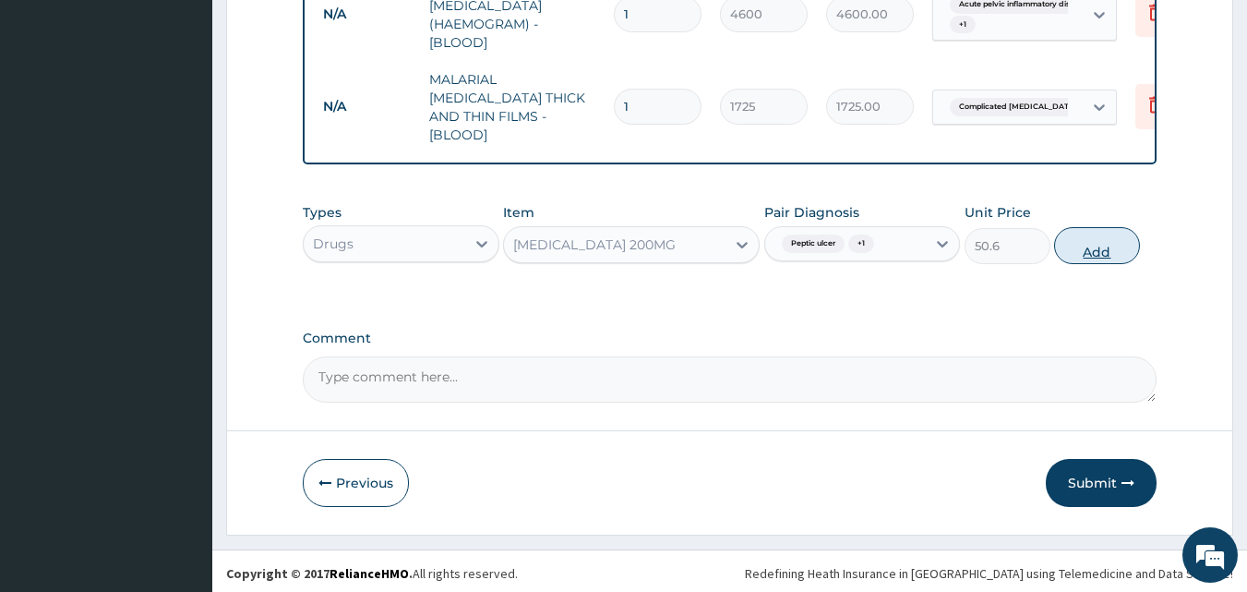
click at [1104, 240] on button "Add" at bounding box center [1097, 245] width 86 height 37
type input "0"
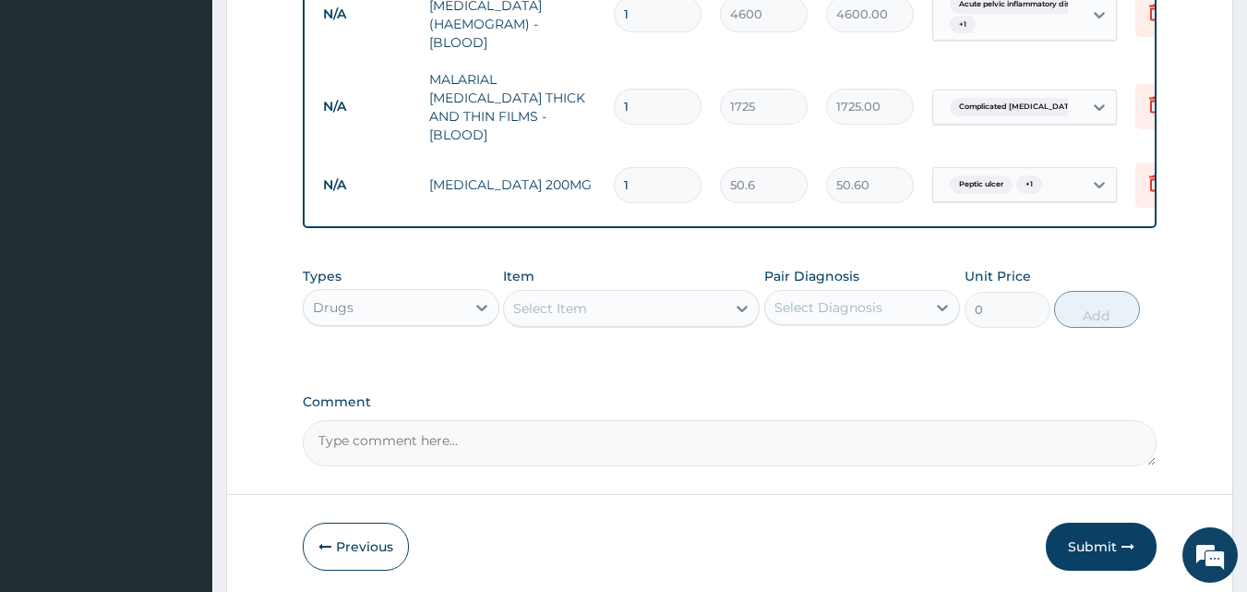
click at [538, 299] on div "Select Item" at bounding box center [550, 308] width 74 height 18
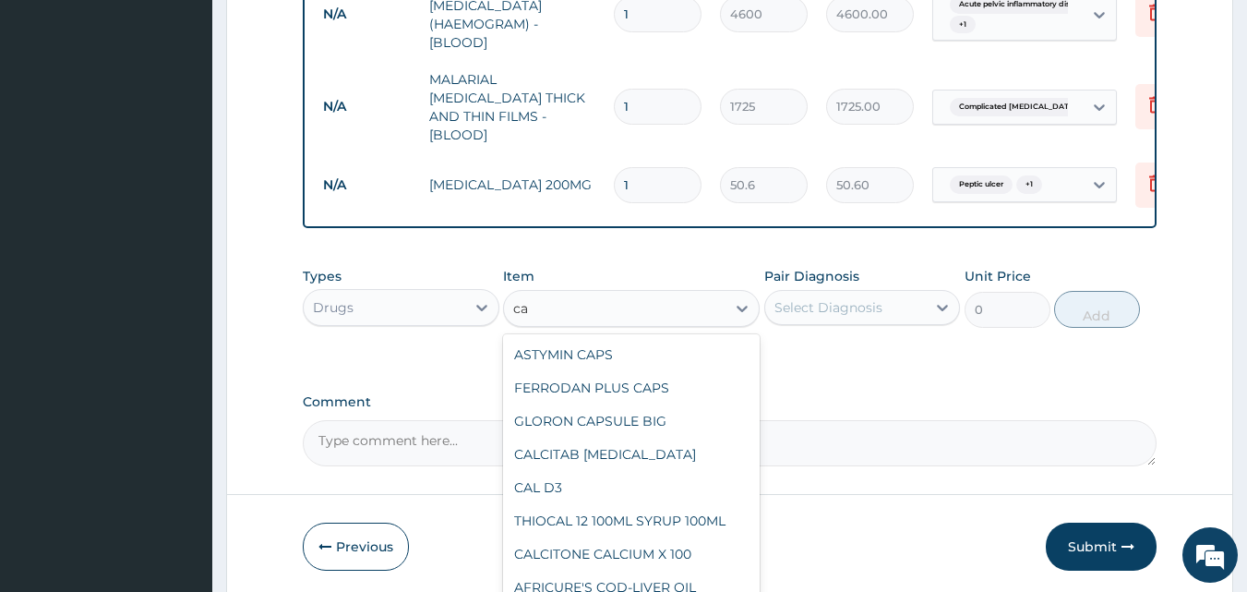
type input "c"
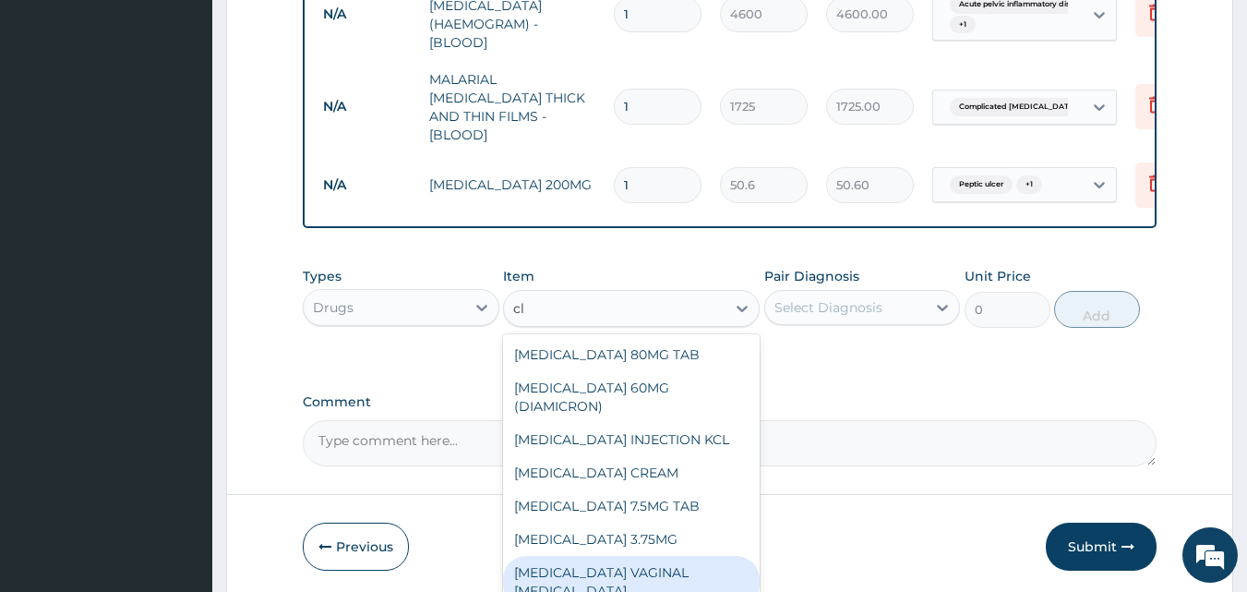
type input "c"
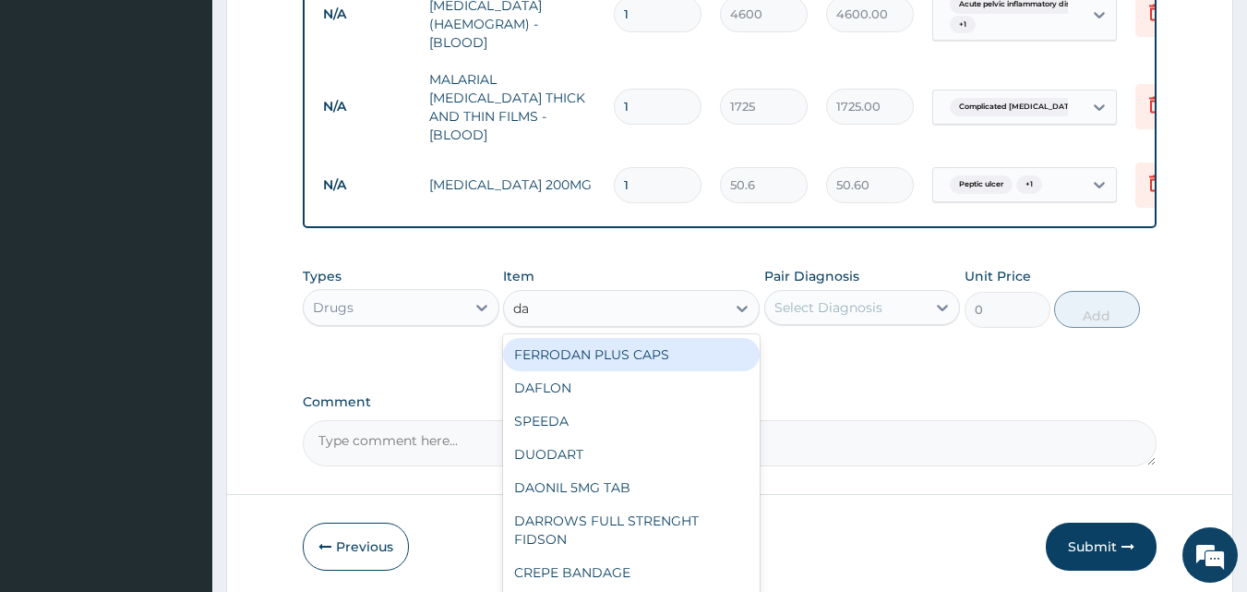
type input "d"
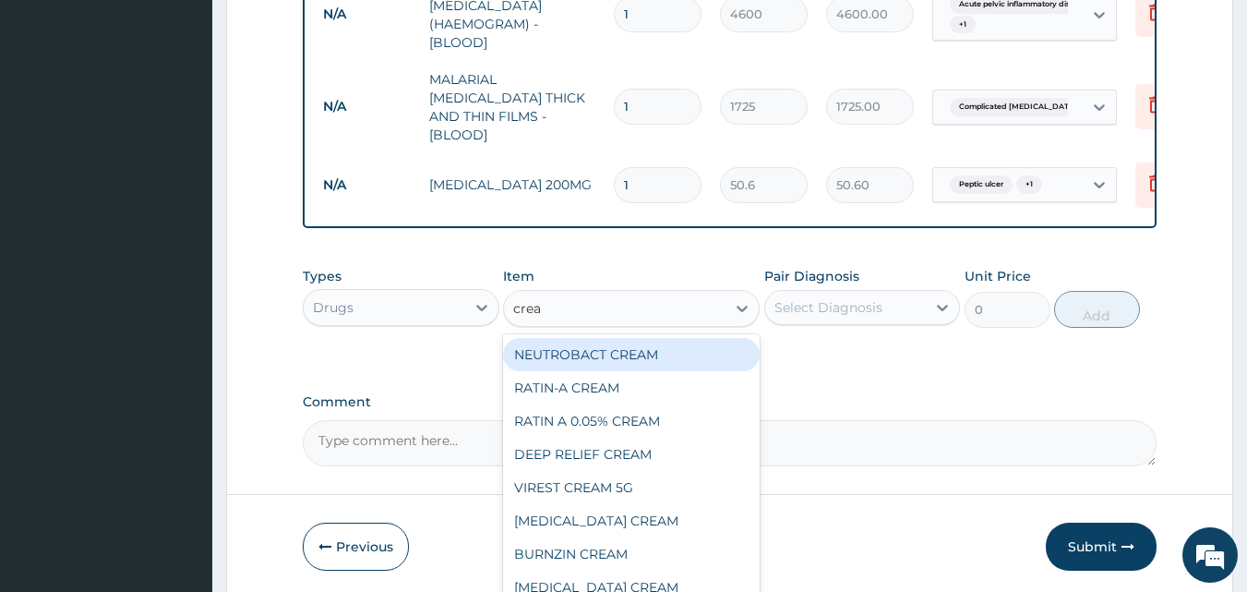
type input "cream"
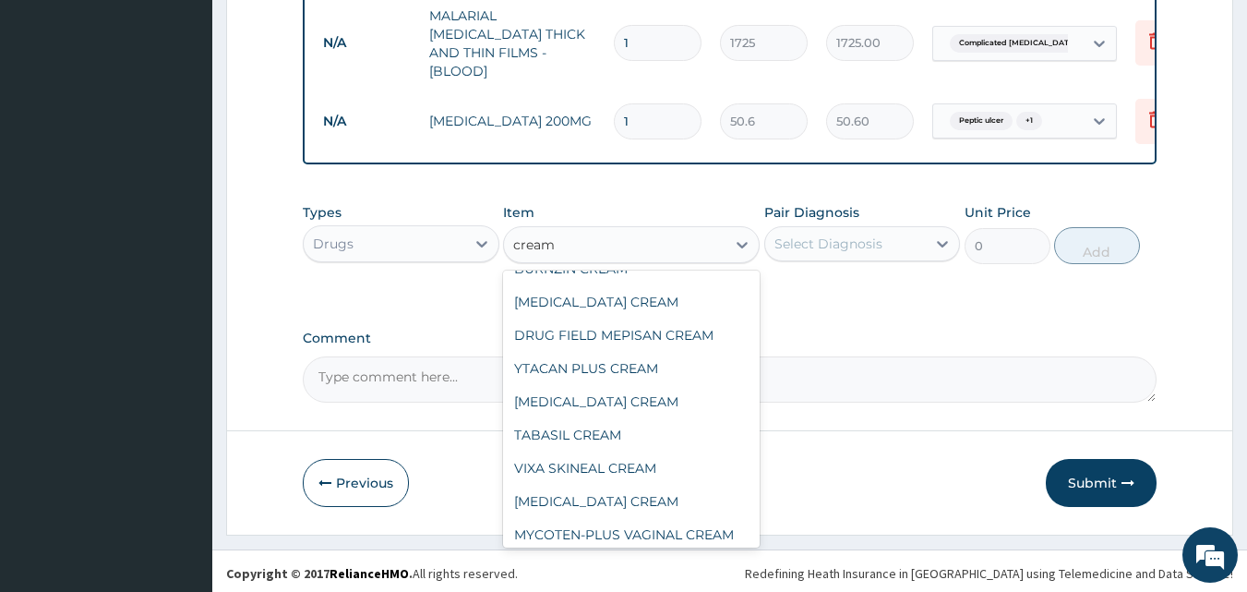
scroll to position [258, 0]
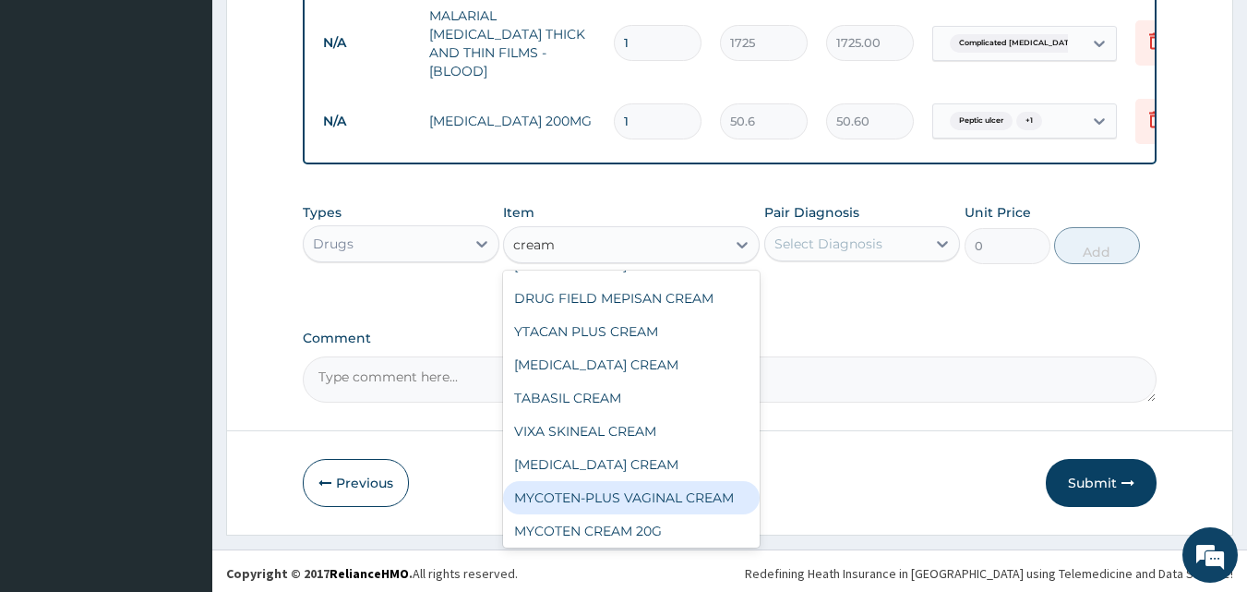
click at [690, 490] on div "MYCOTEN-PLUS VAGINAL CREAM" at bounding box center [631, 497] width 257 height 33
type input "2530"
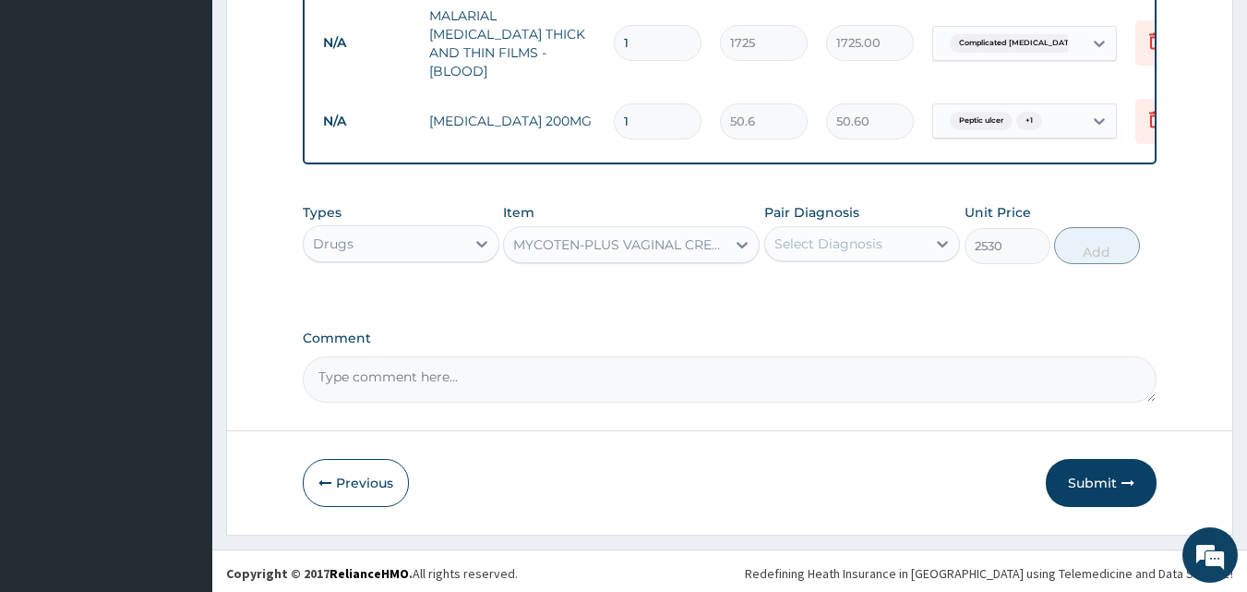
click at [846, 239] on div "Select Diagnosis" at bounding box center [828, 243] width 108 height 18
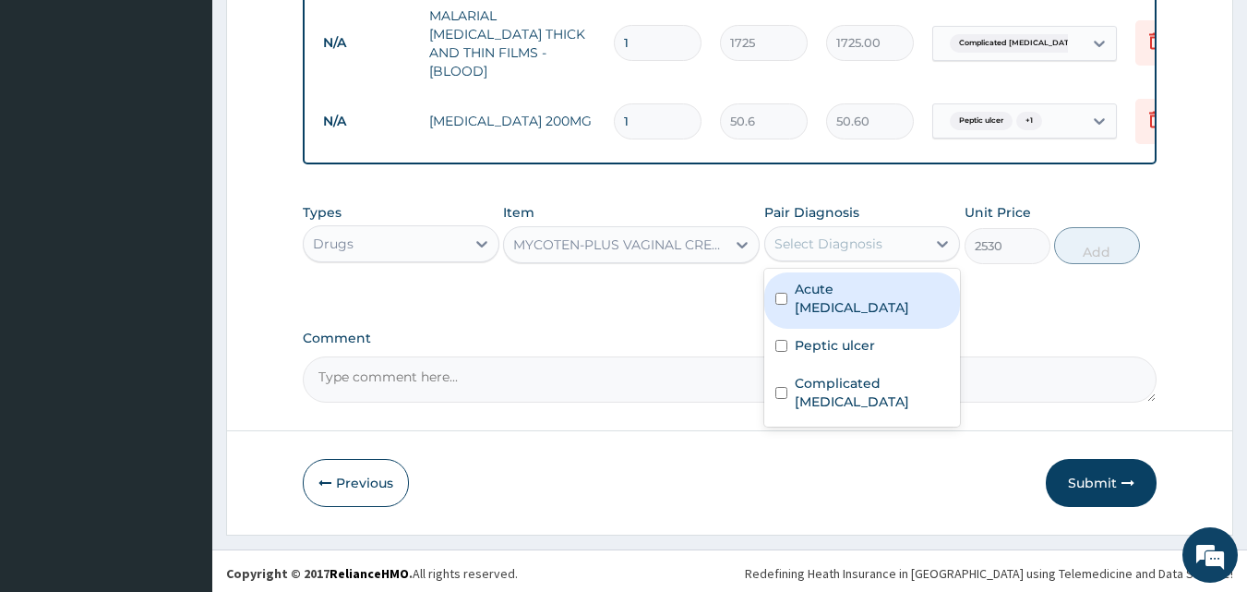
click at [833, 290] on label "Acute pelvic inflammatory disease" at bounding box center [872, 298] width 155 height 37
checkbox input "true"
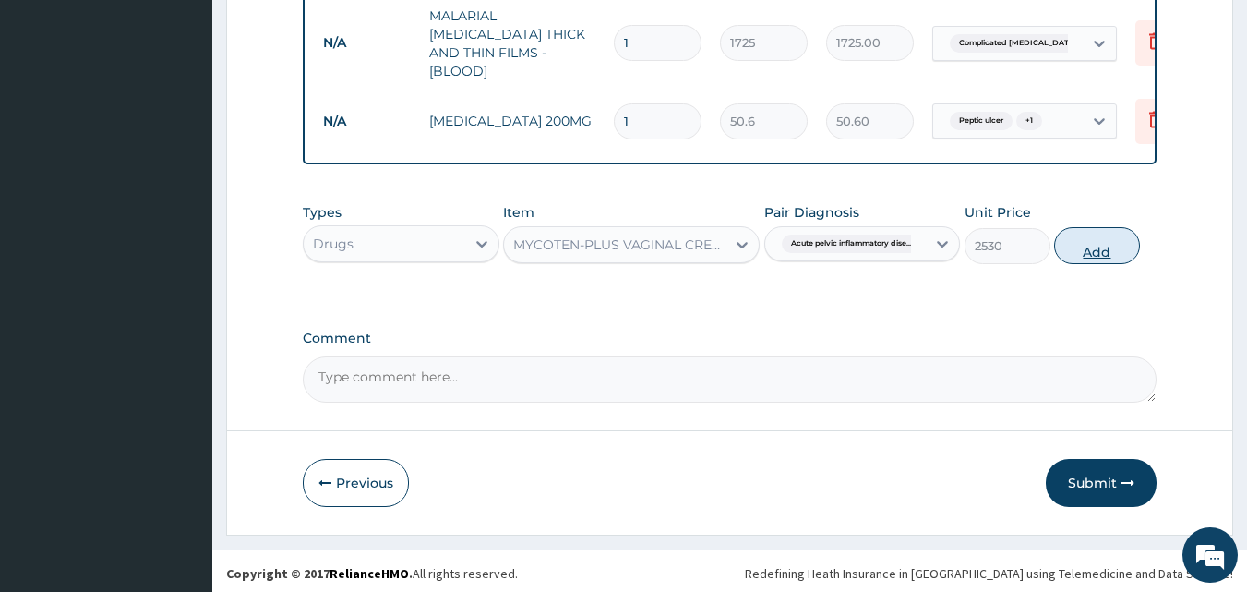
click at [1089, 247] on button "Add" at bounding box center [1097, 245] width 86 height 37
type input "0"
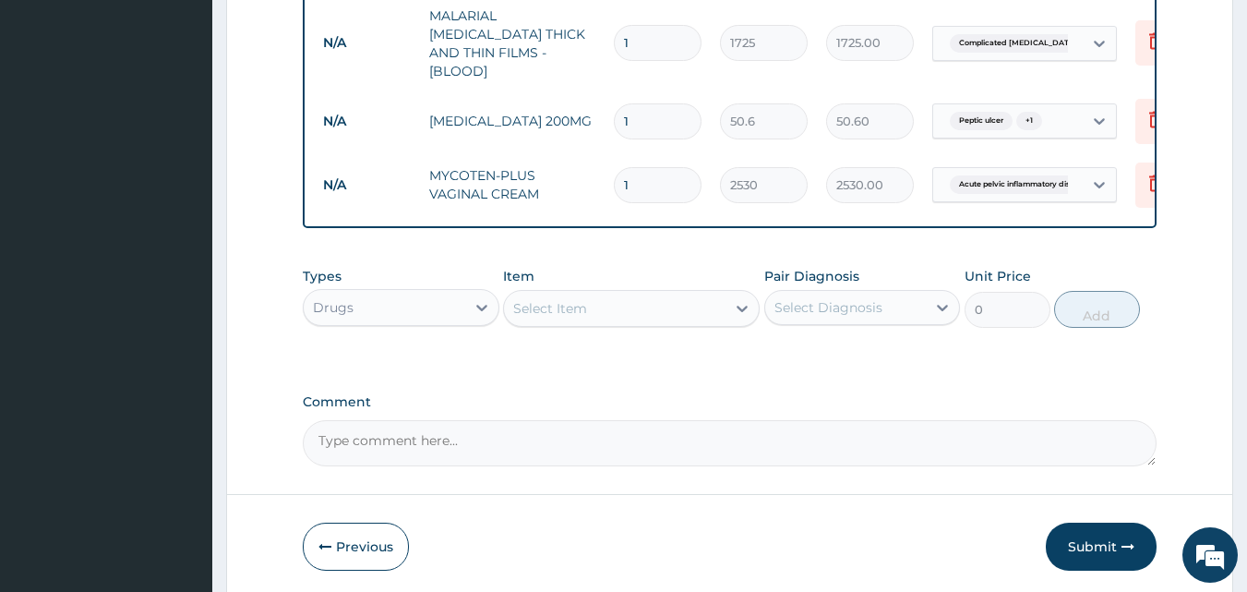
click at [553, 299] on div "Select Item" at bounding box center [550, 308] width 74 height 18
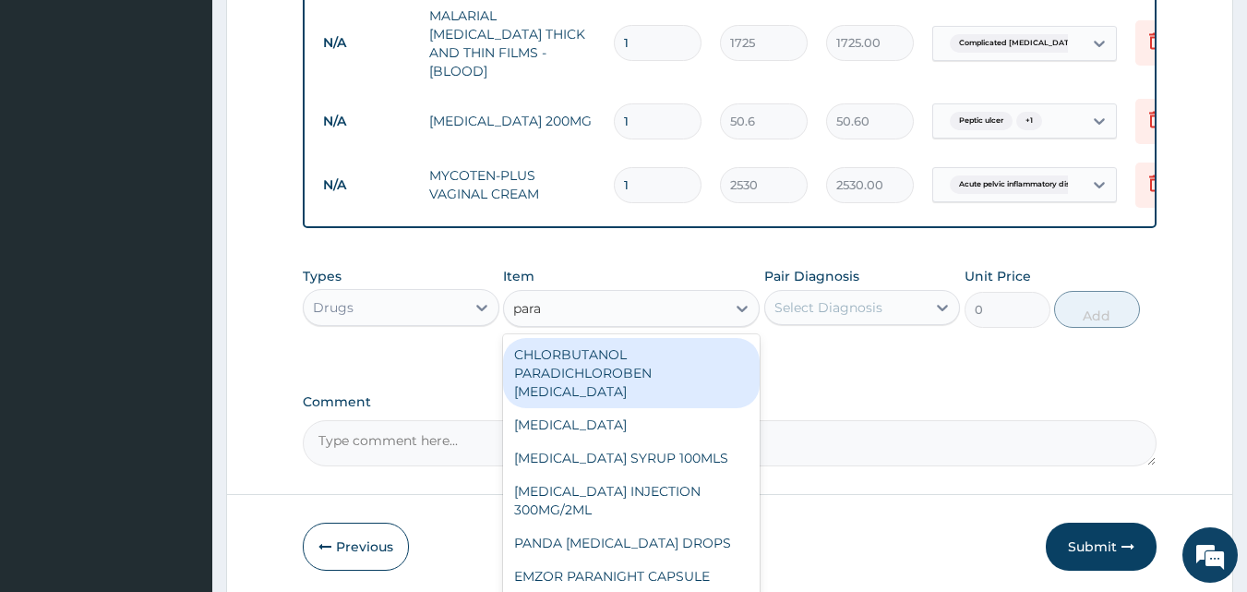
type input "parac"
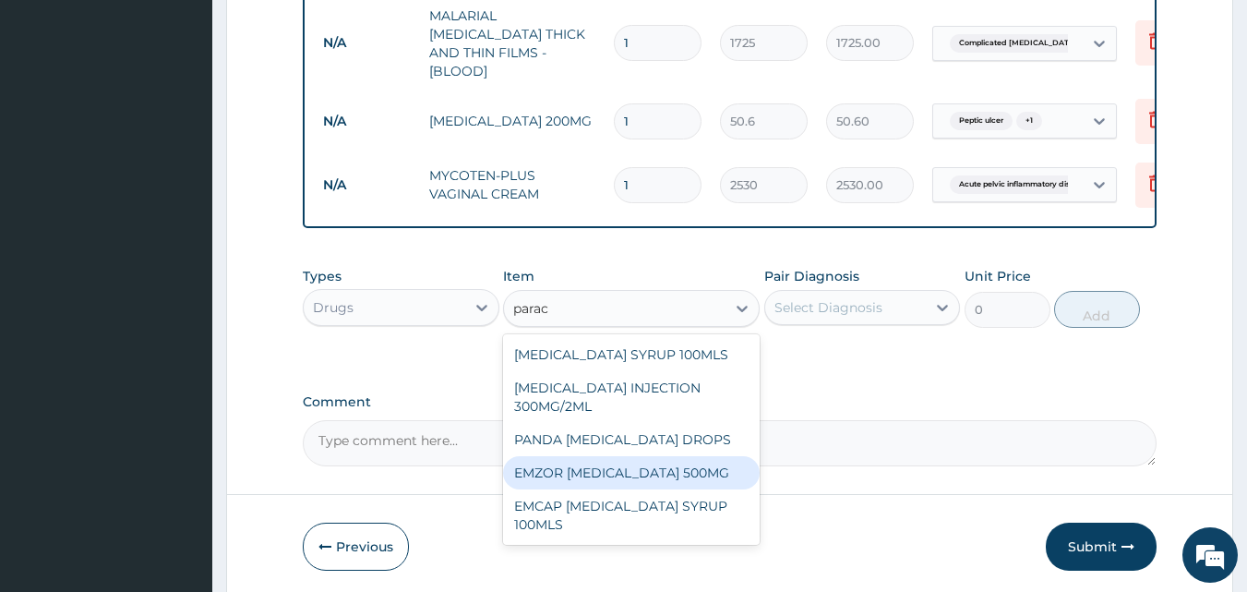
click at [652, 472] on div "EMZOR PARACETAMOL 500MG" at bounding box center [631, 472] width 257 height 33
type input "25.3"
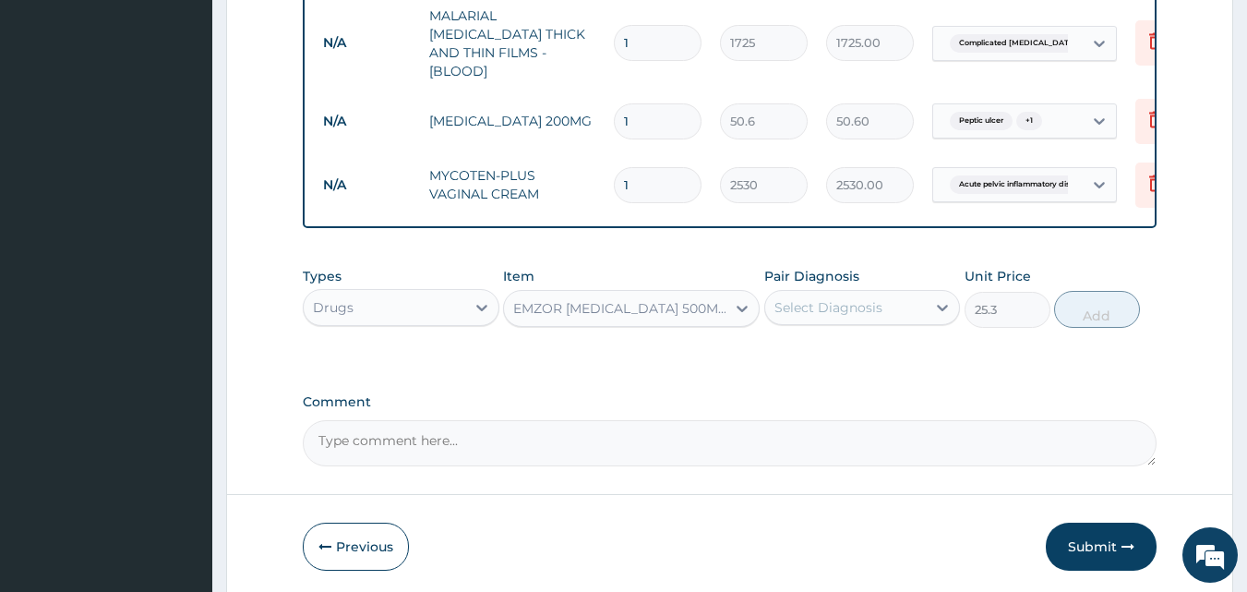
click at [842, 312] on div "Select Diagnosis" at bounding box center [846, 308] width 162 height 30
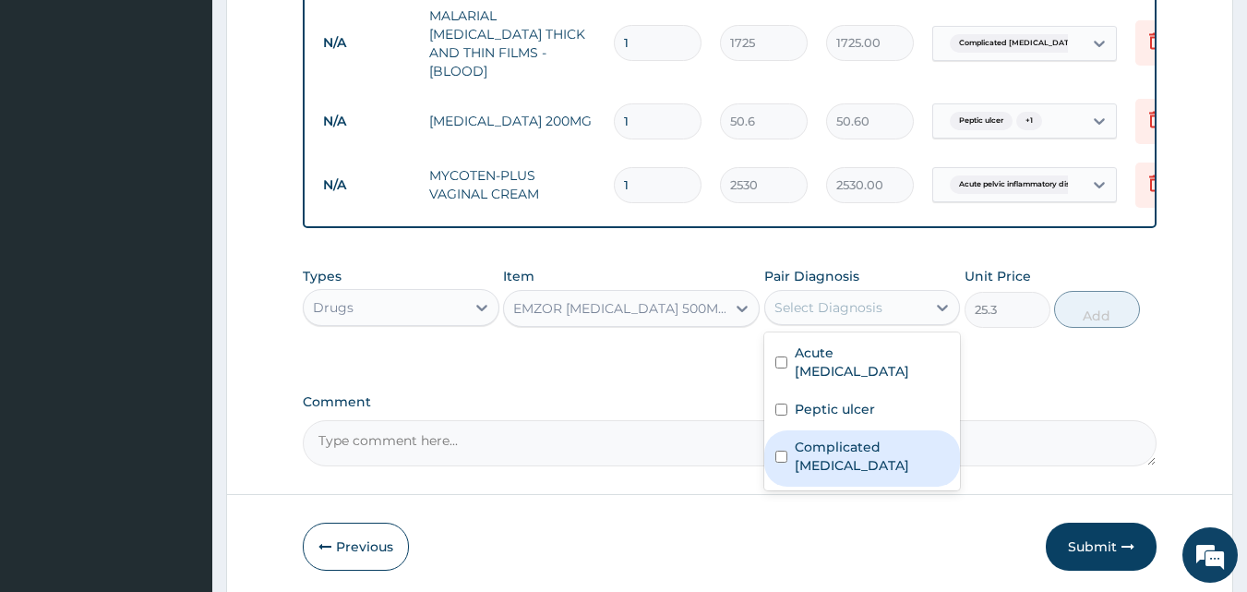
click at [853, 439] on label "Complicated malaria" at bounding box center [872, 456] width 155 height 37
checkbox input "true"
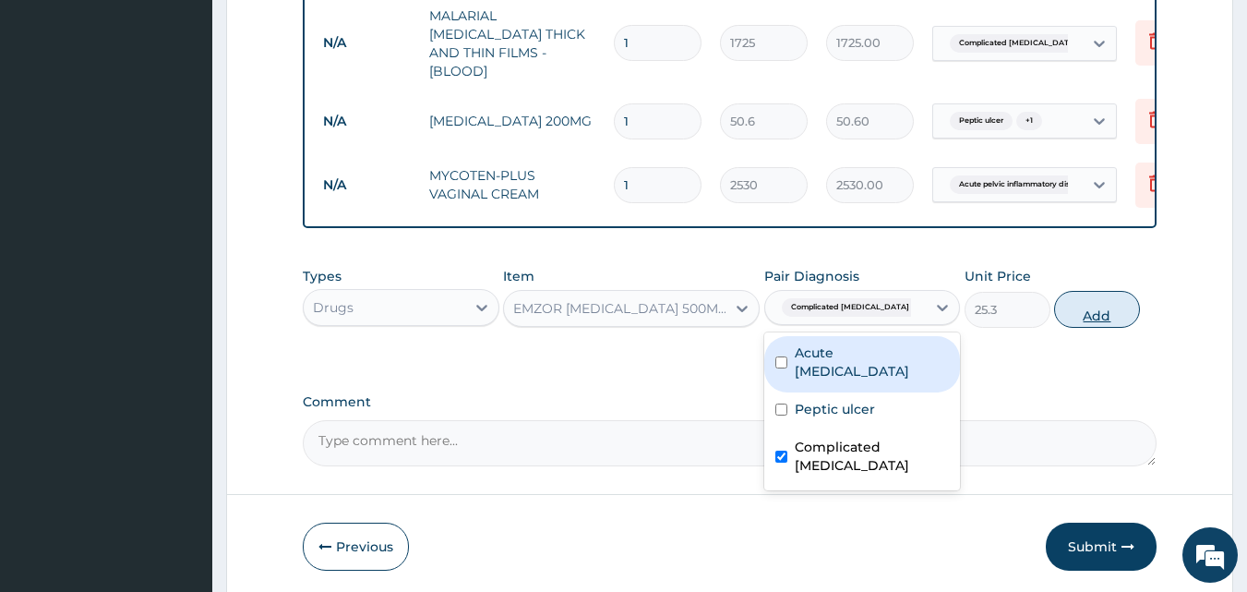
click at [1082, 300] on button "Add" at bounding box center [1097, 309] width 86 height 37
type input "0"
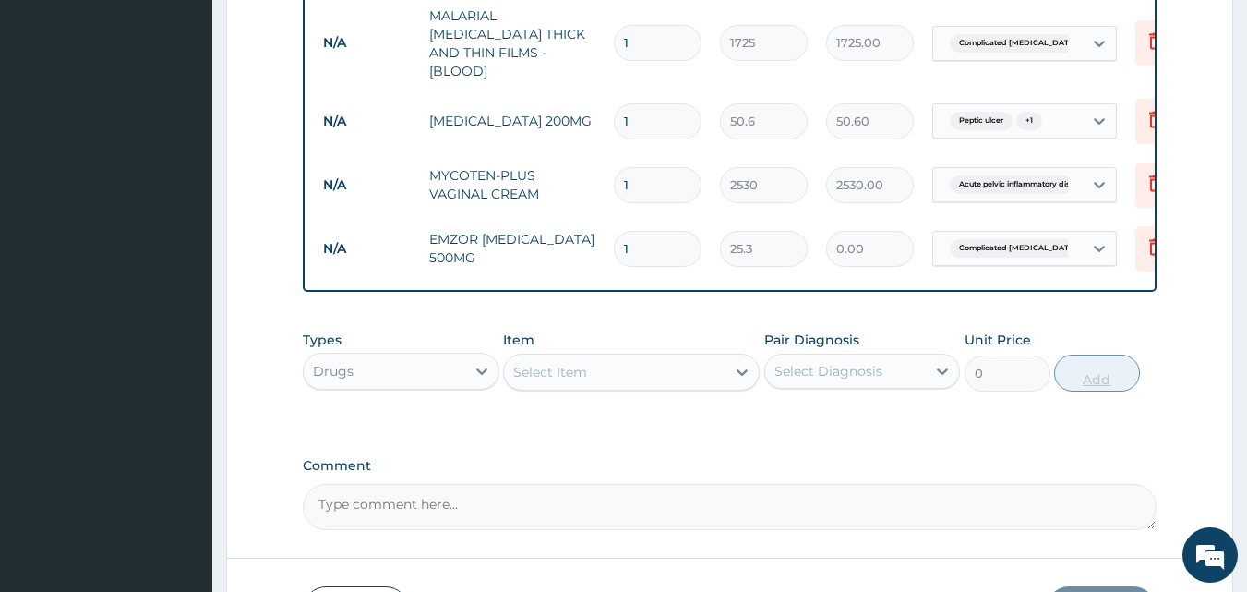
type input "0.00"
type input "3"
type input "75.90"
type input "30"
type input "759.00"
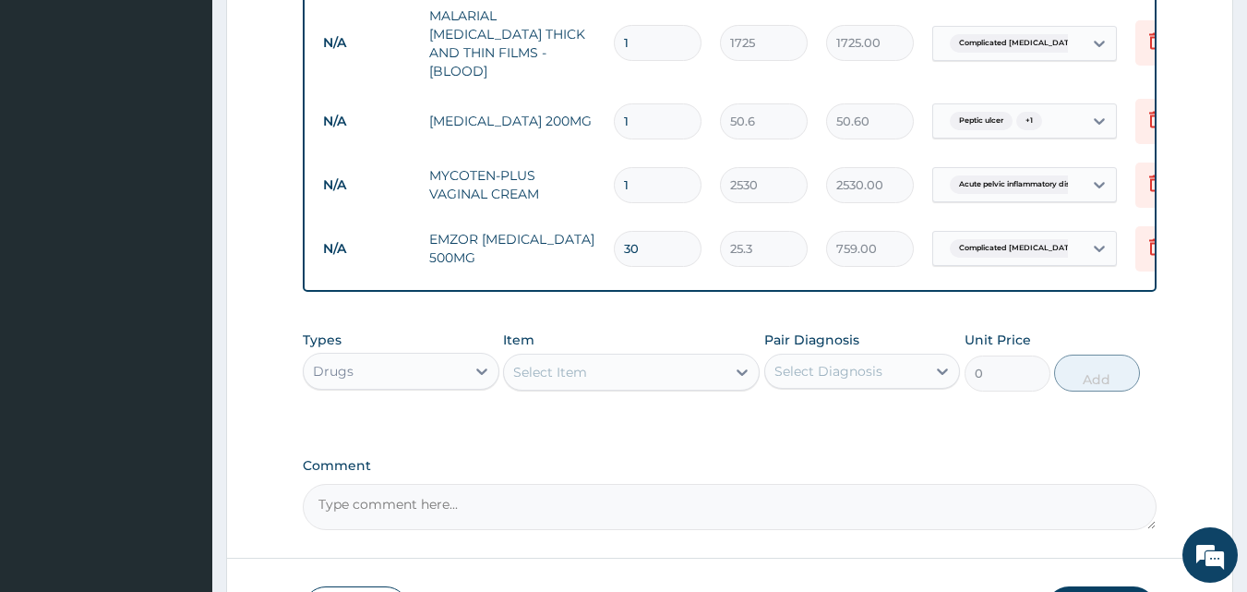
type input "30"
click at [664, 107] on input "1" at bounding box center [658, 121] width 88 height 36
type input "0.00"
type input "3"
type input "151.80"
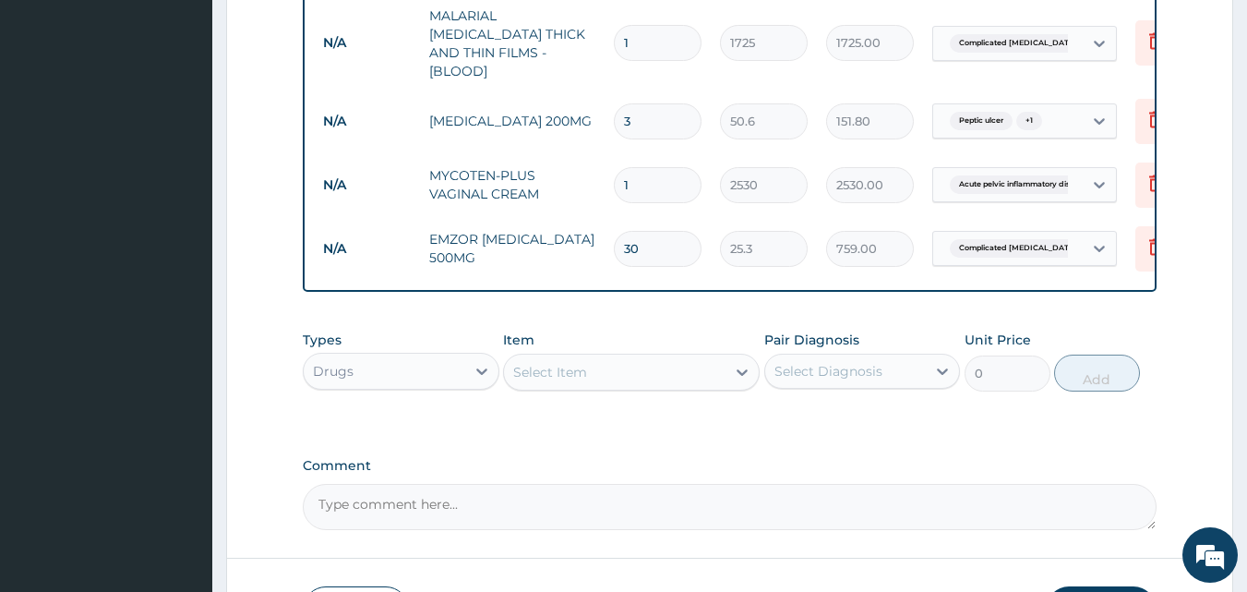
type input "30"
type input "1518.00"
type input "30"
click at [535, 369] on div "Select Item" at bounding box center [550, 372] width 74 height 18
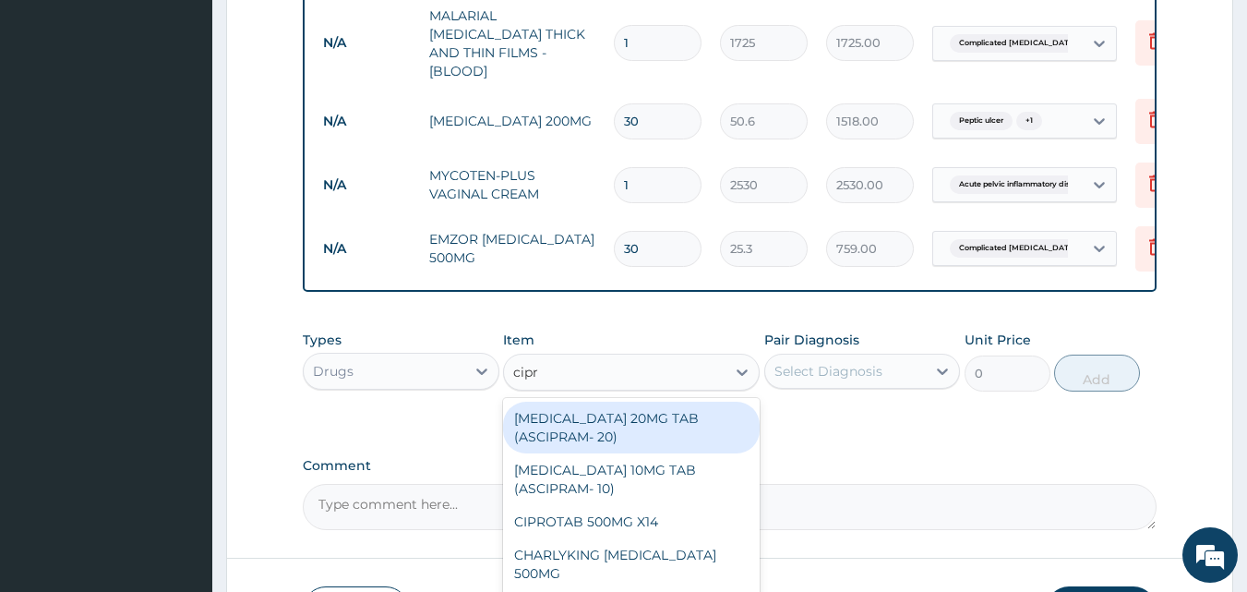
type input "cipro"
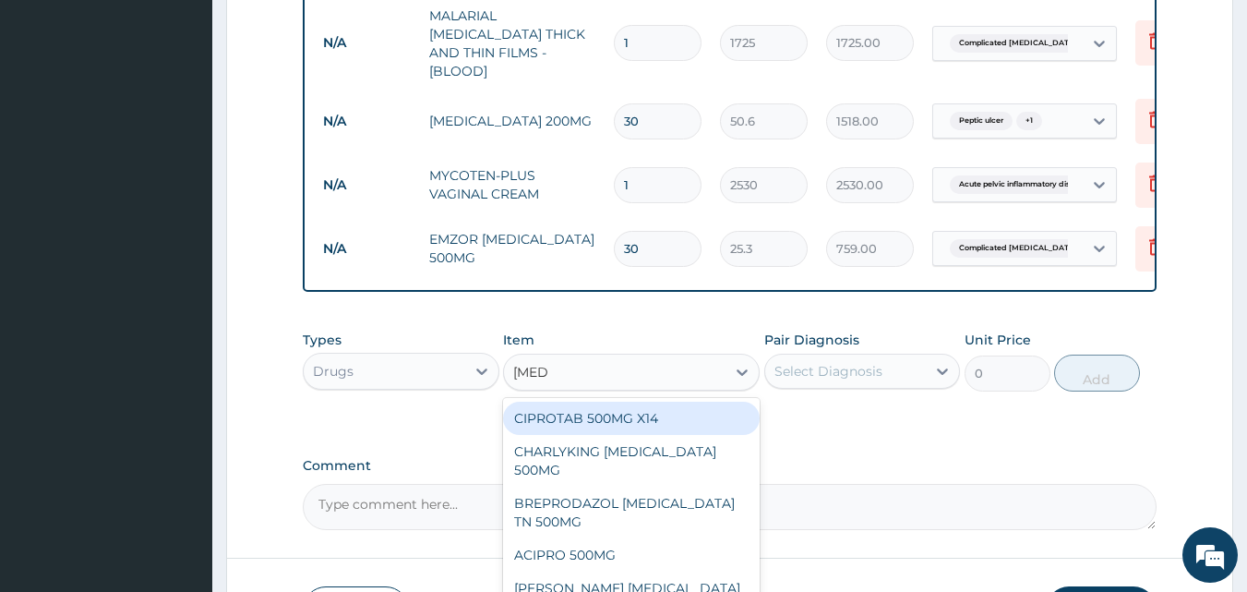
click at [563, 404] on div "CIPROTAB 500MG X14" at bounding box center [631, 418] width 257 height 33
type input "341.55"
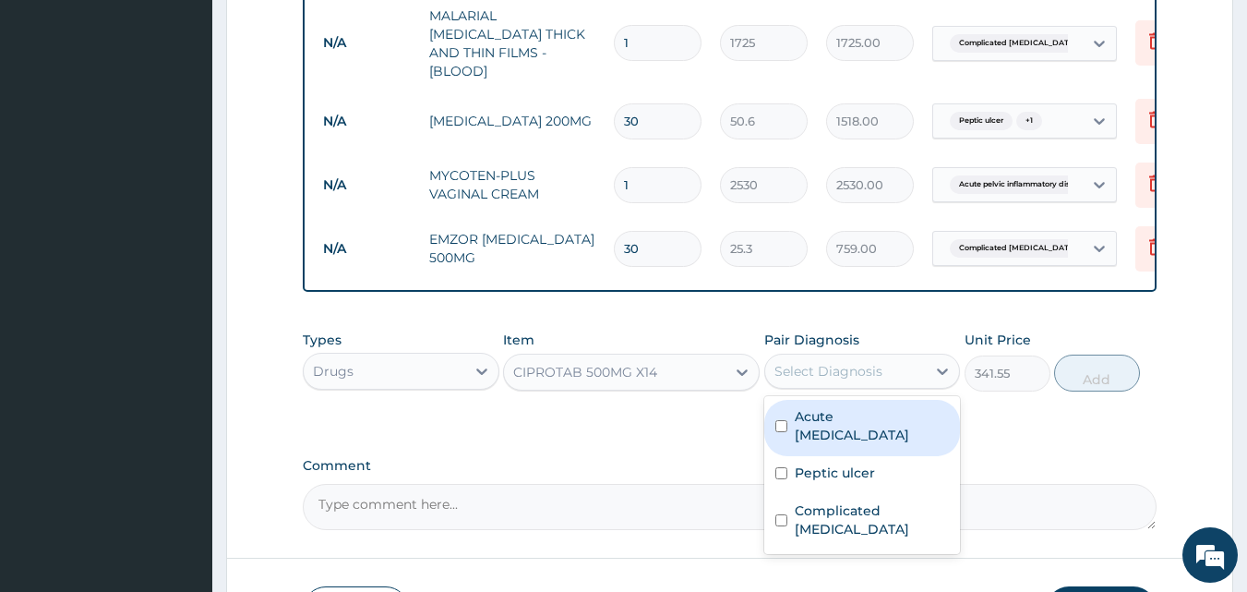
click at [785, 366] on div "Select Diagnosis" at bounding box center [828, 371] width 108 height 18
click at [796, 418] on label "Acute pelvic inflammatory disease" at bounding box center [872, 425] width 155 height 37
checkbox input "true"
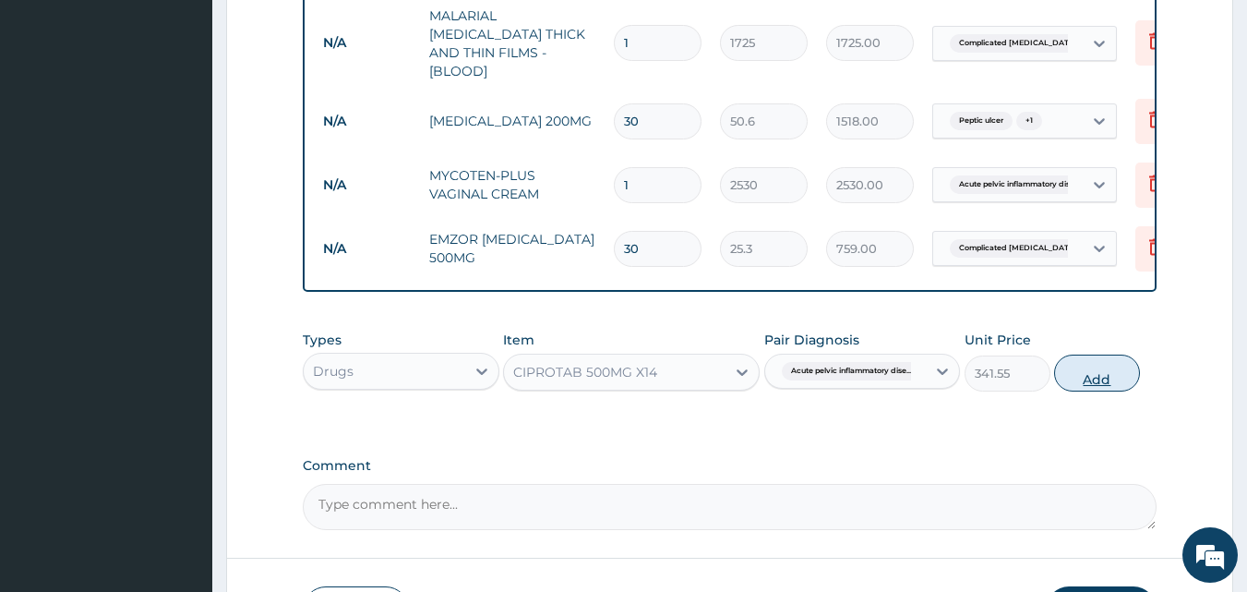
click at [1080, 371] on button "Add" at bounding box center [1097, 372] width 86 height 37
type input "0"
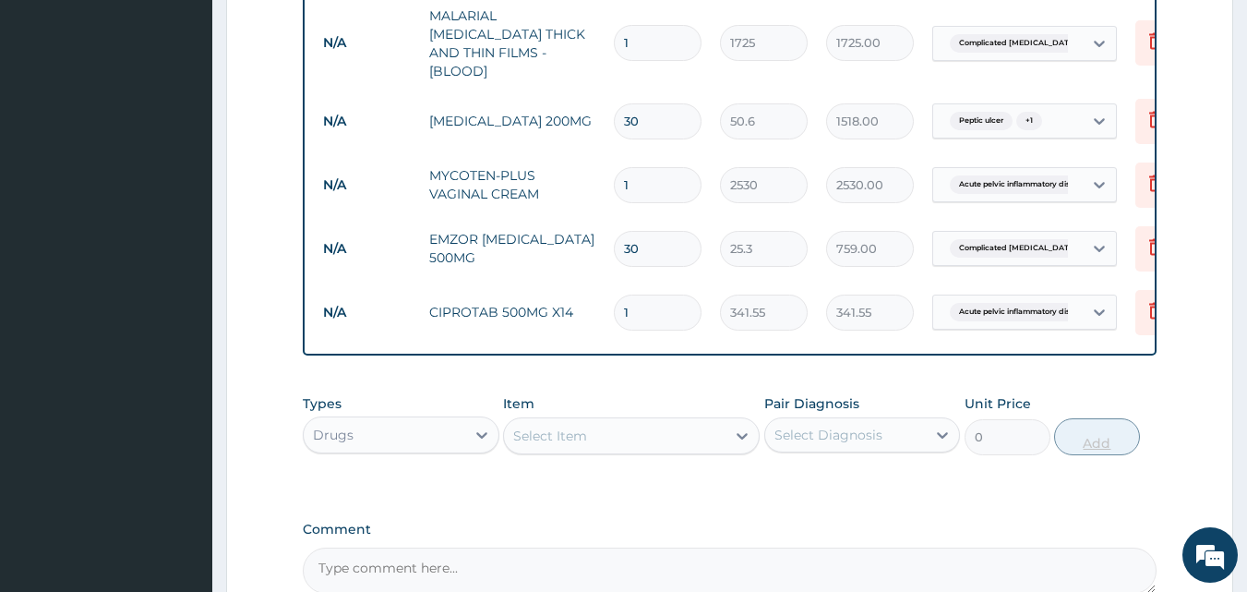
type input "10"
type input "3415.50"
type input "10"
click at [556, 446] on div "Select Item" at bounding box center [631, 435] width 257 height 37
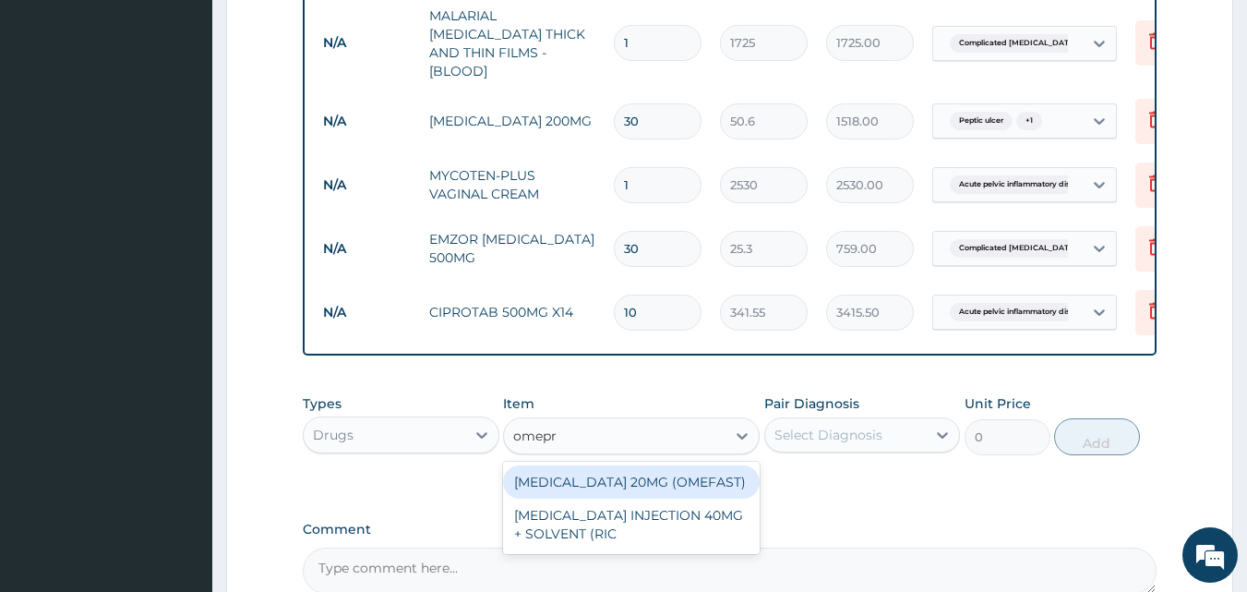
type input "omepra"
click at [576, 477] on div "OMEPRAZOLE 20MG (OMEFAST)" at bounding box center [631, 481] width 257 height 33
type input "88.55"
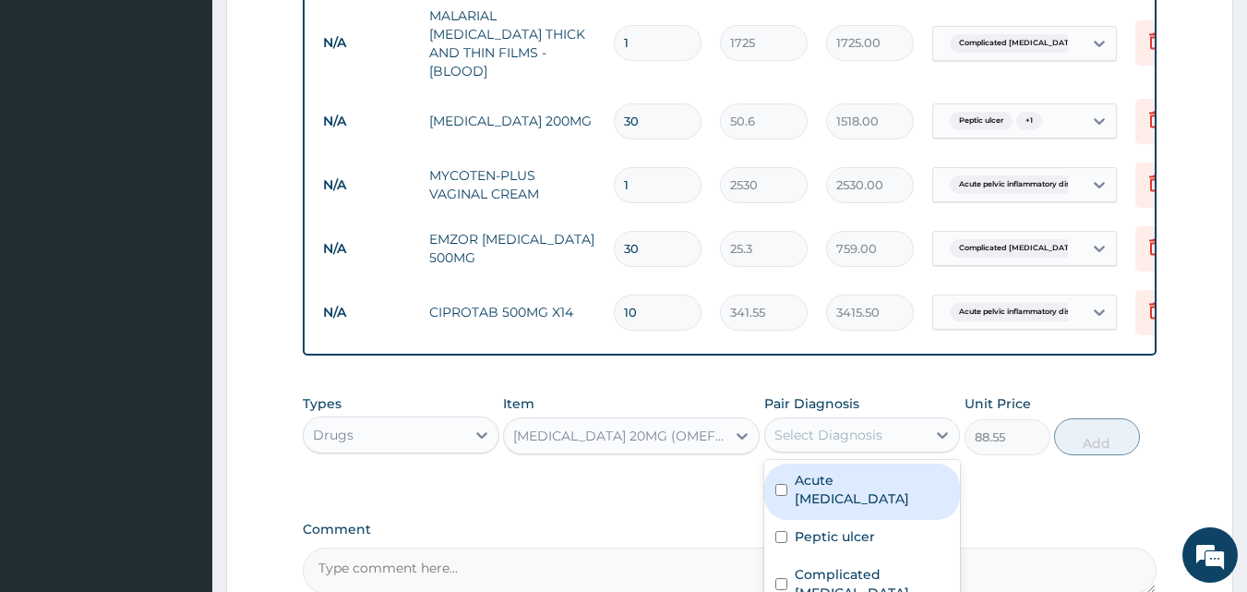
click at [869, 435] on div "Select Diagnosis" at bounding box center [828, 435] width 108 height 18
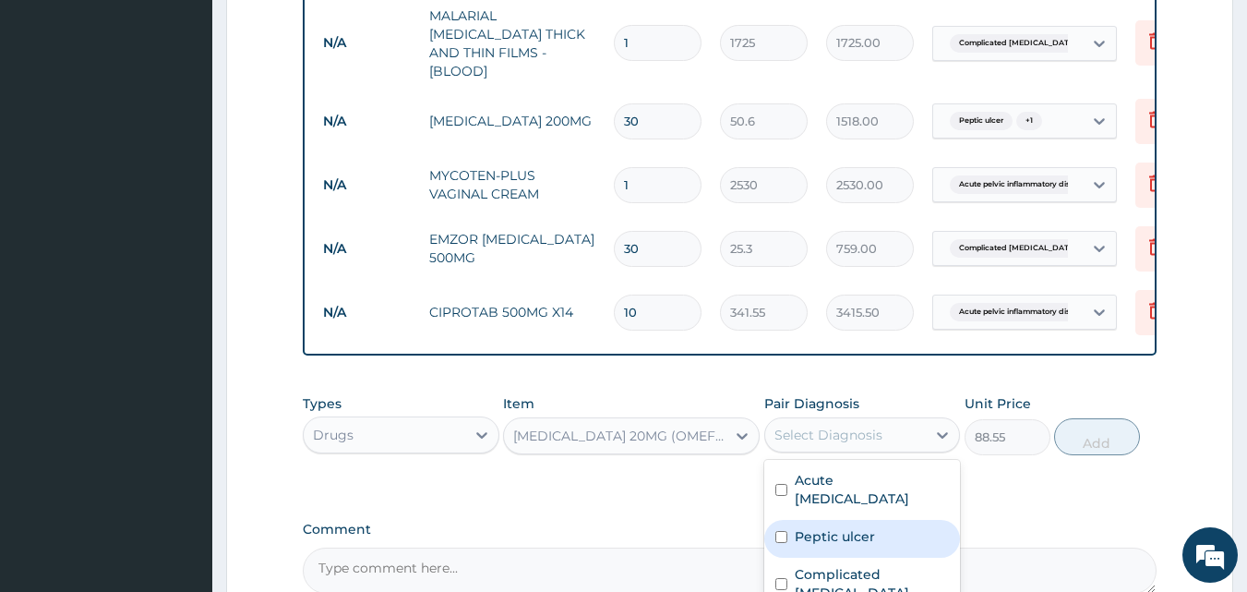
click at [829, 532] on label "Peptic ulcer" at bounding box center [835, 536] width 80 height 18
checkbox input "true"
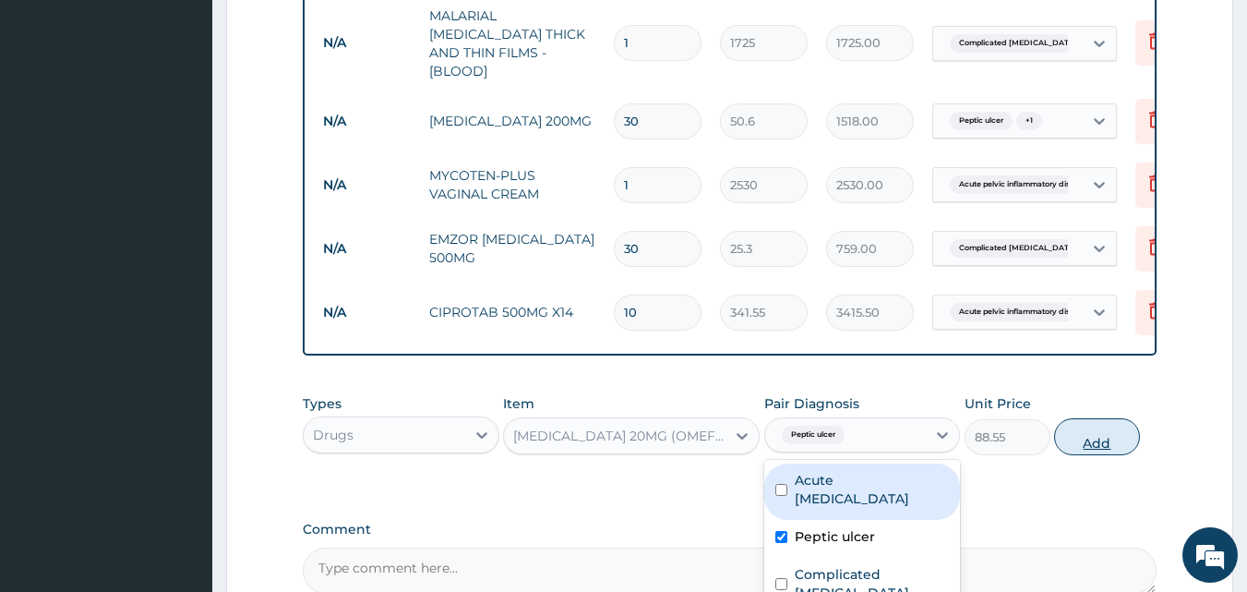
click at [1114, 429] on button "Add" at bounding box center [1097, 436] width 86 height 37
type input "0"
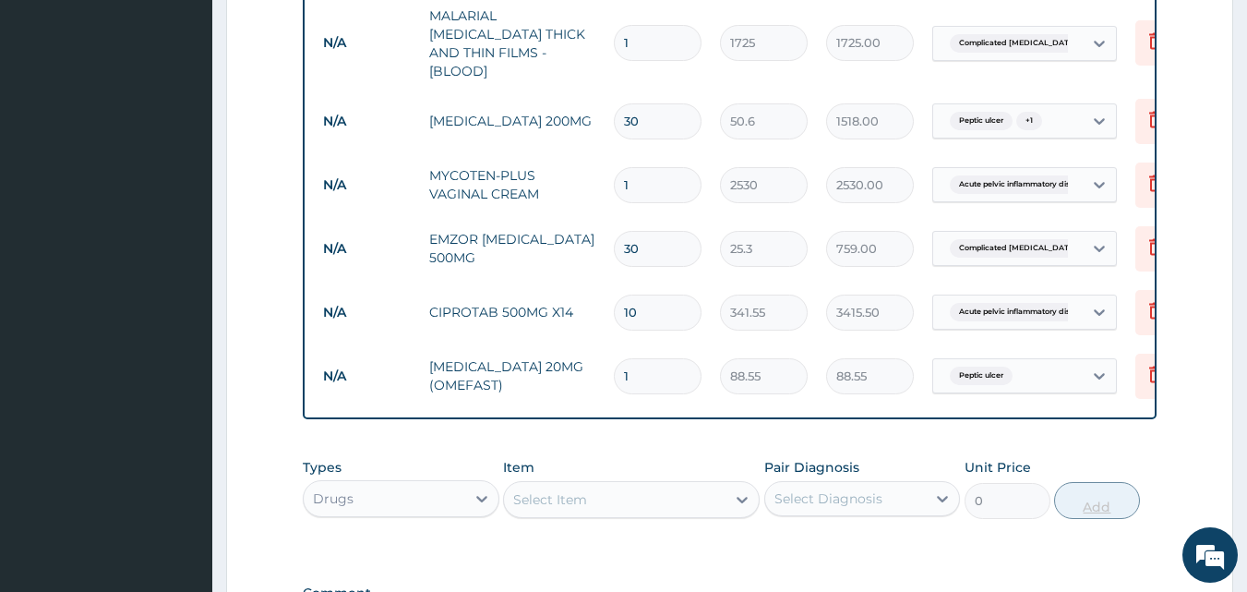
type input "10"
type input "885.50"
type input "10"
click at [552, 507] on div "Select Item" at bounding box center [615, 500] width 222 height 30
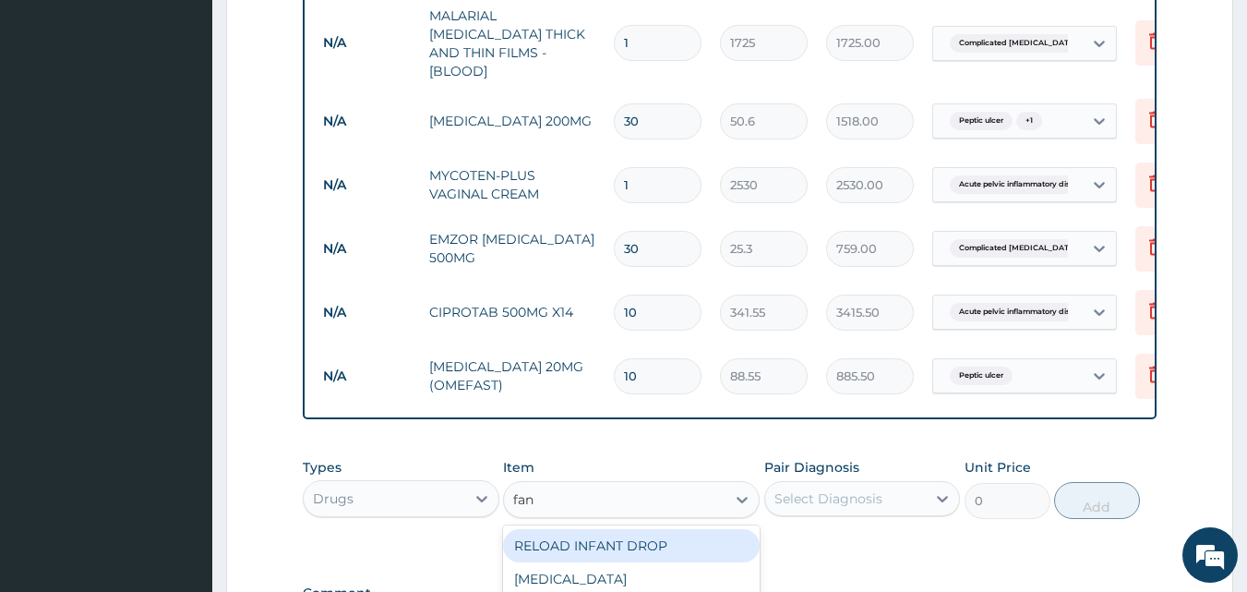
type input "fans"
click at [545, 546] on div "FANSIDAR" at bounding box center [631, 545] width 257 height 33
type input "227.7"
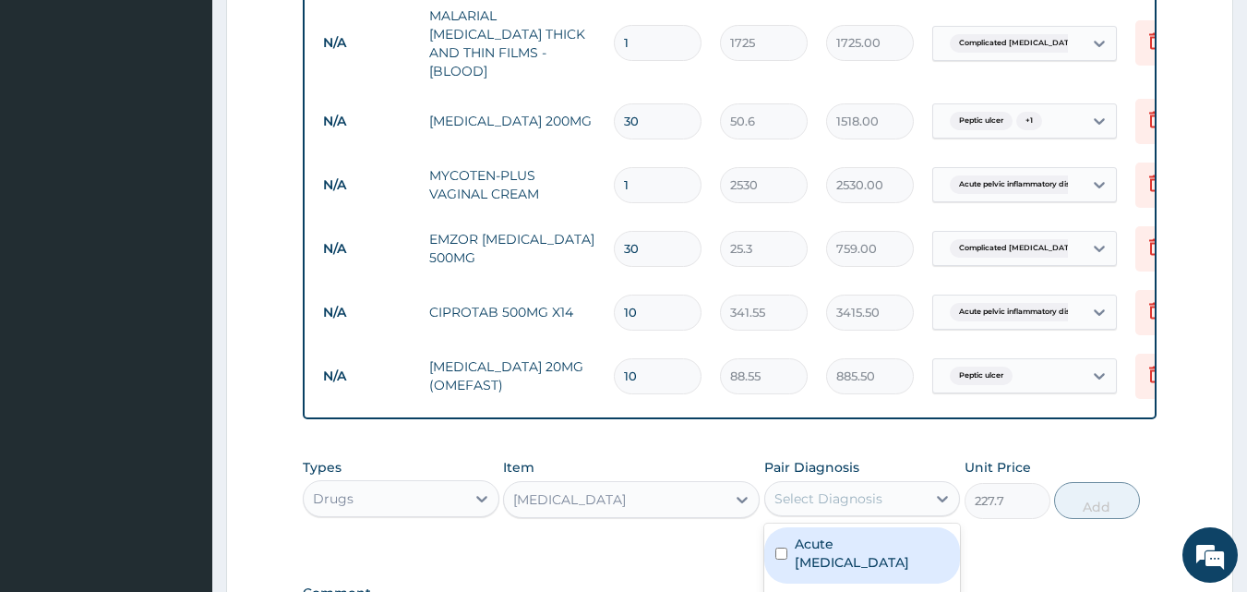
click at [826, 502] on div "Select Diagnosis" at bounding box center [828, 498] width 108 height 18
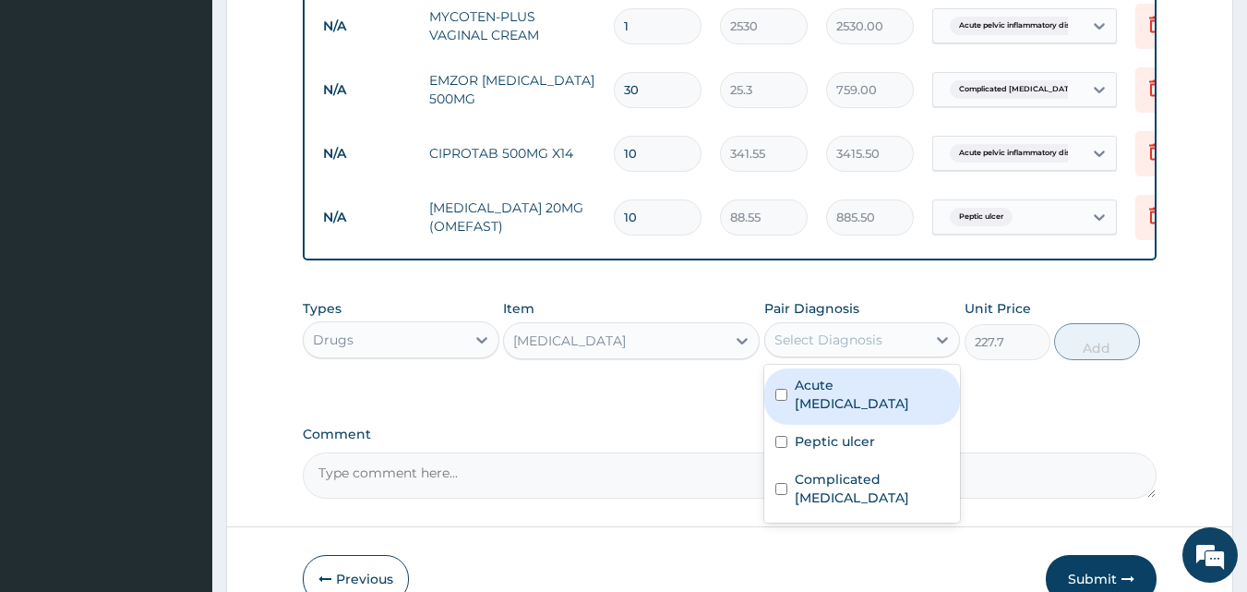
scroll to position [1109, 0]
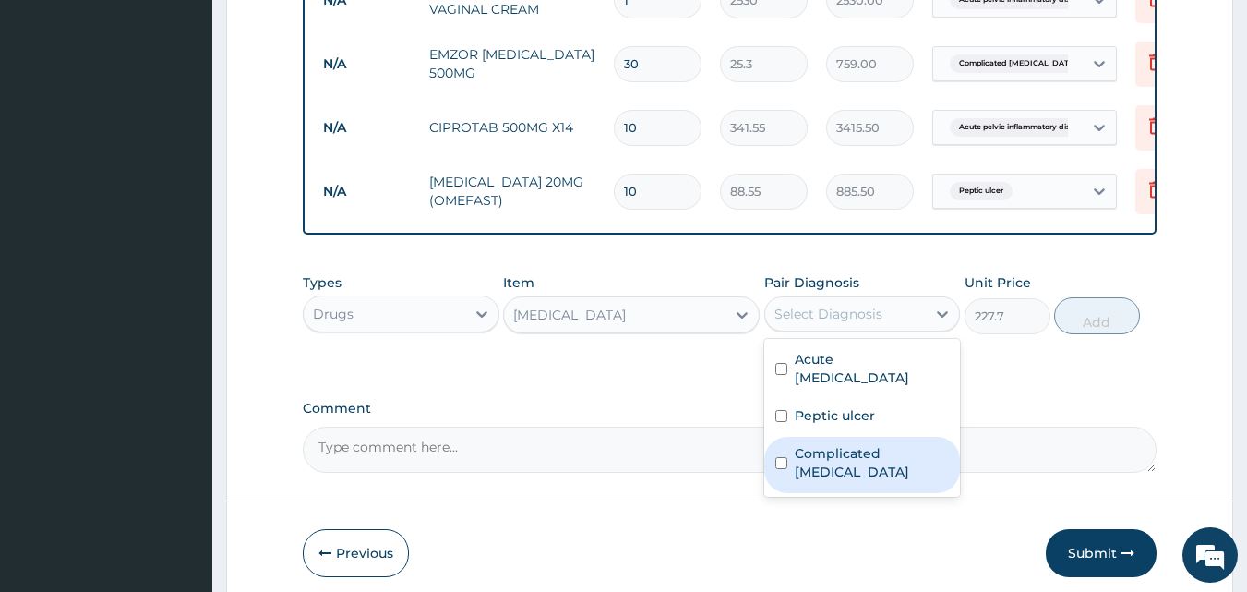
click at [856, 444] on label "Complicated malaria" at bounding box center [872, 462] width 155 height 37
checkbox input "true"
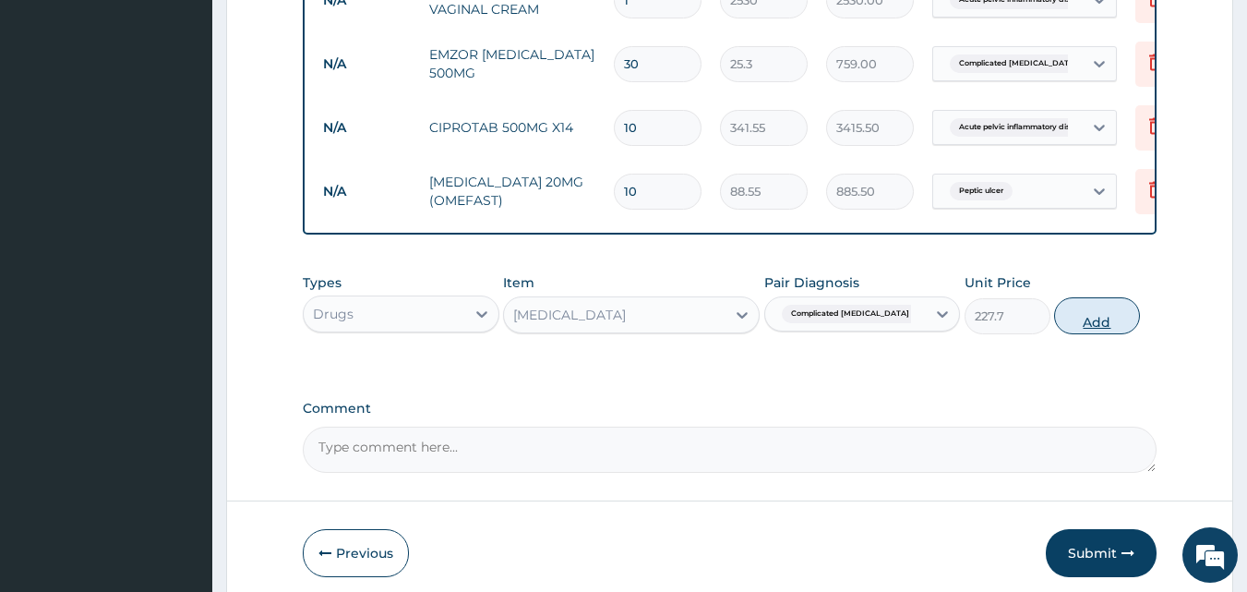
click at [1097, 313] on button "Add" at bounding box center [1097, 315] width 86 height 37
type input "0"
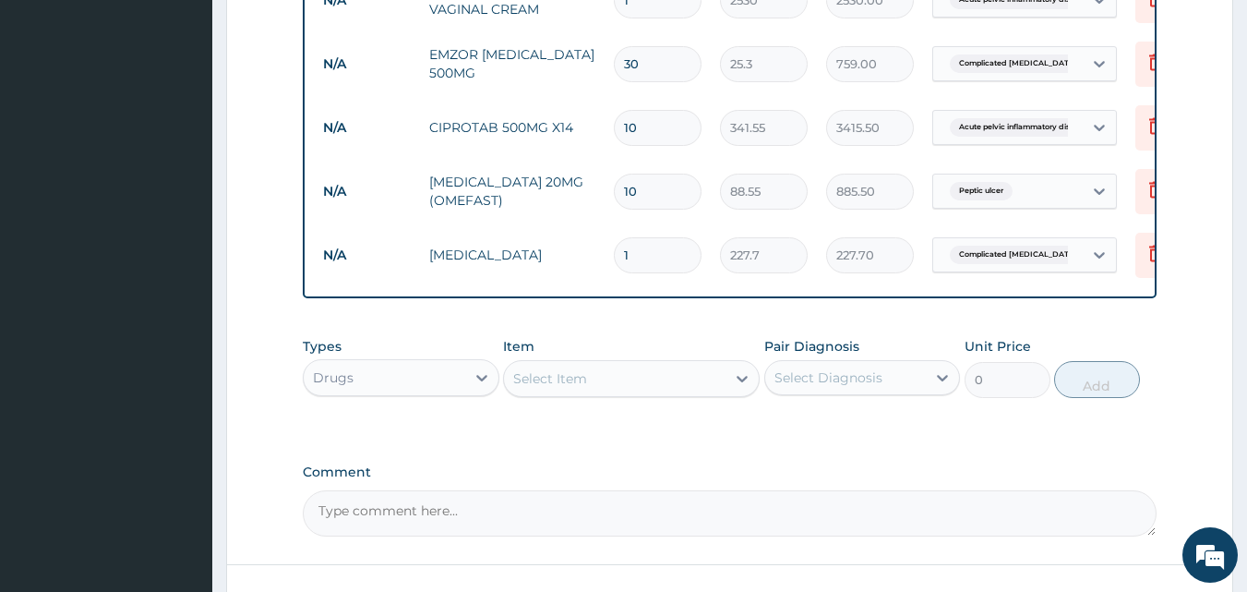
type input "0.00"
type input "3"
type input "683.10"
type input "3"
click at [576, 373] on div "Select Item" at bounding box center [550, 378] width 74 height 18
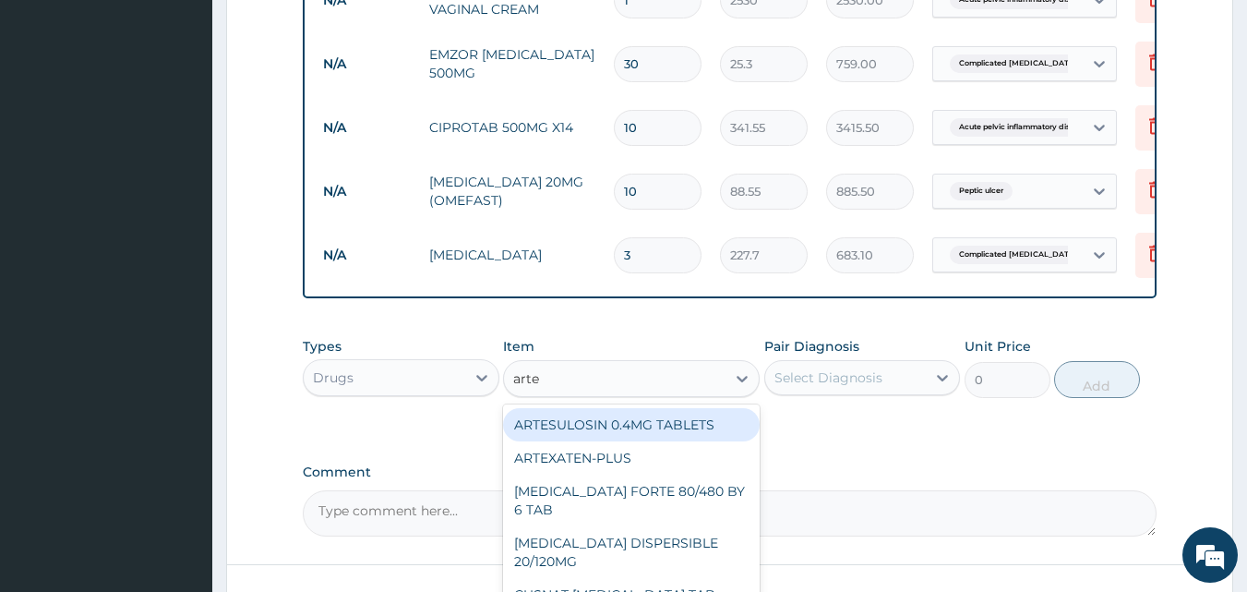
type input "artem"
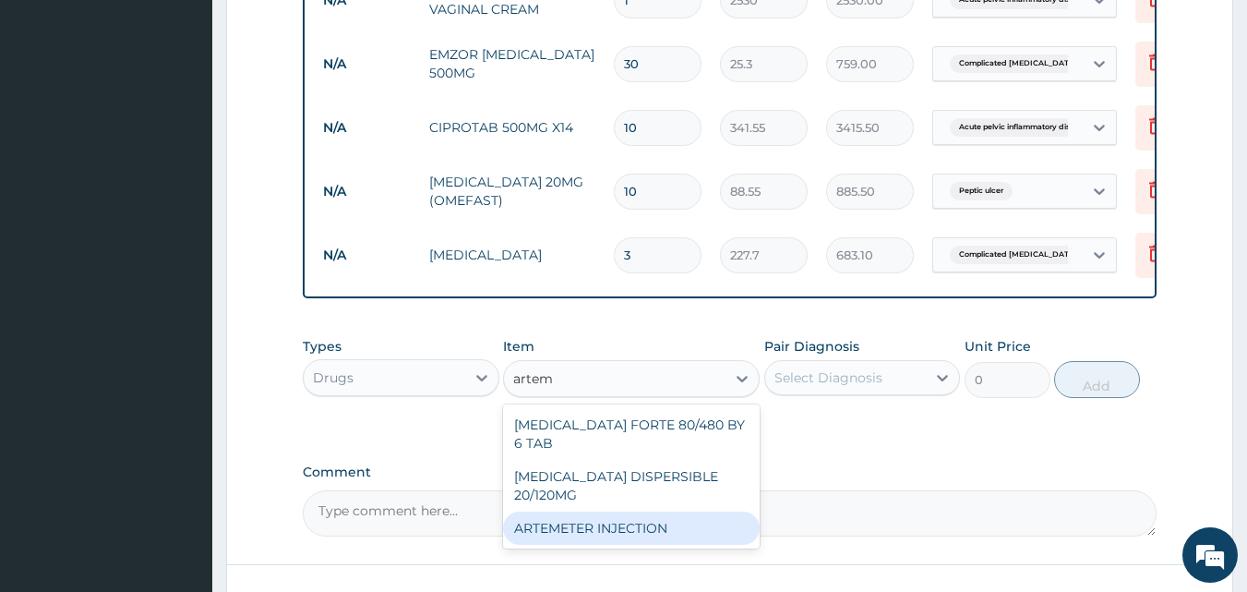
click at [580, 511] on div "ARTEMETER INJECTION" at bounding box center [631, 527] width 257 height 33
type input "1012"
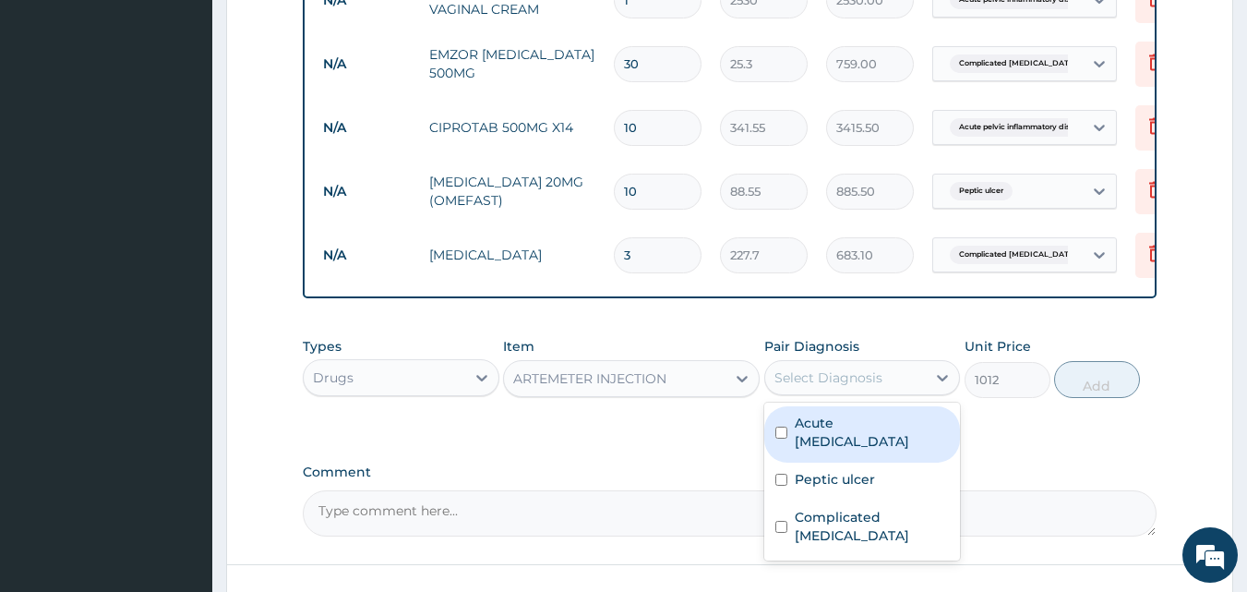
click at [854, 373] on div "Select Diagnosis" at bounding box center [828, 377] width 108 height 18
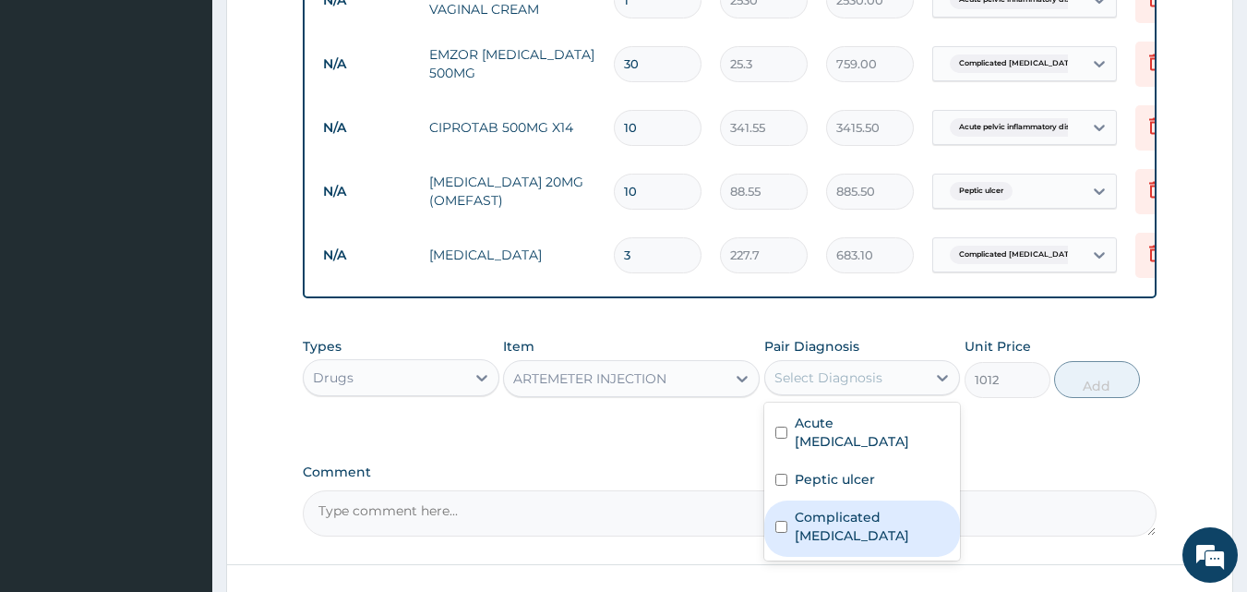
click at [814, 510] on label "Complicated malaria" at bounding box center [872, 526] width 155 height 37
checkbox input "true"
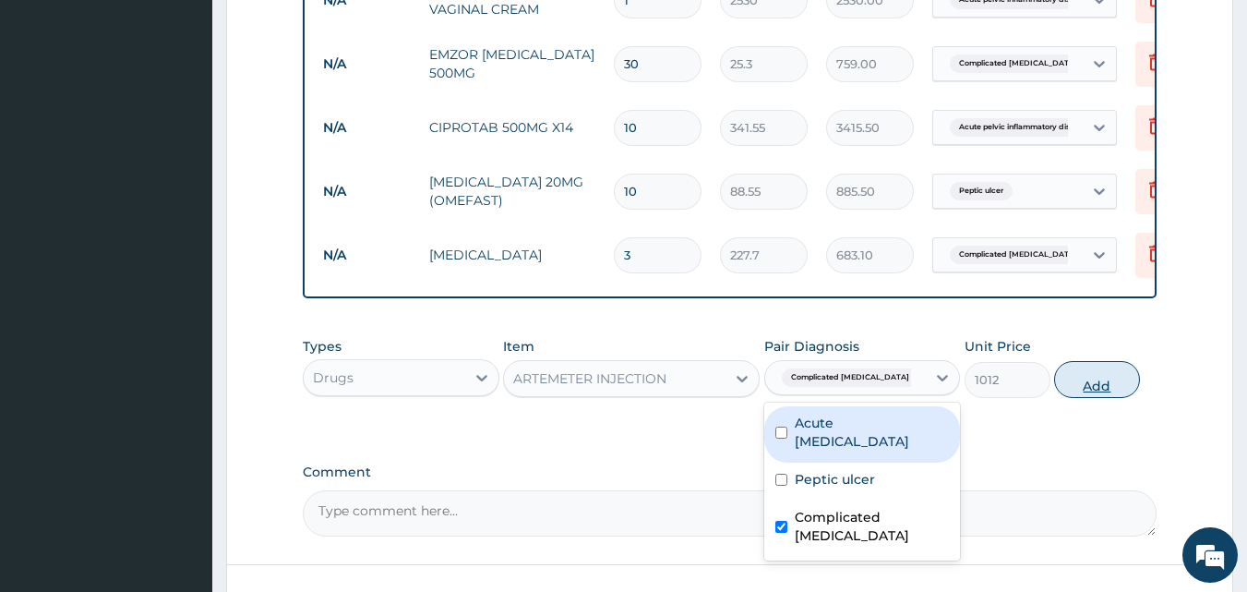
click at [1091, 375] on button "Add" at bounding box center [1097, 379] width 86 height 37
type input "0"
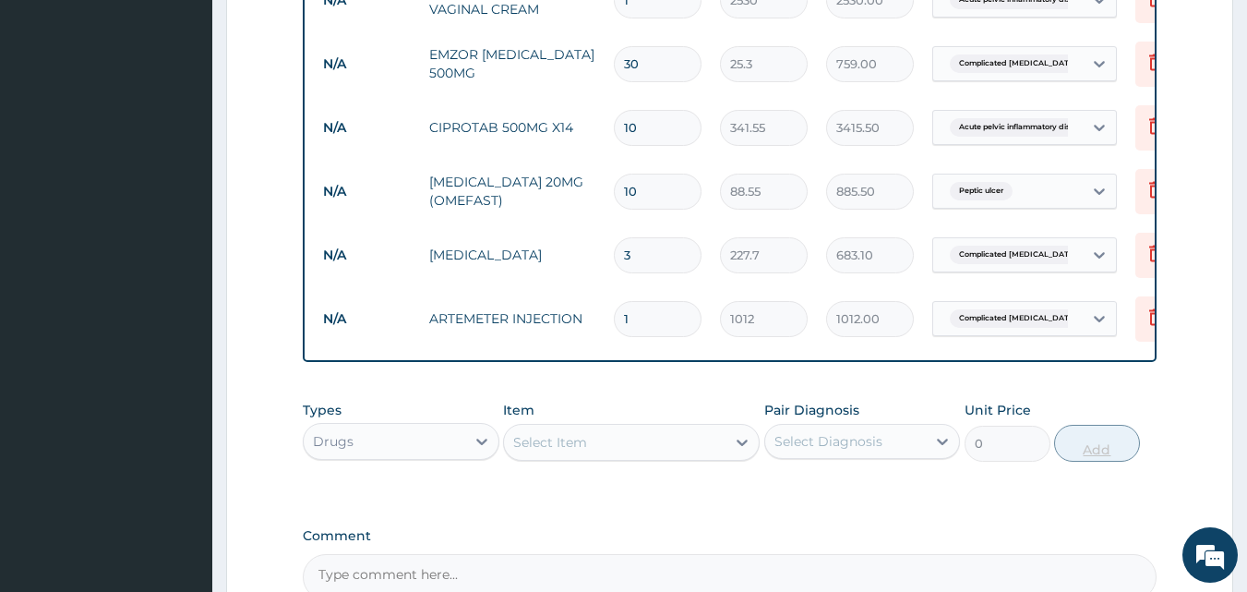
type input "0.00"
type input "6"
type input "6072.00"
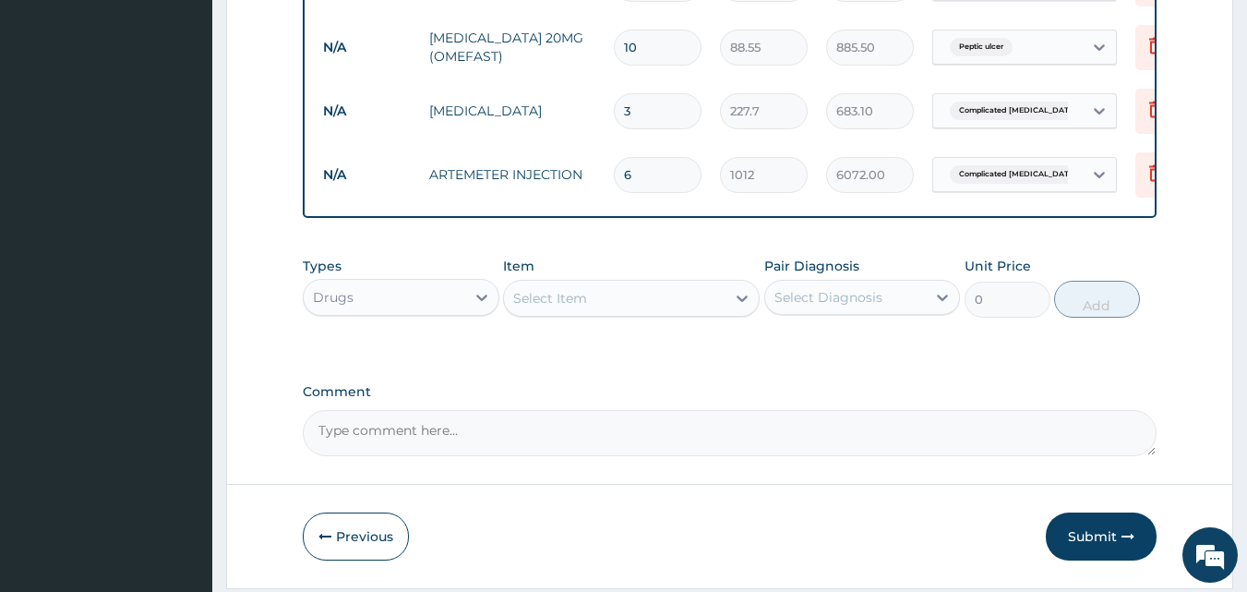
scroll to position [1306, 0]
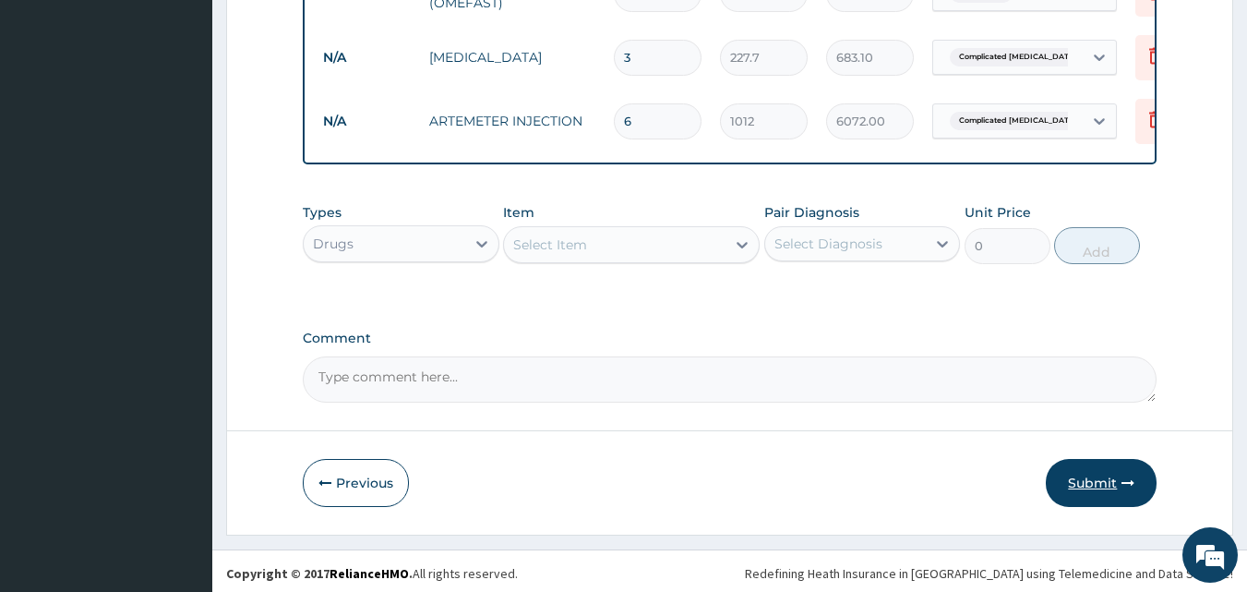
type input "6"
click at [1103, 478] on button "Submit" at bounding box center [1101, 483] width 111 height 48
